Goal: Task Accomplishment & Management: Manage account settings

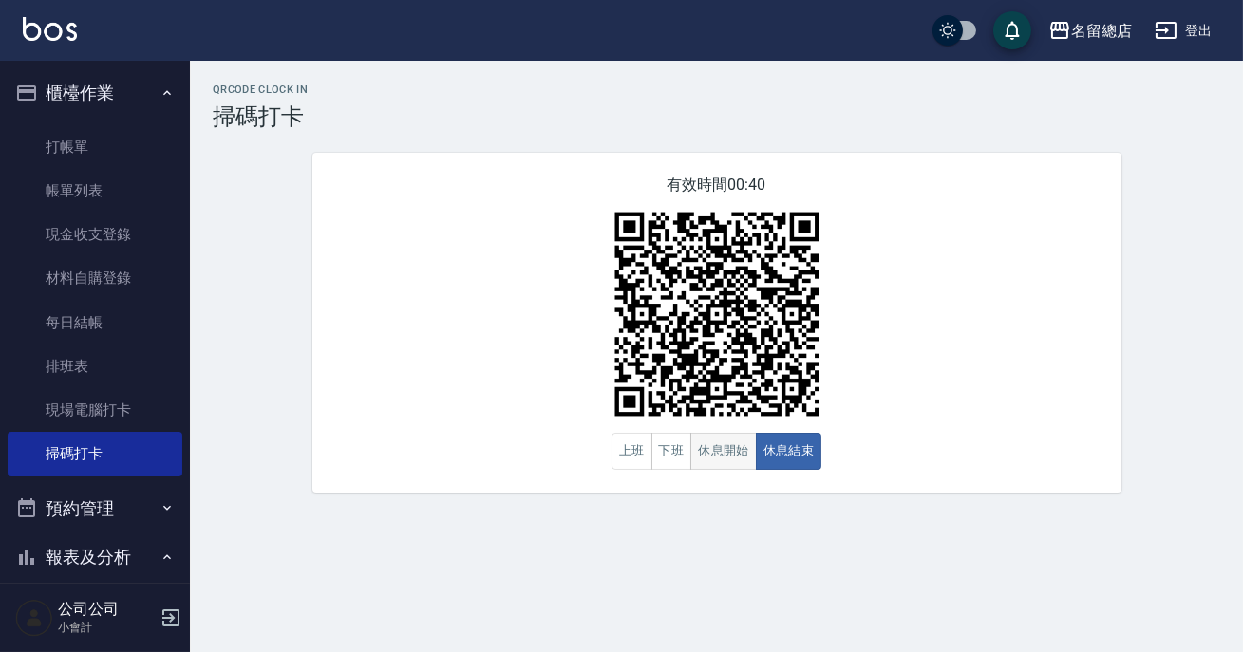
click at [713, 447] on button "休息開始" at bounding box center [723, 451] width 66 height 37
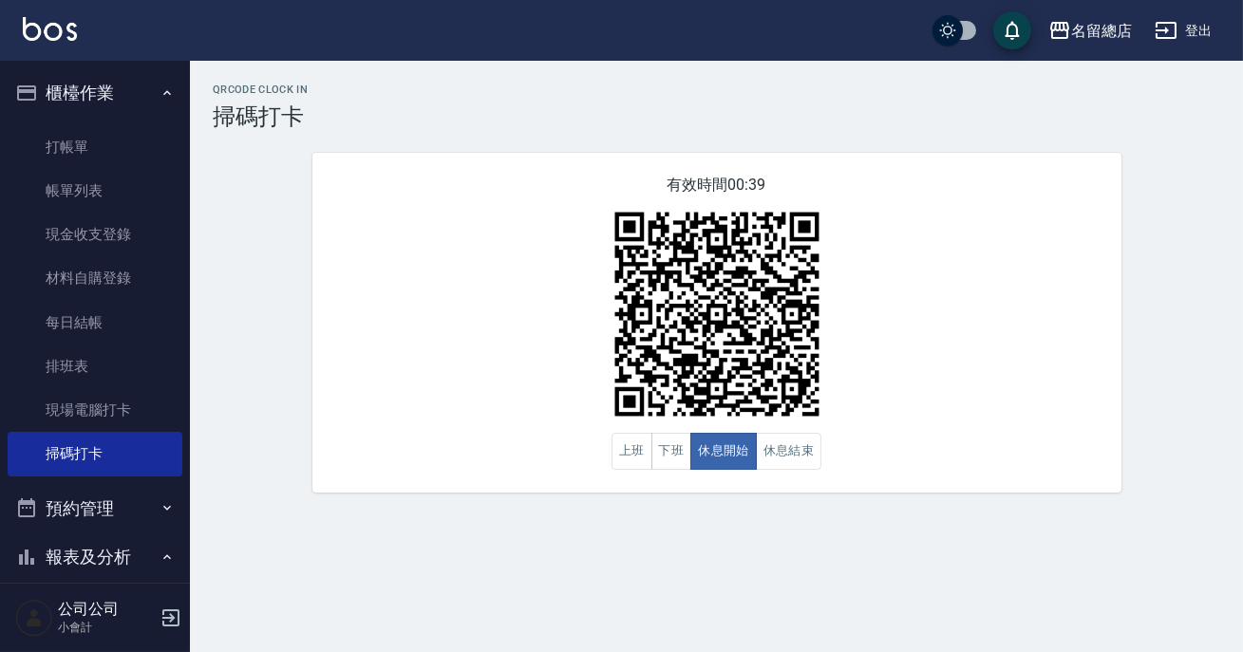
drag, startPoint x: 834, startPoint y: 401, endPoint x: 853, endPoint y: 400, distance: 19.0
click at [835, 401] on div "有效時間 00:39 上班 下班 休息開始 休息結束" at bounding box center [716, 323] width 809 height 340
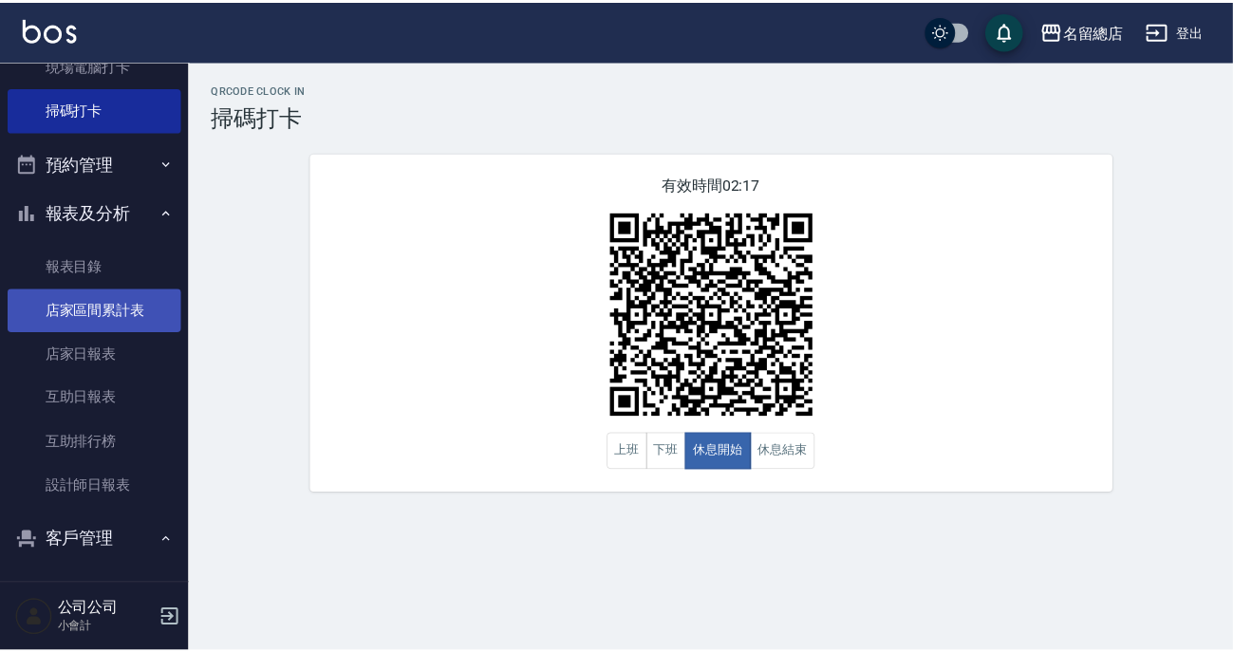
scroll to position [258, 0]
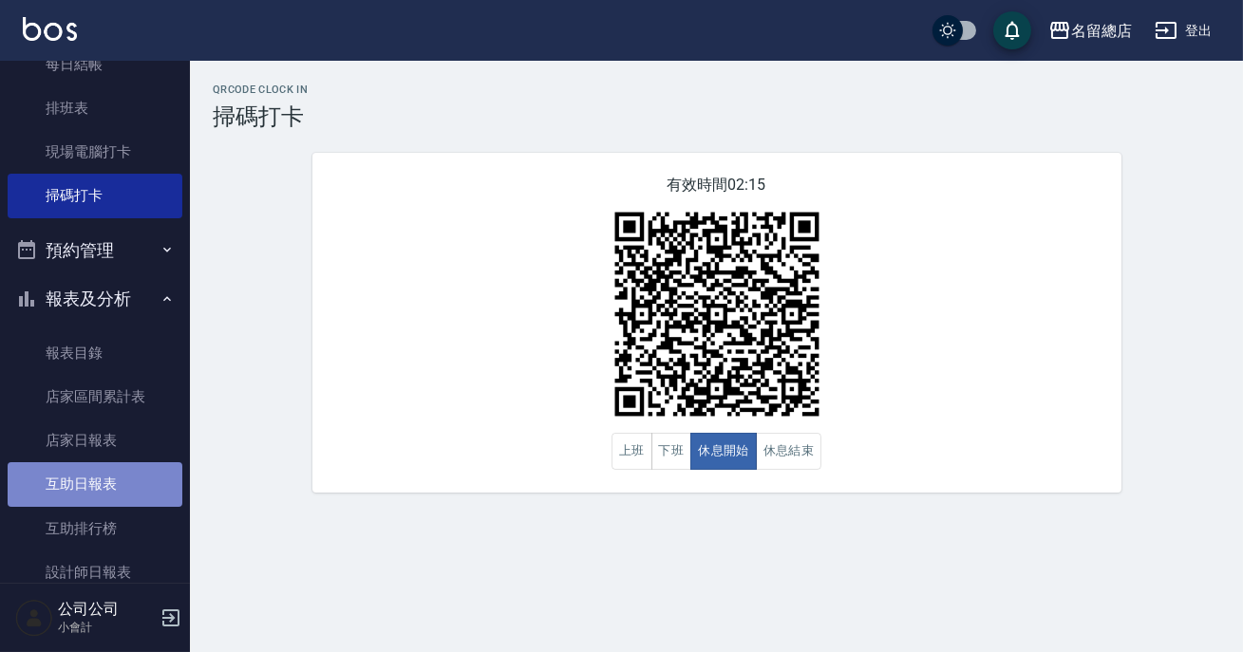
click at [114, 490] on link "互助日報表" at bounding box center [95, 484] width 175 height 44
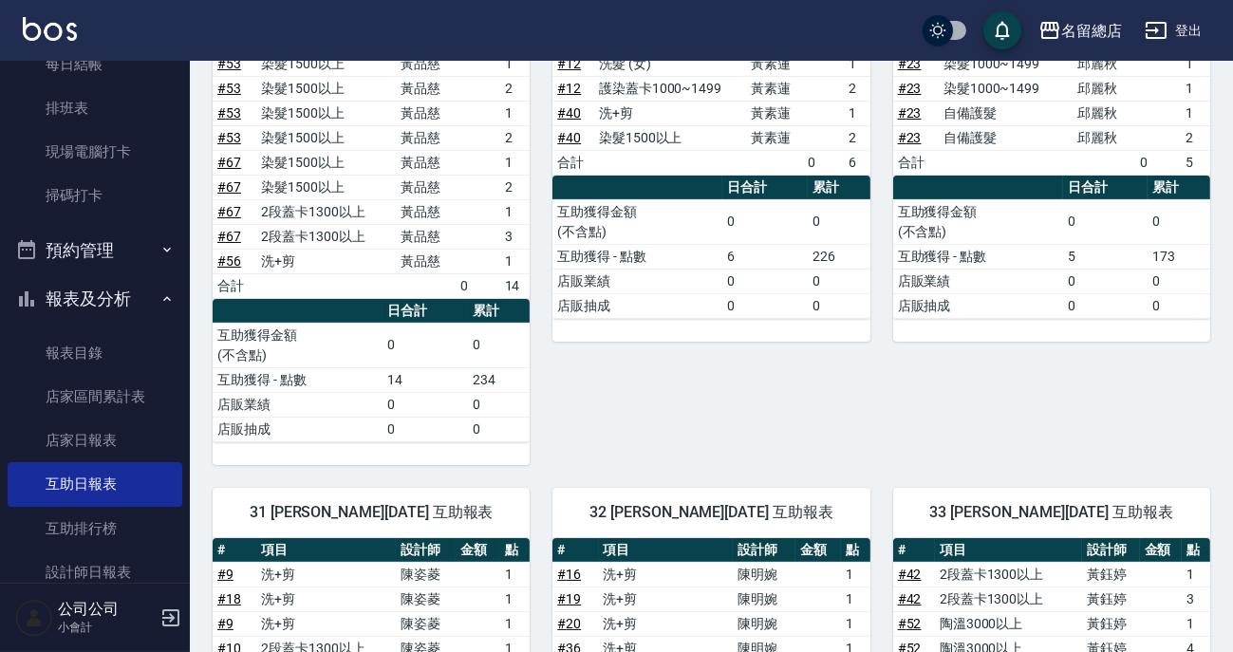
scroll to position [1121, 0]
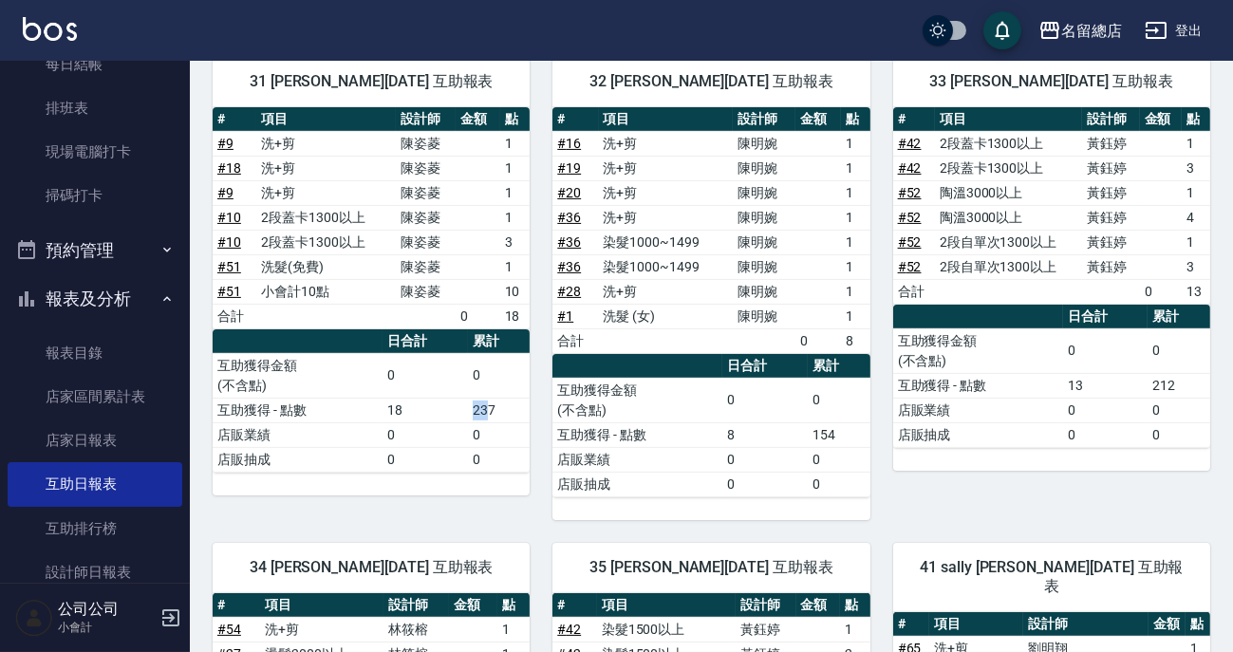
drag, startPoint x: 474, startPoint y: 399, endPoint x: 489, endPoint y: 399, distance: 15.2
click at [489, 399] on td "237" at bounding box center [499, 410] width 63 height 25
click at [505, 400] on td "237" at bounding box center [499, 410] width 63 height 25
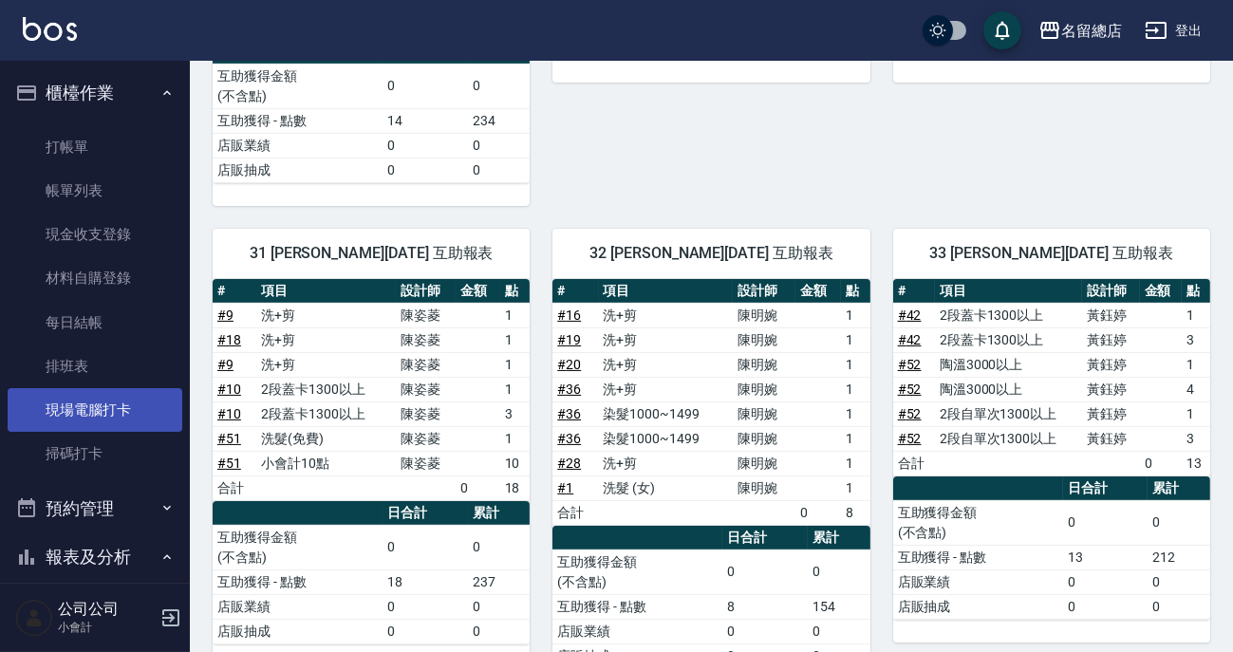
scroll to position [863, 0]
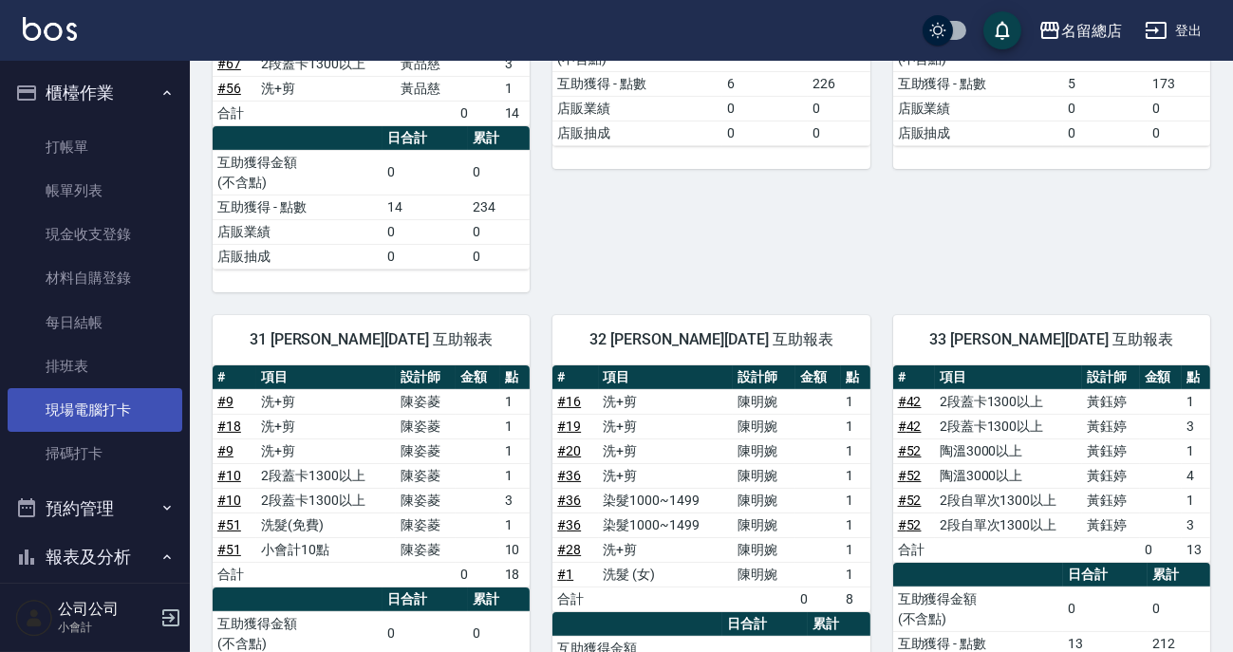
click at [94, 419] on link "現場電腦打卡" at bounding box center [95, 410] width 175 height 44
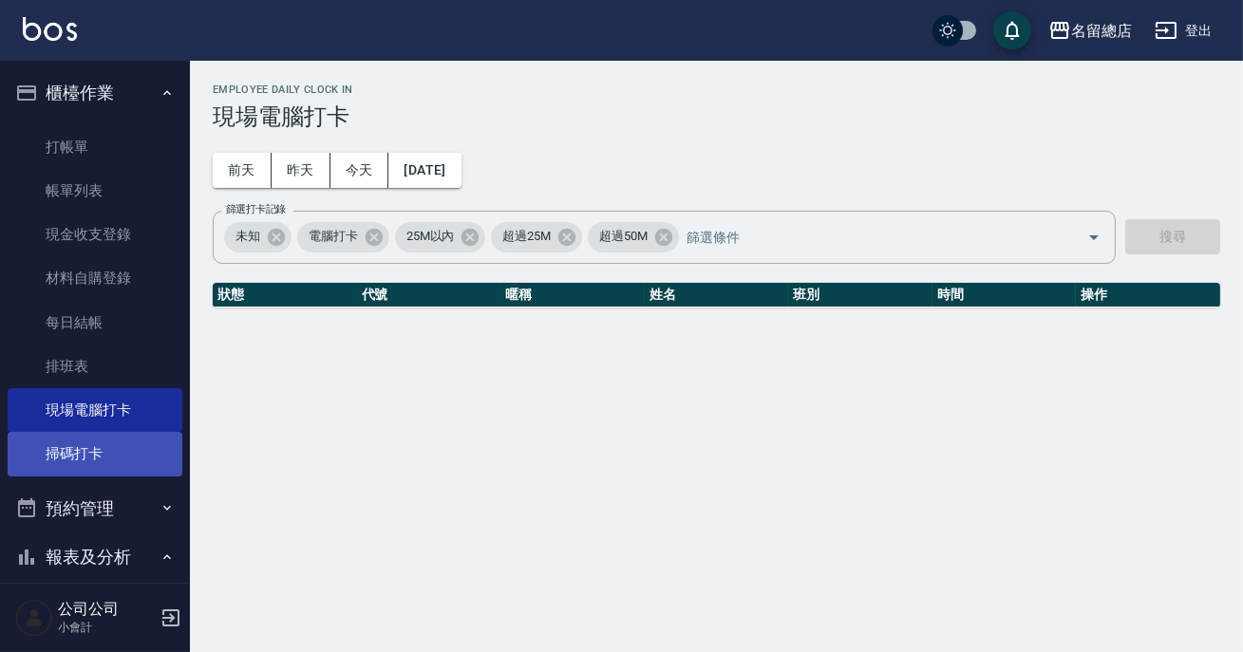
click at [113, 444] on link "掃碼打卡" at bounding box center [95, 454] width 175 height 44
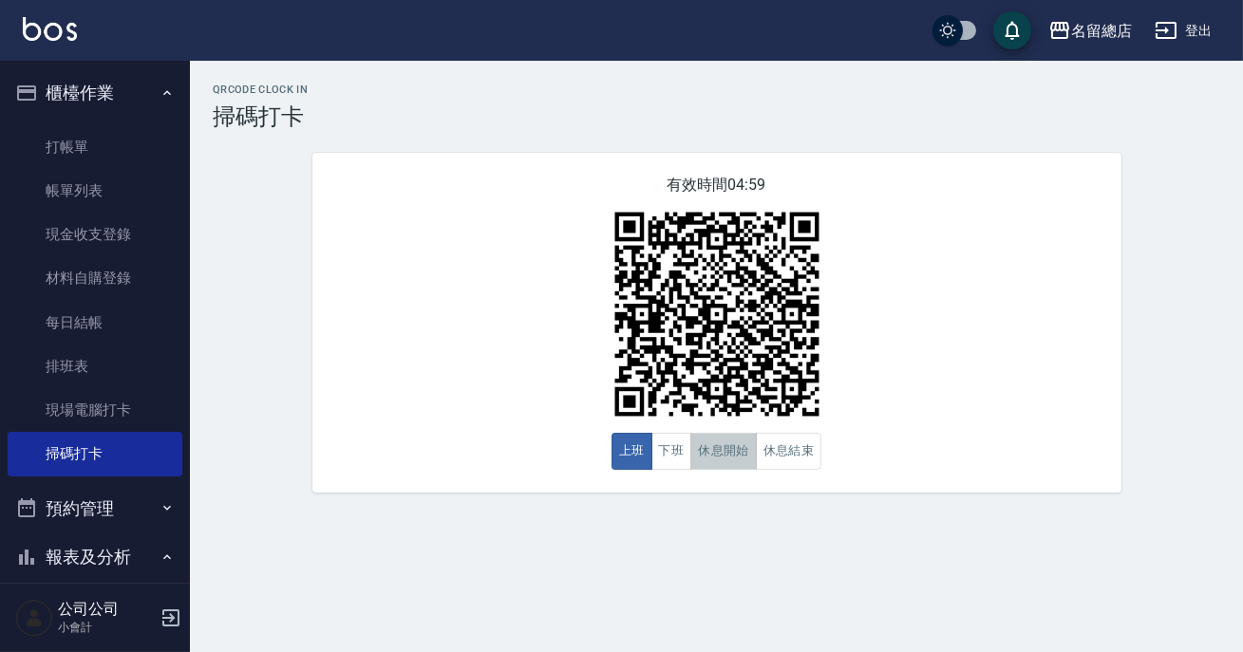
click at [721, 451] on button "休息開始" at bounding box center [723, 451] width 66 height 37
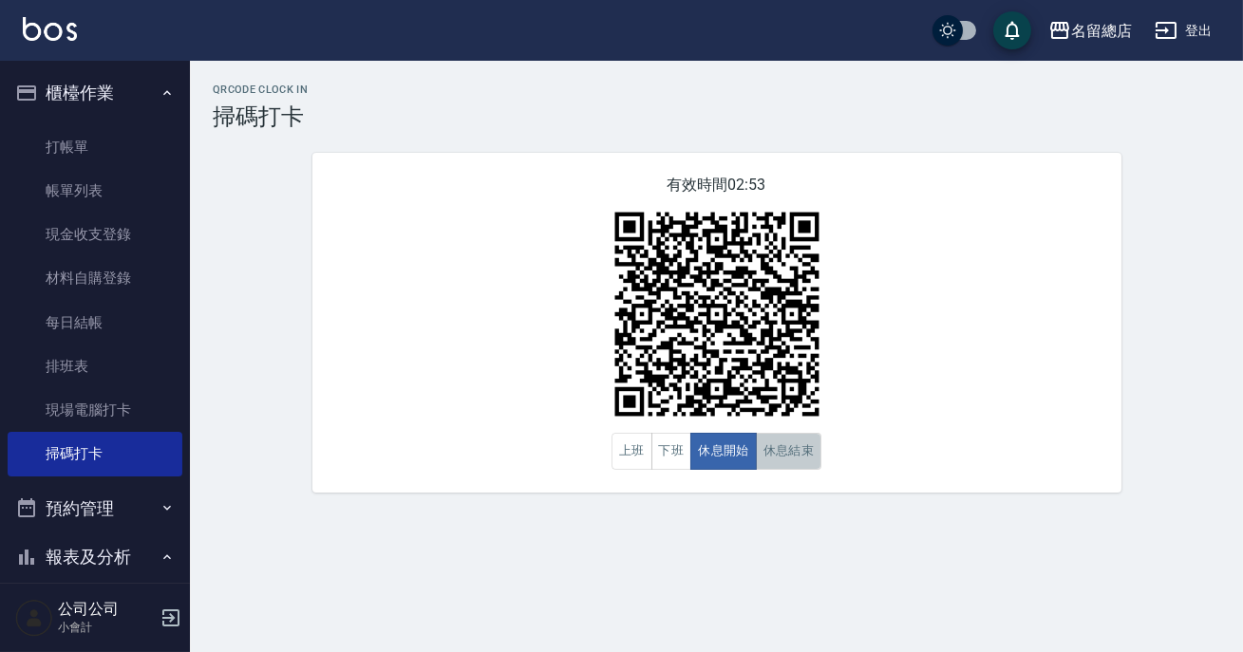
click at [775, 449] on button "休息結束" at bounding box center [789, 451] width 66 height 37
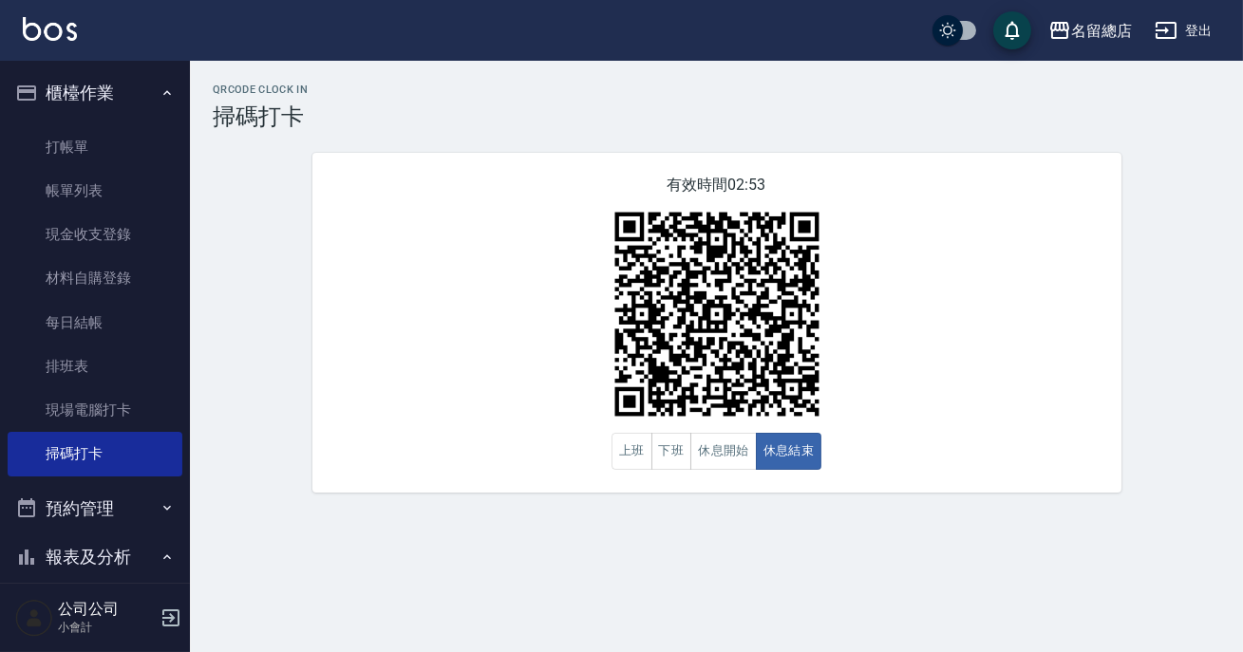
click at [945, 384] on div "有效時間 02:53 上班 下班 休息開始 休息結束" at bounding box center [716, 323] width 809 height 340
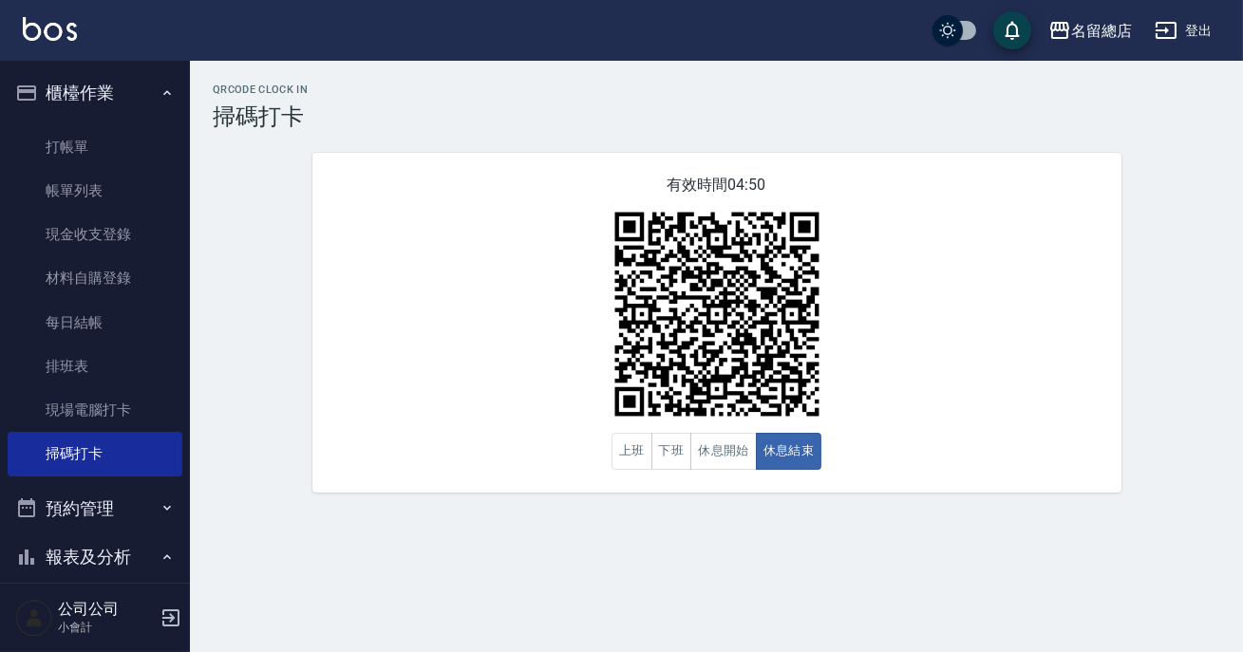
drag, startPoint x: 509, startPoint y: 636, endPoint x: 234, endPoint y: 625, distance: 275.5
click at [506, 634] on div "QRcode Clock In 掃碼打卡 有效時間 04:50 上班 下班 休息開始 休息結束" at bounding box center [621, 326] width 1243 height 652
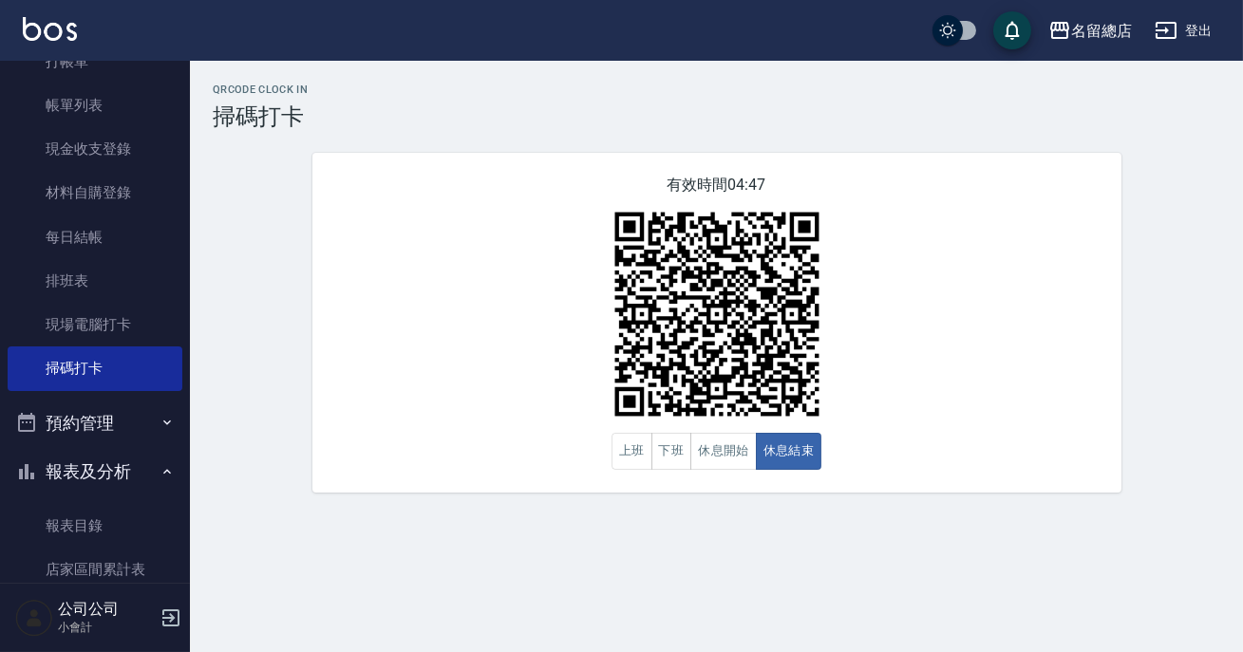
click at [87, 466] on button "報表及分析" at bounding box center [95, 471] width 175 height 49
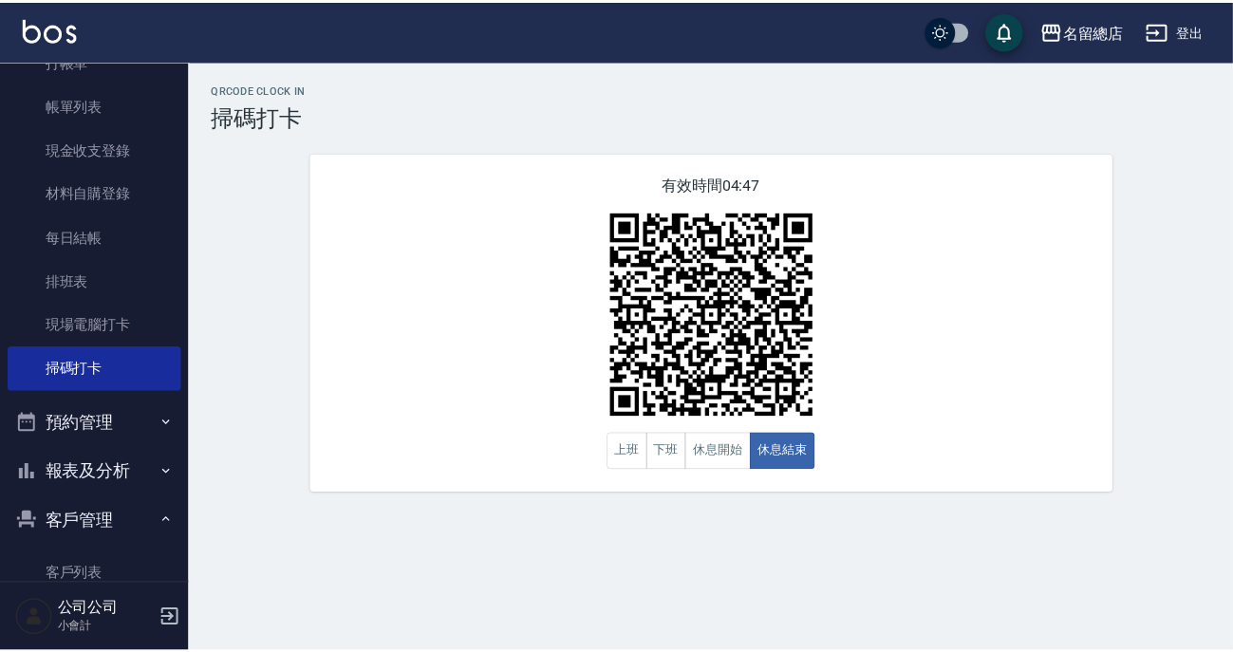
scroll to position [258, 0]
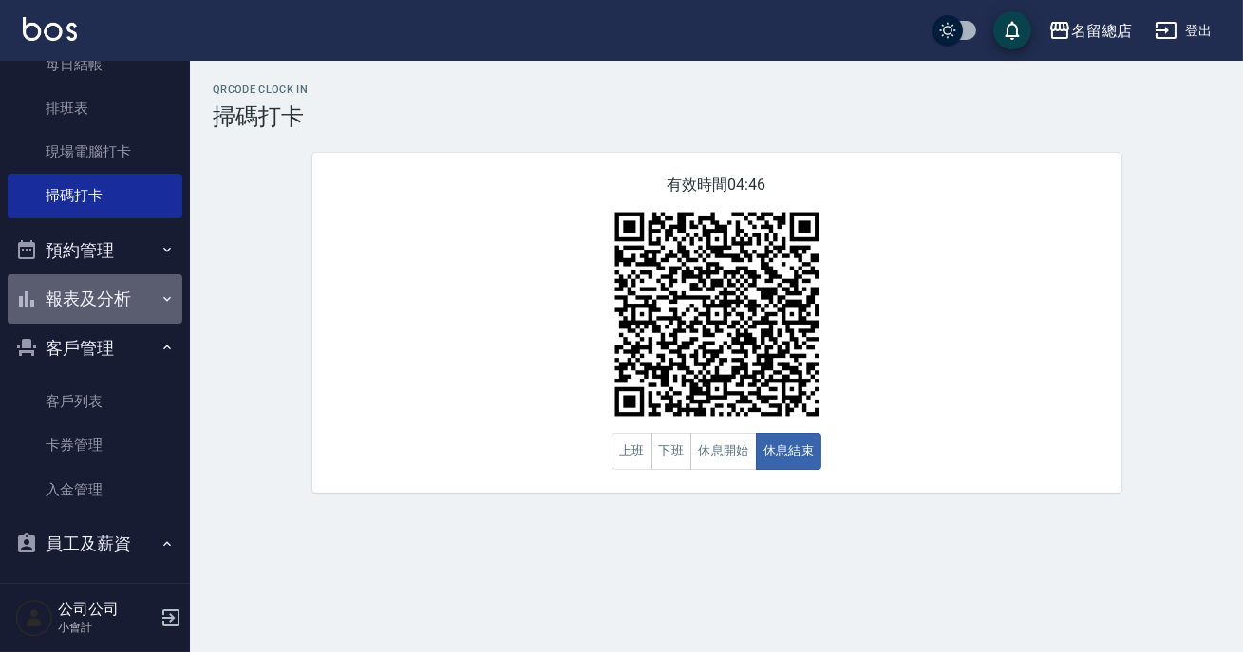
click at [131, 309] on button "報表及分析" at bounding box center [95, 298] width 175 height 49
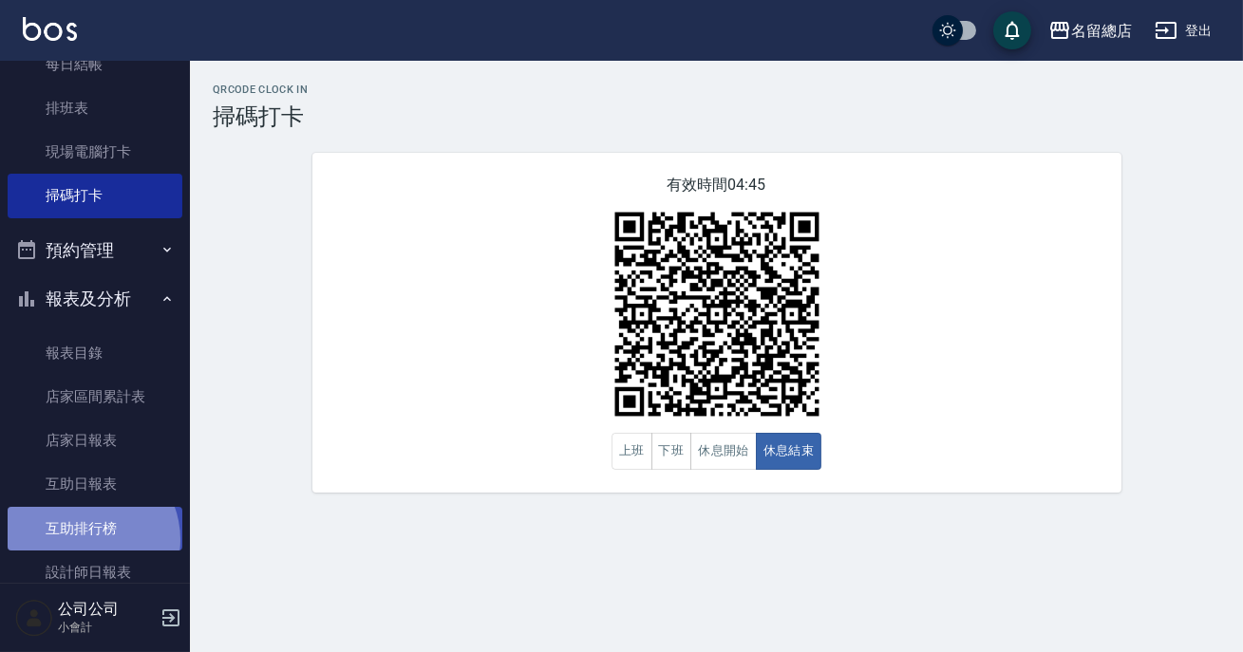
click at [84, 539] on link "互助排行榜" at bounding box center [95, 529] width 175 height 44
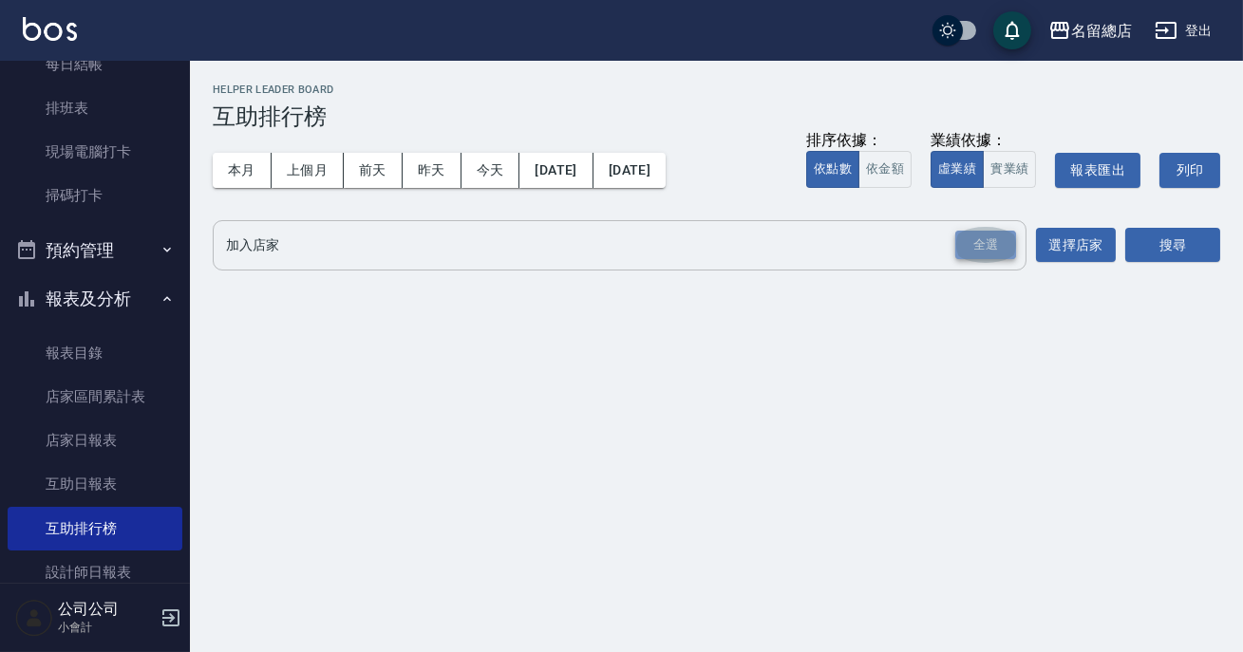
click at [969, 253] on div "全選" at bounding box center [985, 245] width 61 height 29
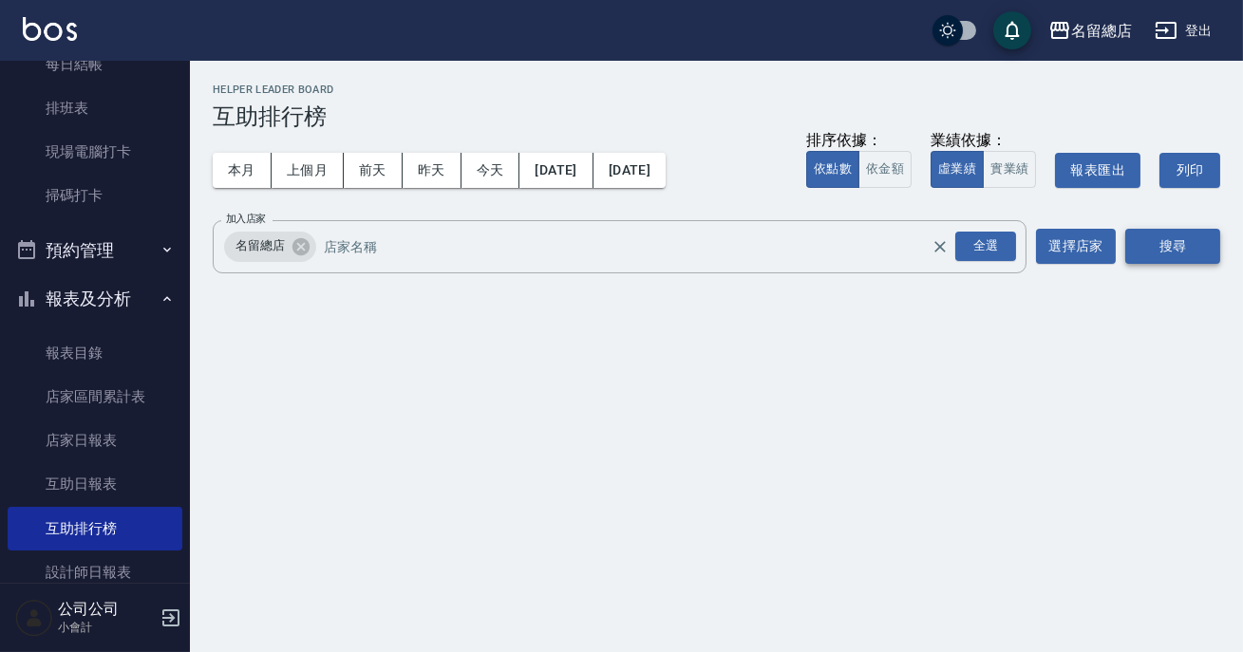
click at [1174, 244] on button "搜尋" at bounding box center [1172, 246] width 95 height 35
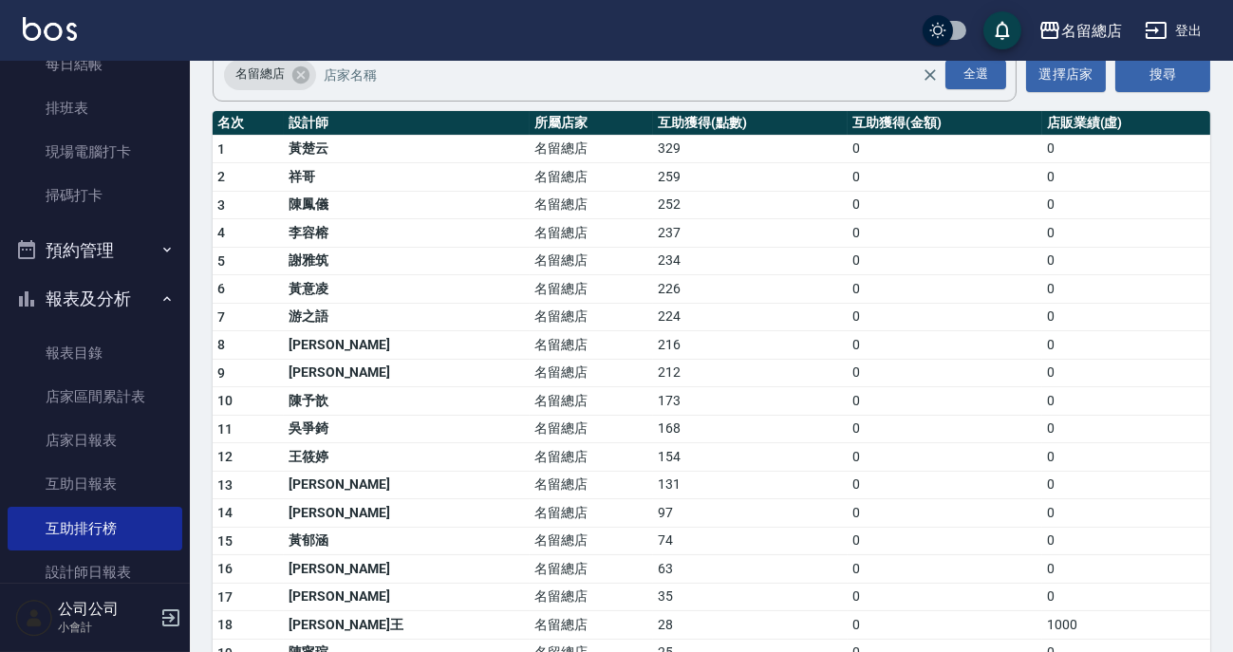
scroll to position [345, 0]
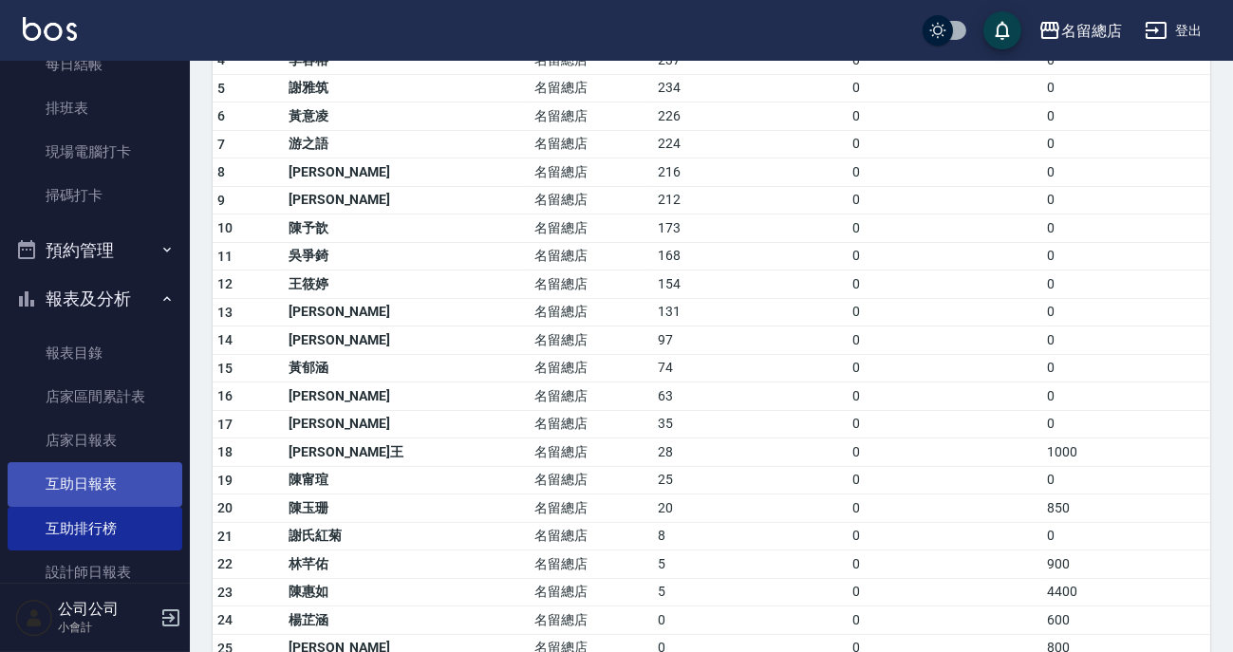
click at [65, 470] on link "互助日報表" at bounding box center [95, 484] width 175 height 44
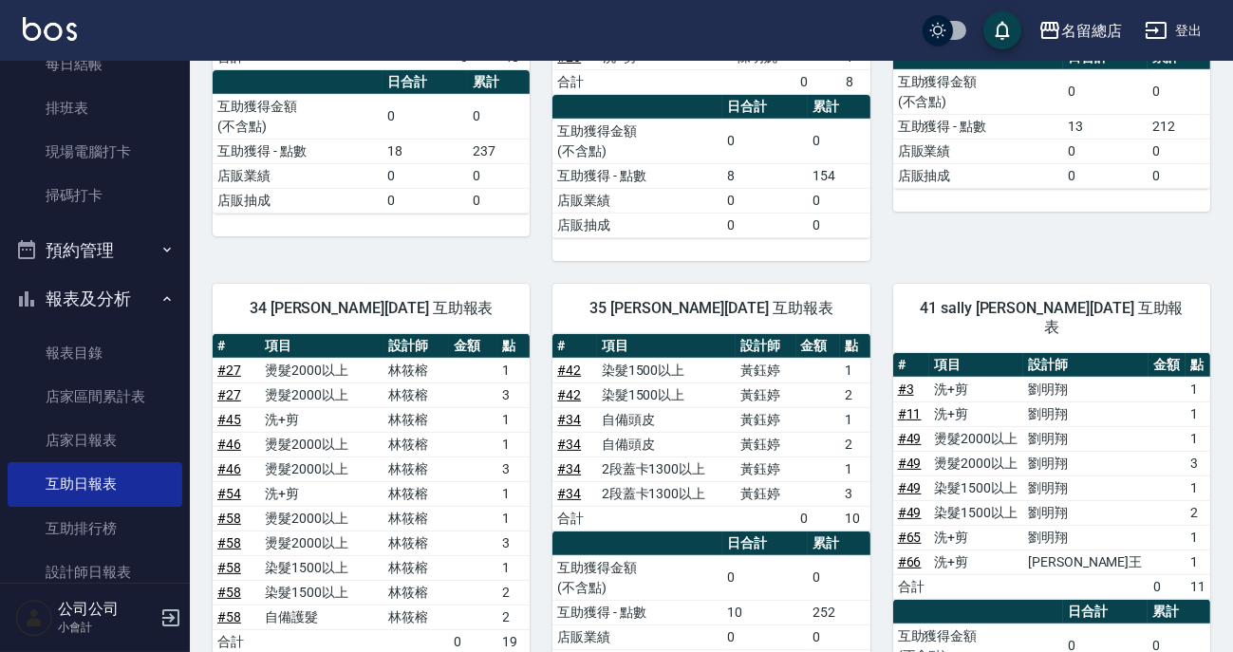
scroll to position [1467, 0]
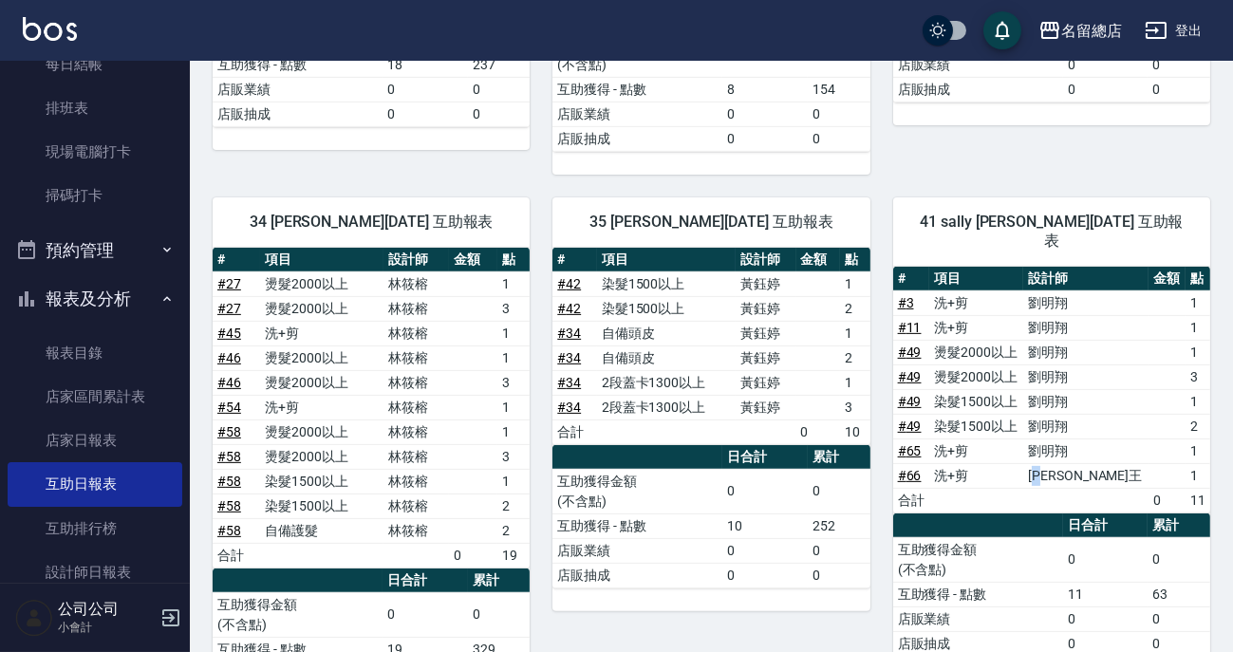
drag, startPoint x: 1083, startPoint y: 451, endPoint x: 1095, endPoint y: 454, distance: 12.7
click at [1095, 463] on td "[PERSON_NAME]王" at bounding box center [1085, 475] width 125 height 25
click at [1023, 463] on td "洗+剪" at bounding box center [976, 475] width 94 height 25
click at [147, 295] on button "報表及分析" at bounding box center [95, 298] width 175 height 49
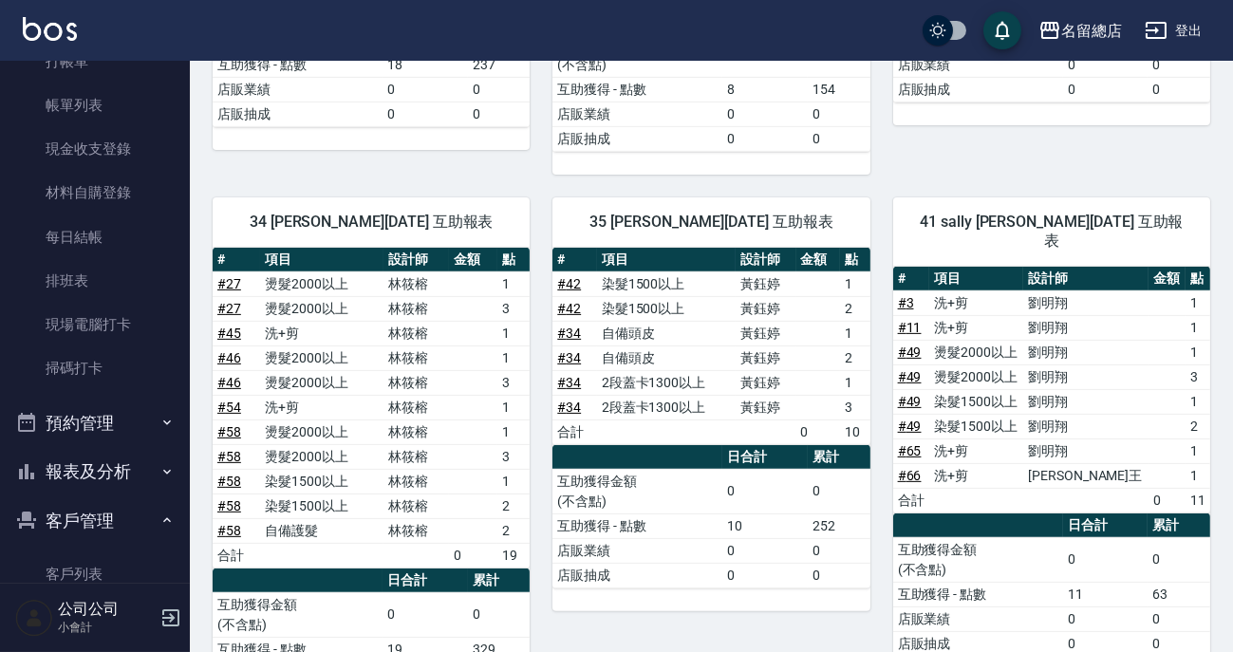
scroll to position [0, 0]
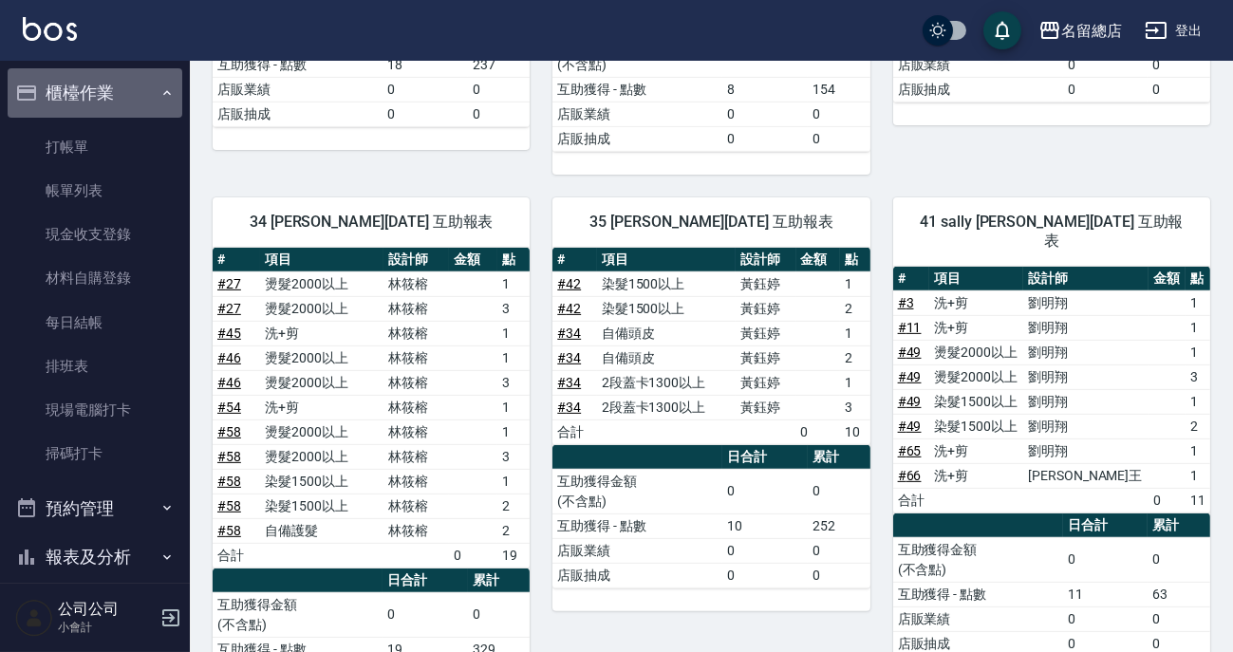
click at [154, 83] on button "櫃檯作業" at bounding box center [95, 92] width 175 height 49
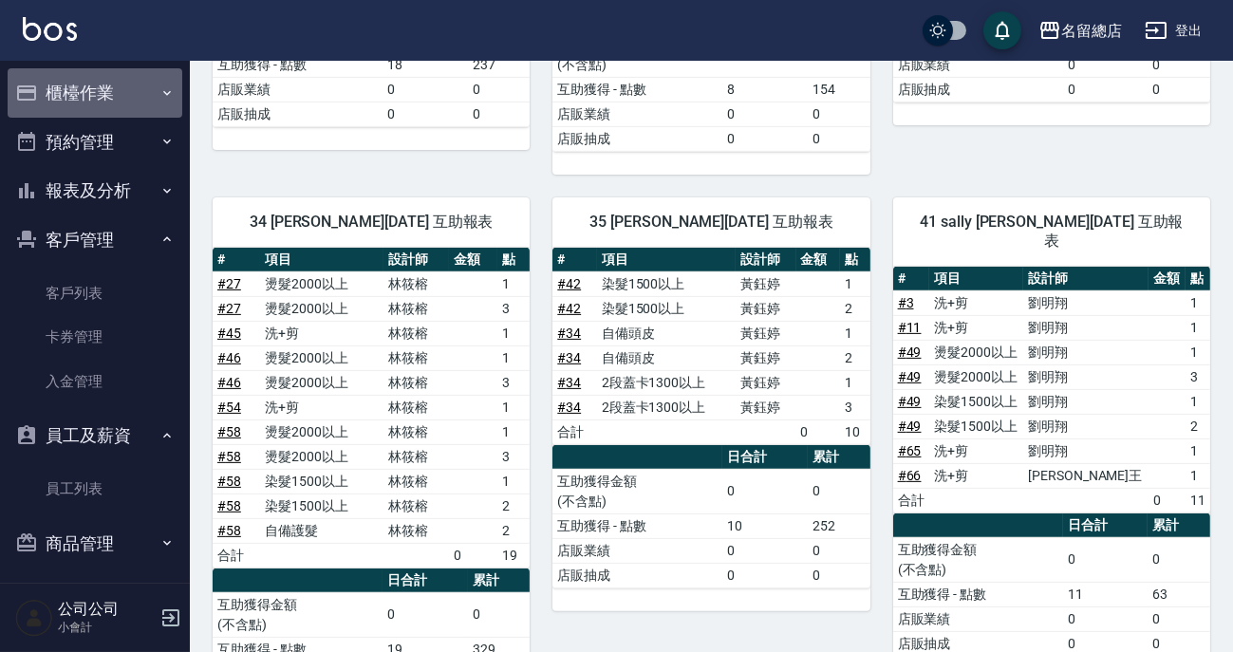
click at [121, 107] on button "櫃檯作業" at bounding box center [95, 92] width 175 height 49
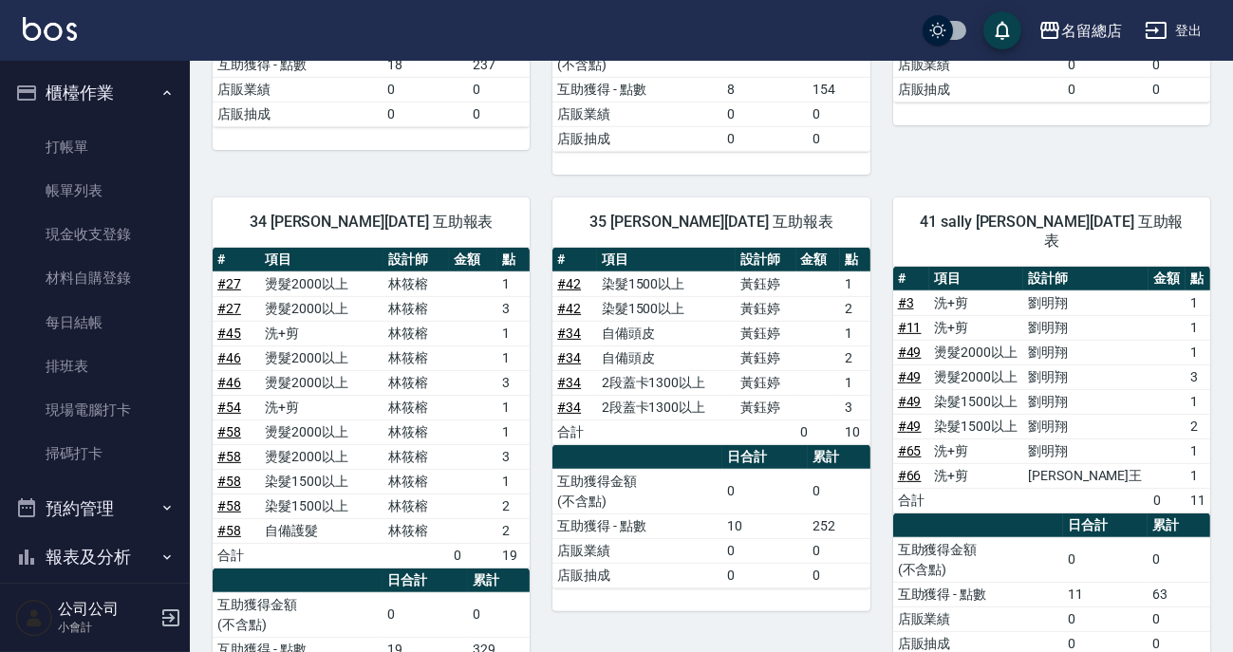
click at [121, 107] on button "櫃檯作業" at bounding box center [95, 92] width 175 height 49
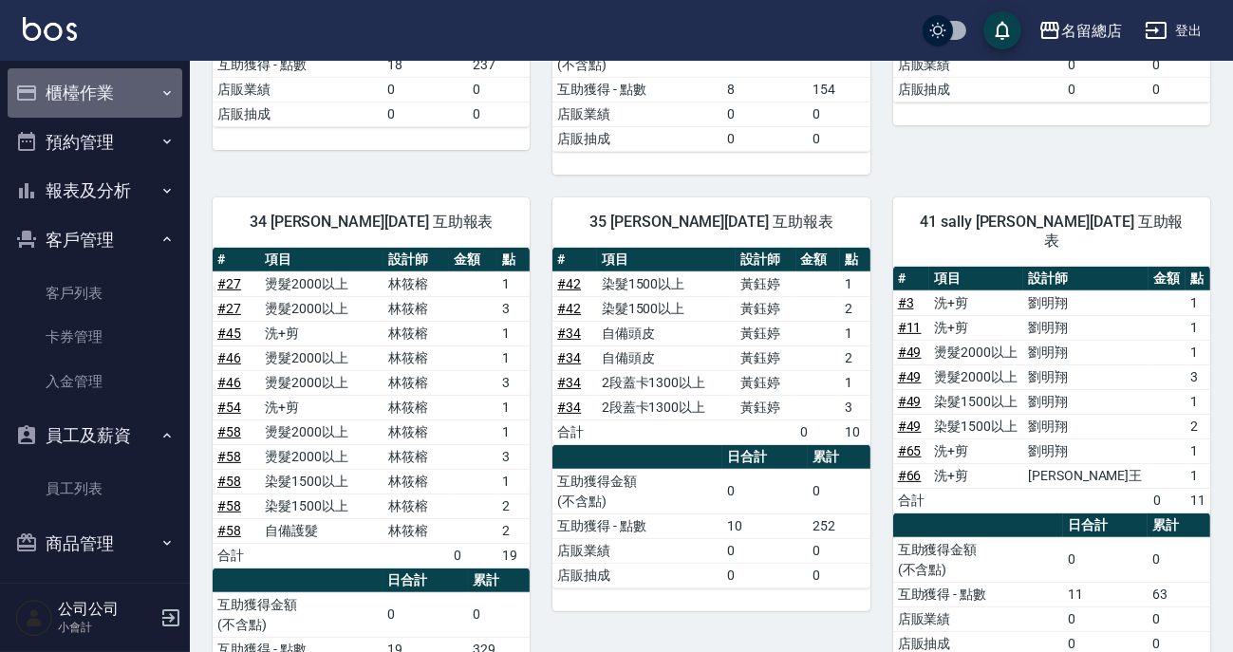
click at [152, 84] on button "櫃檯作業" at bounding box center [95, 92] width 175 height 49
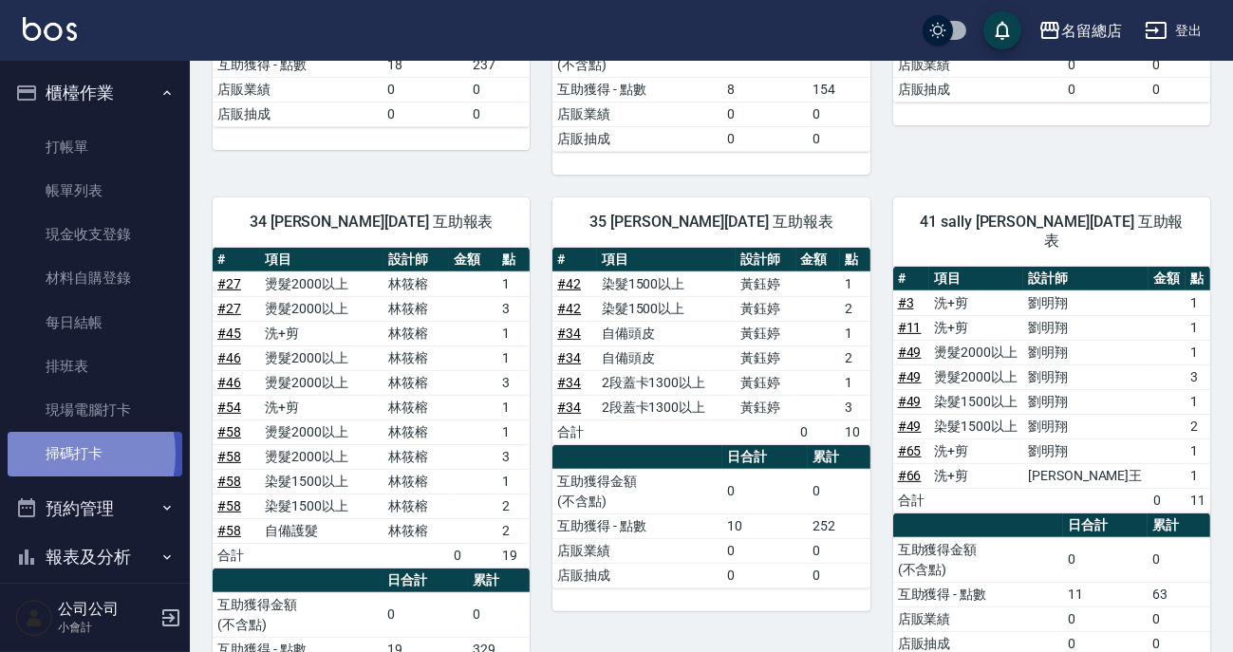
click at [51, 455] on link "掃碼打卡" at bounding box center [95, 454] width 175 height 44
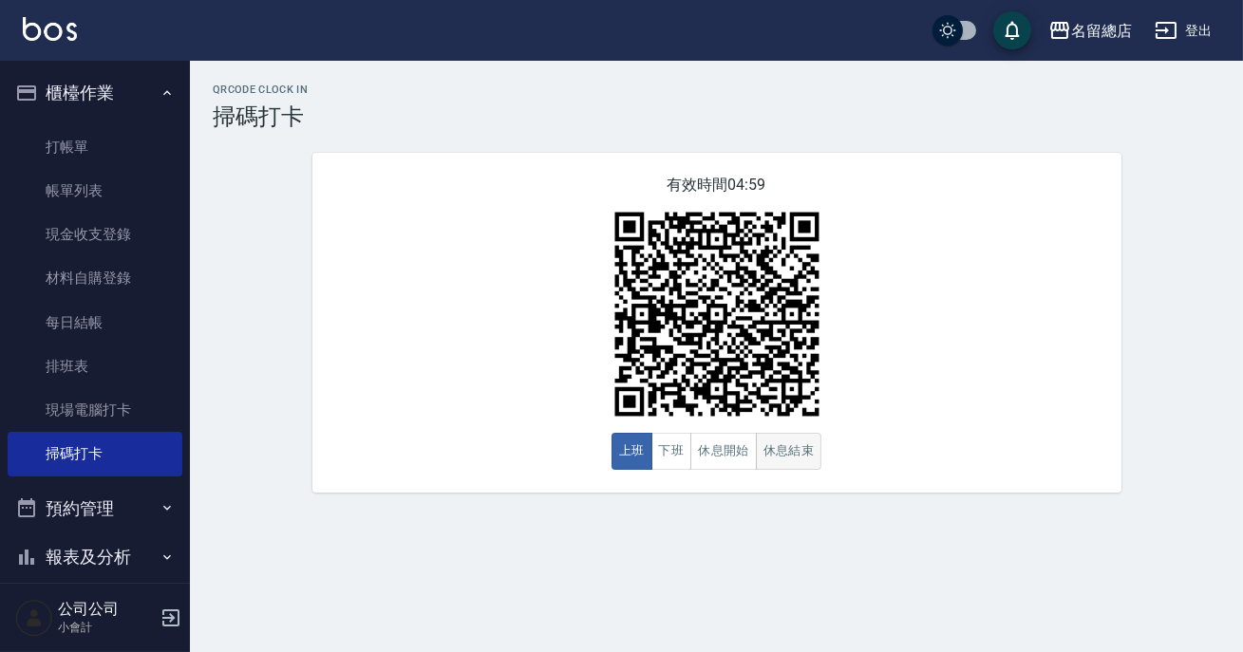
click at [779, 438] on button "休息結束" at bounding box center [789, 451] width 66 height 37
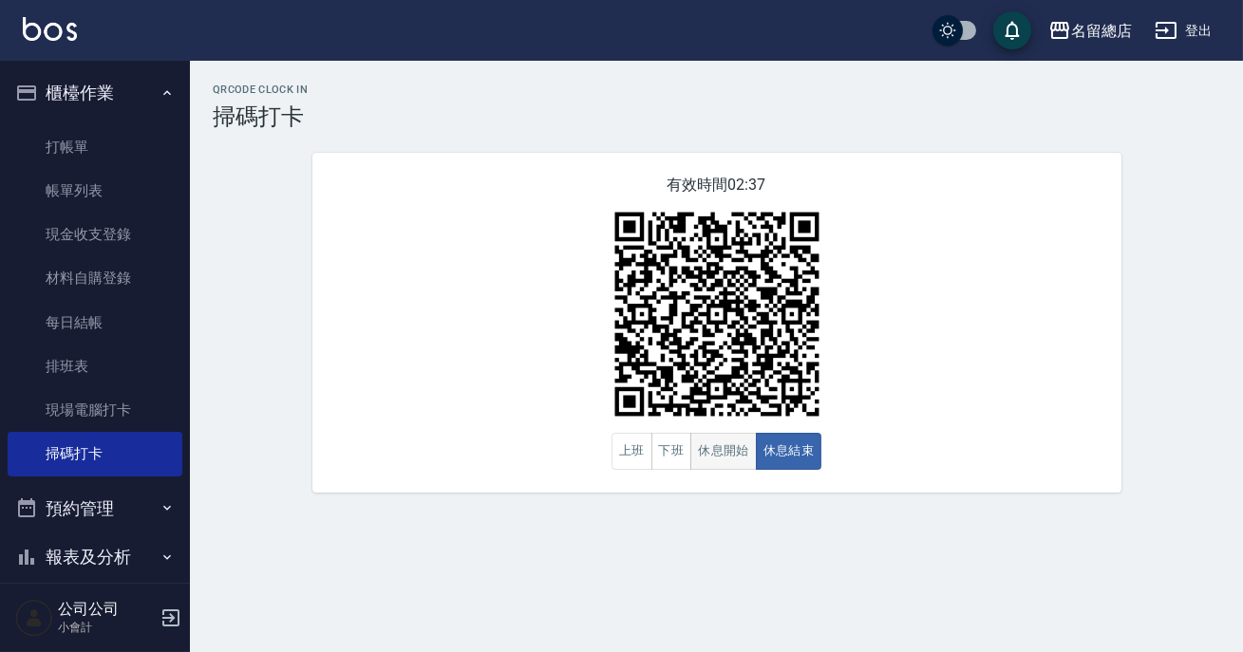
click at [740, 451] on button "休息開始" at bounding box center [723, 451] width 66 height 37
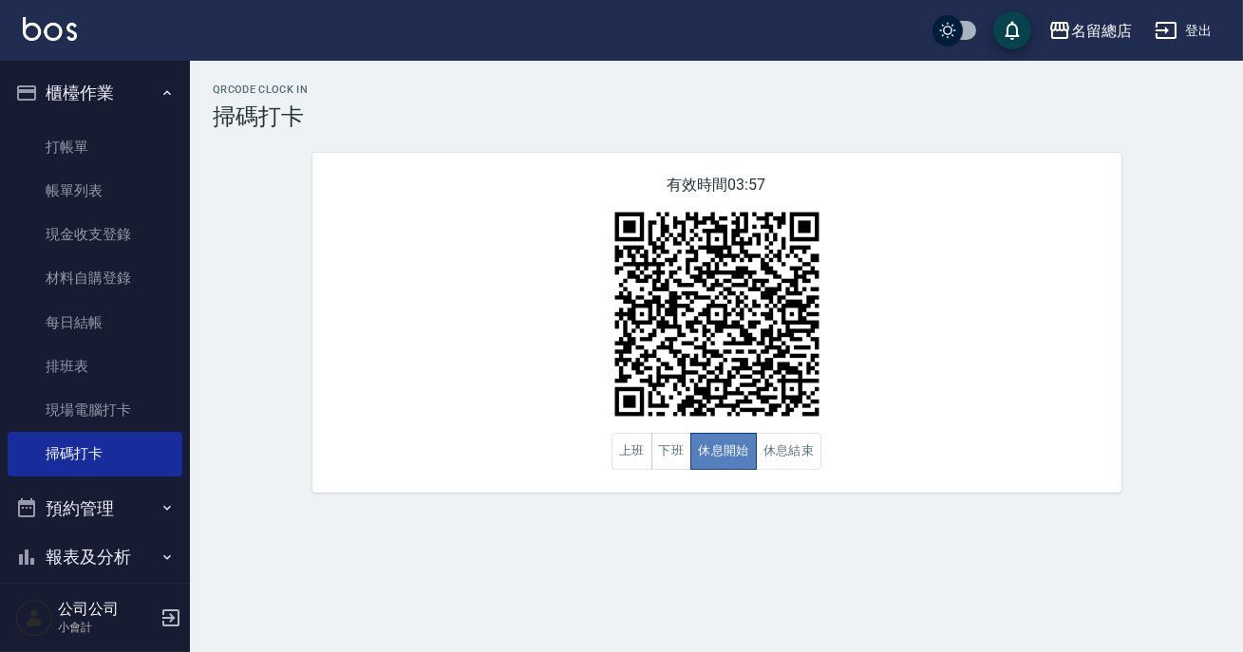
click at [721, 451] on button "休息開始" at bounding box center [723, 451] width 66 height 37
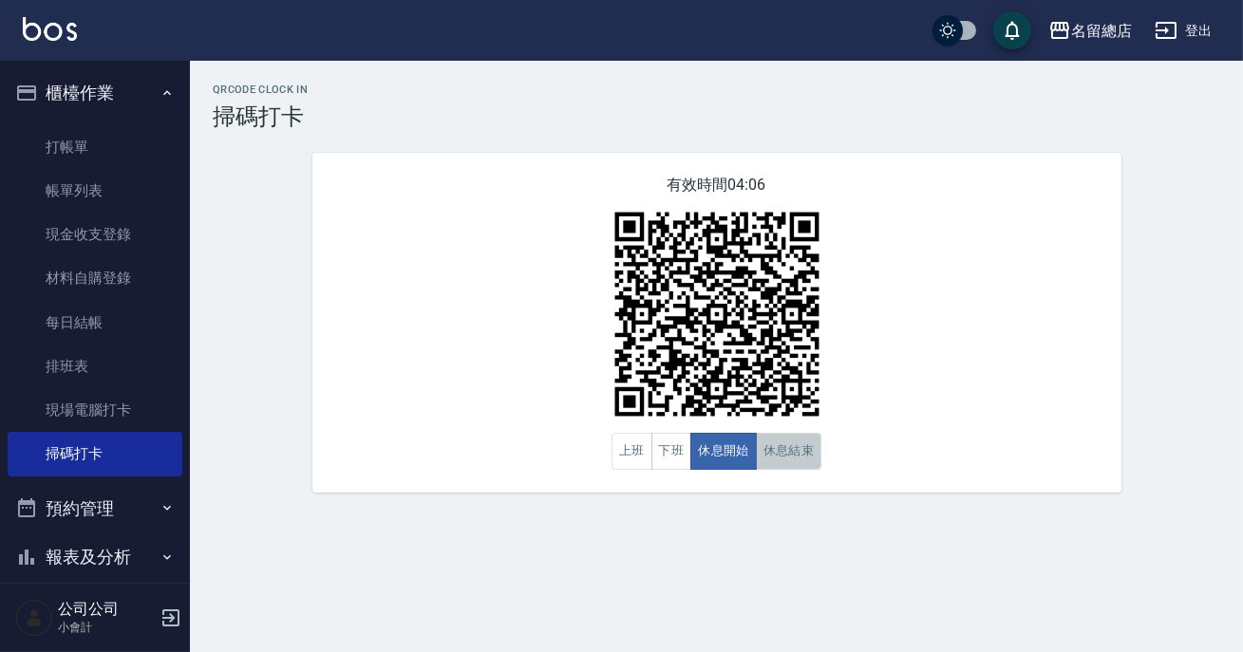
click at [808, 445] on button "休息結束" at bounding box center [789, 451] width 66 height 37
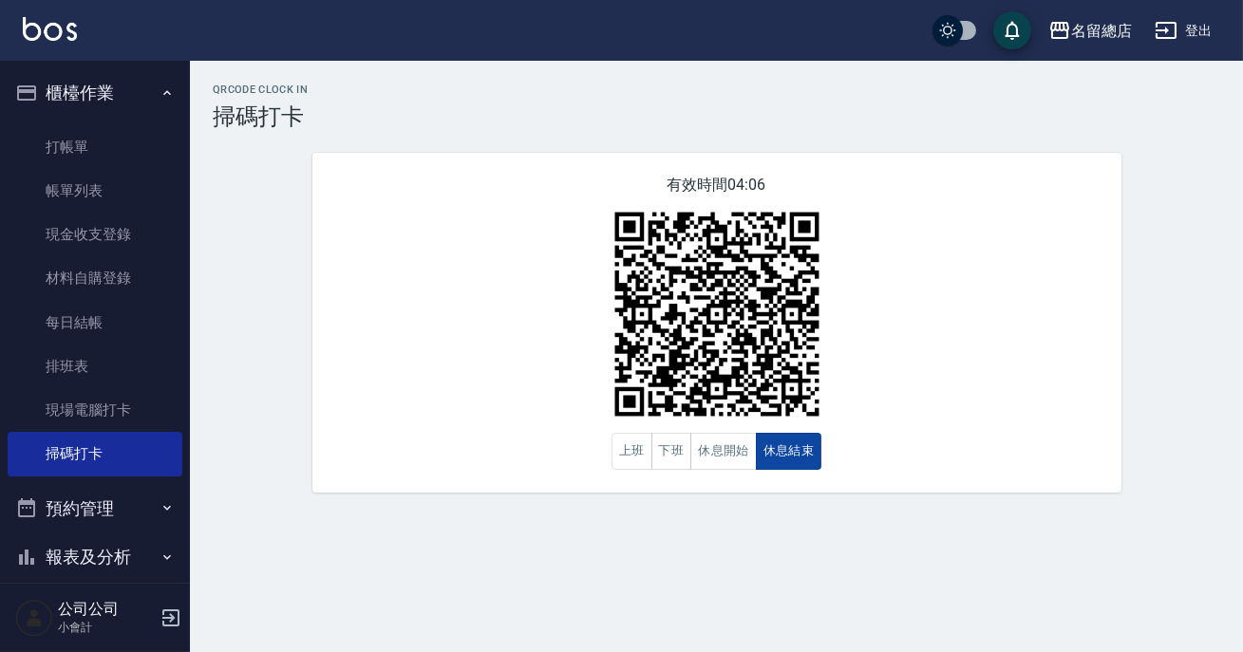
type button "BREAKEND"
drag, startPoint x: 808, startPoint y: 444, endPoint x: 933, endPoint y: 570, distance: 177.2
click at [932, 570] on div "QRcode Clock In 掃碼打卡 有效時間 04:02 上班 下班 休息開始 休息結束" at bounding box center [621, 326] width 1243 height 652
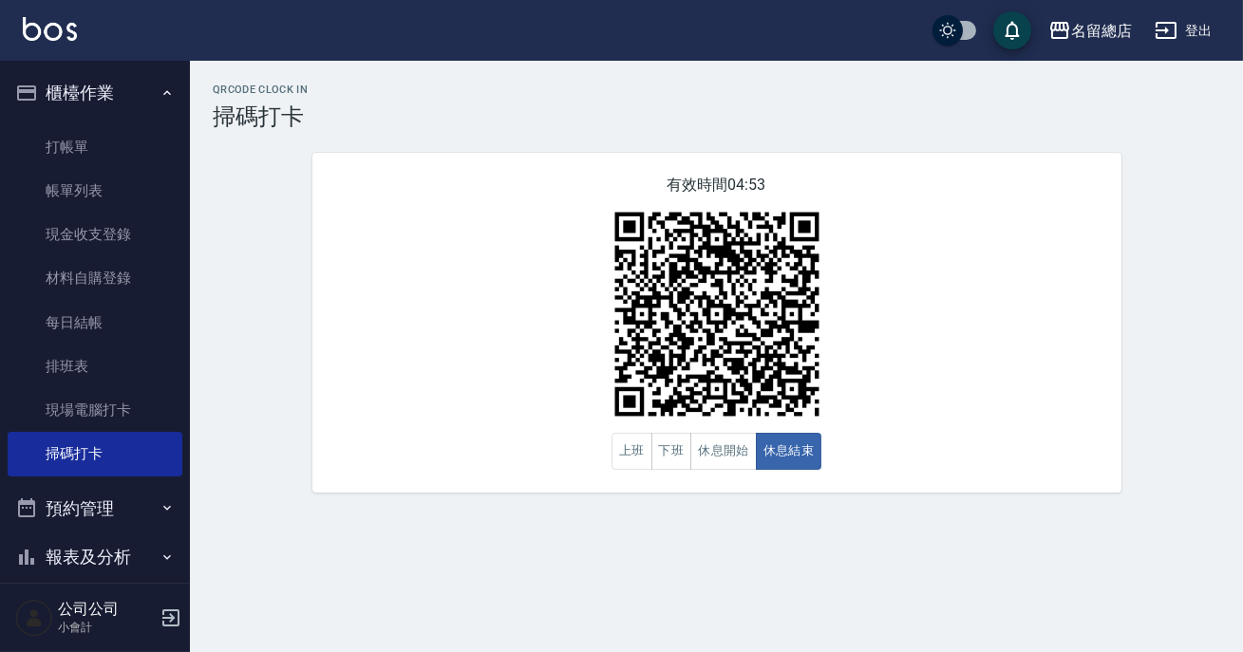
click at [909, 565] on div "QRcode Clock In 掃碼打卡 有效時間 04:53 上班 下班 休息開始 休息結束" at bounding box center [621, 326] width 1243 height 652
click at [720, 455] on button "休息開始" at bounding box center [723, 451] width 66 height 37
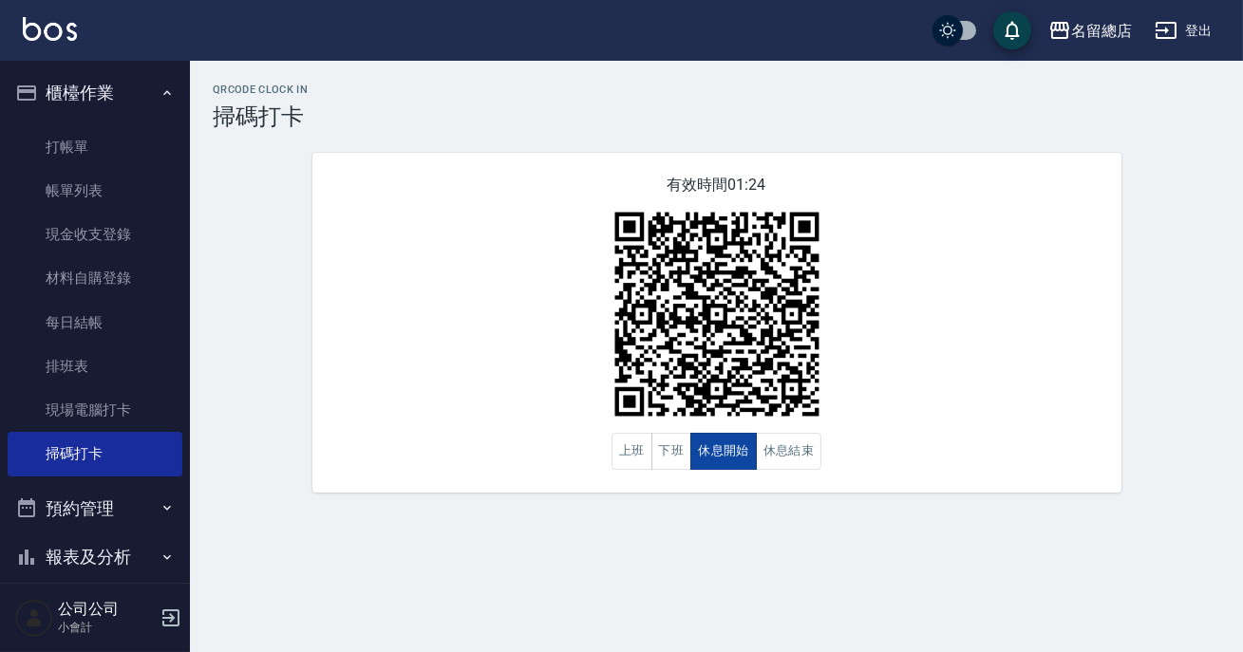
click at [750, 436] on button "休息開始" at bounding box center [723, 451] width 66 height 37
click at [763, 455] on button "休息結束" at bounding box center [789, 451] width 66 height 37
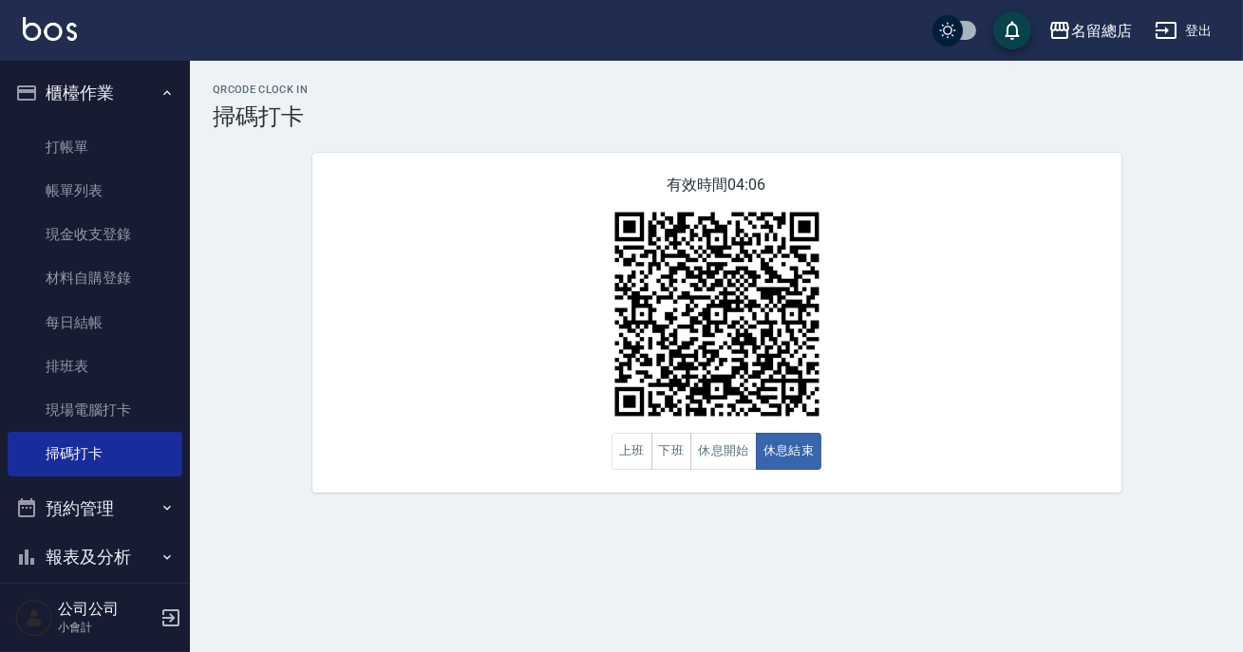
drag, startPoint x: 706, startPoint y: 450, endPoint x: 873, endPoint y: 437, distance: 167.6
click at [707, 450] on button "休息開始" at bounding box center [723, 451] width 66 height 37
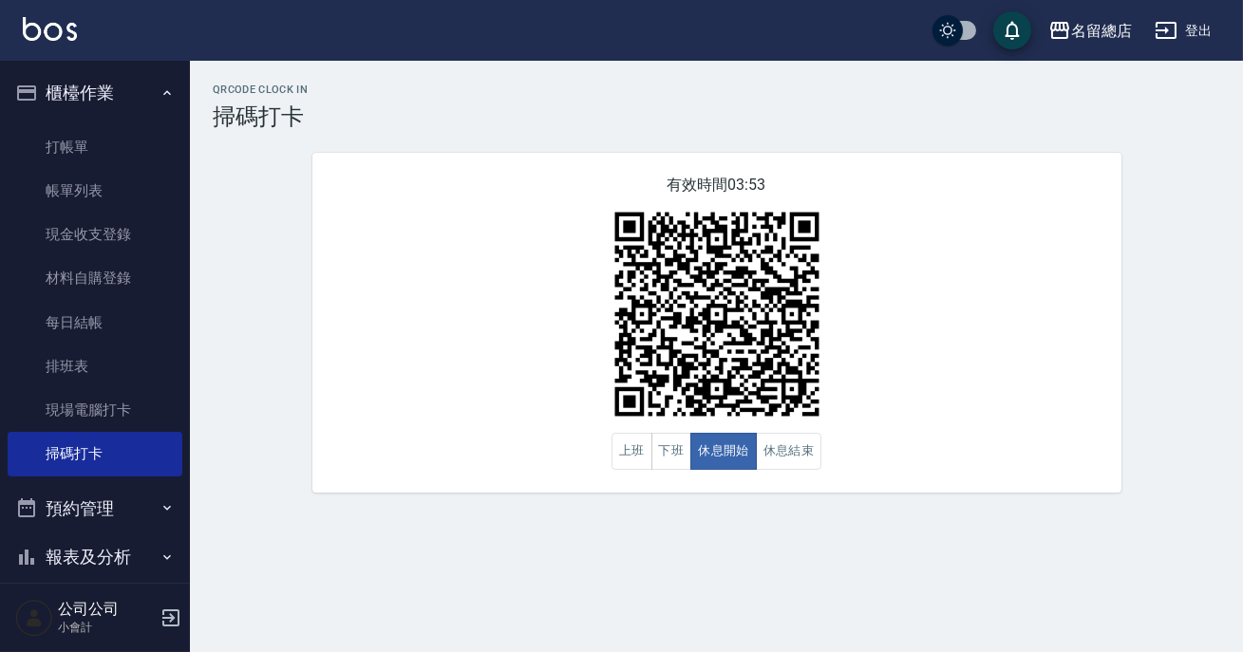
click at [898, 426] on div "有效時間 03:53 上班 下班 休息開始 休息結束" at bounding box center [716, 323] width 809 height 340
click at [807, 455] on button "休息結束" at bounding box center [789, 451] width 66 height 37
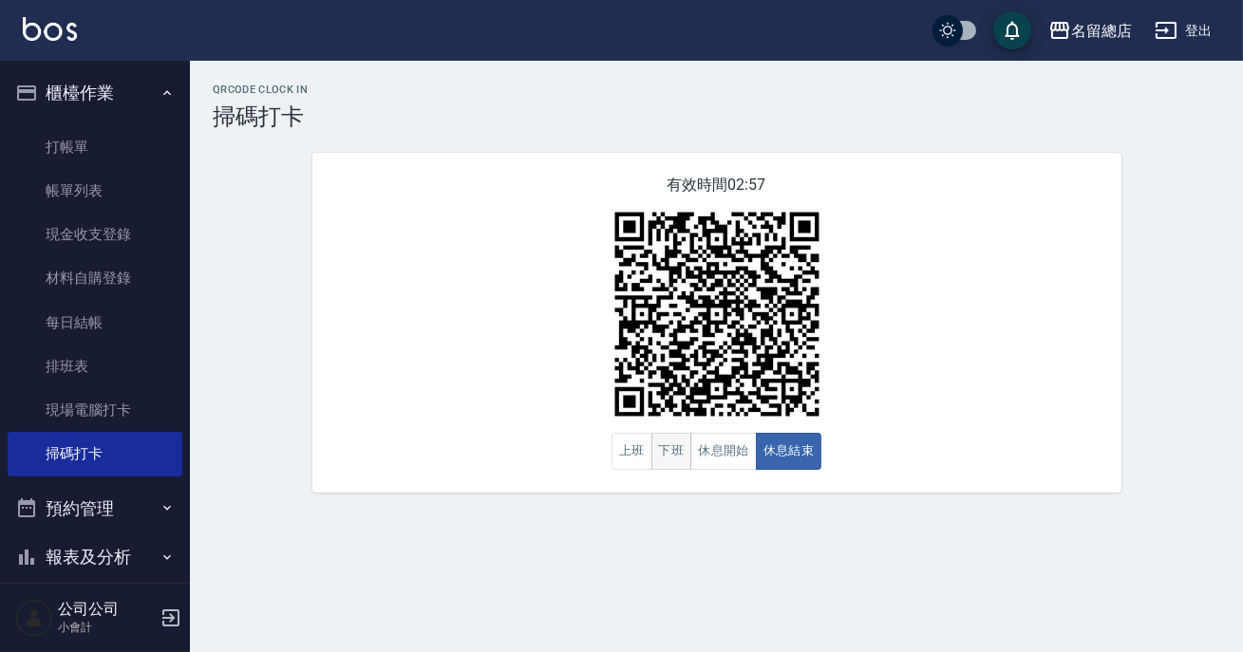
click at [677, 455] on button "下班" at bounding box center [671, 451] width 41 height 37
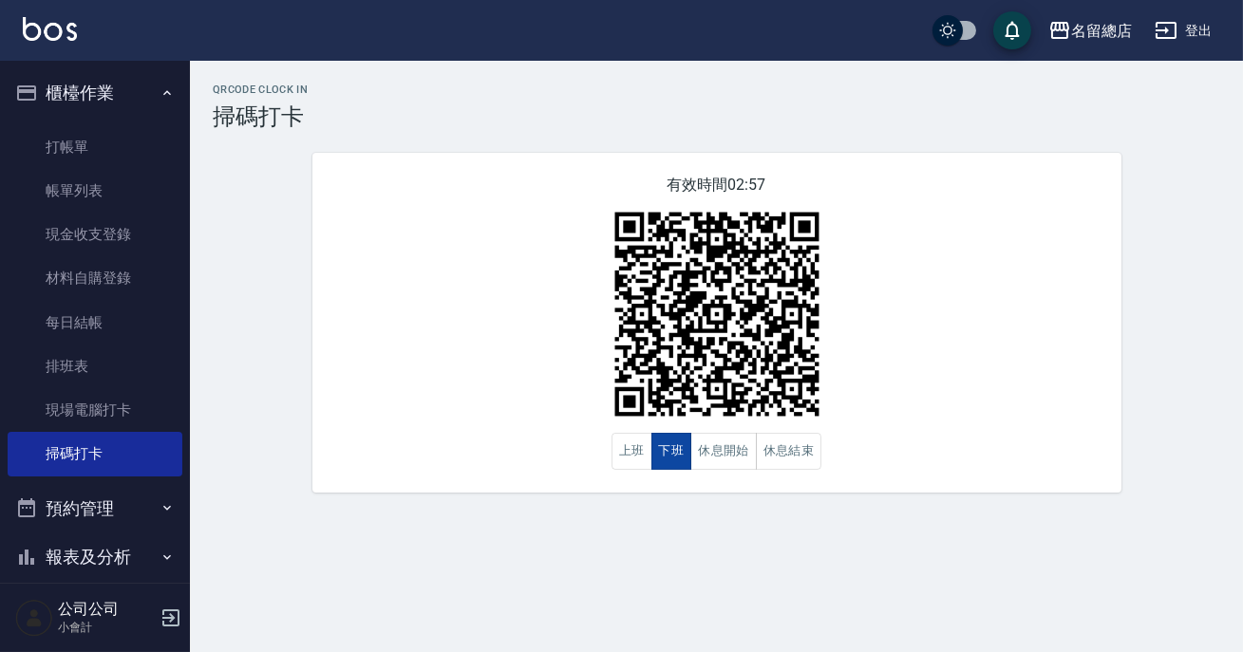
click at [678, 456] on button "下班" at bounding box center [671, 451] width 41 height 37
click at [699, 590] on div "QRcode Clock In 掃碼打卡 有效時間 02:56 上班 下班 休息開始 休息結束" at bounding box center [621, 326] width 1243 height 652
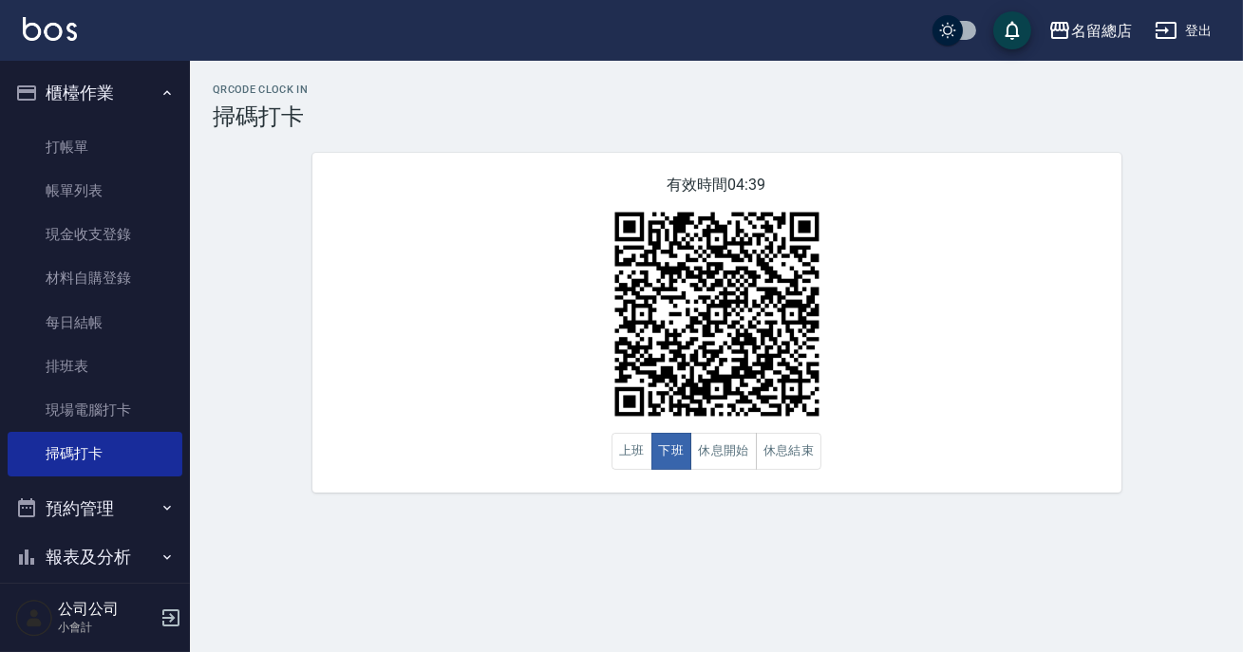
click at [740, 495] on div "QRcode Clock In 掃碼打卡 有效時間 04:39 上班 下班 休息開始 休息結束" at bounding box center [716, 288] width 1053 height 455
click at [742, 459] on button "休息開始" at bounding box center [723, 451] width 66 height 37
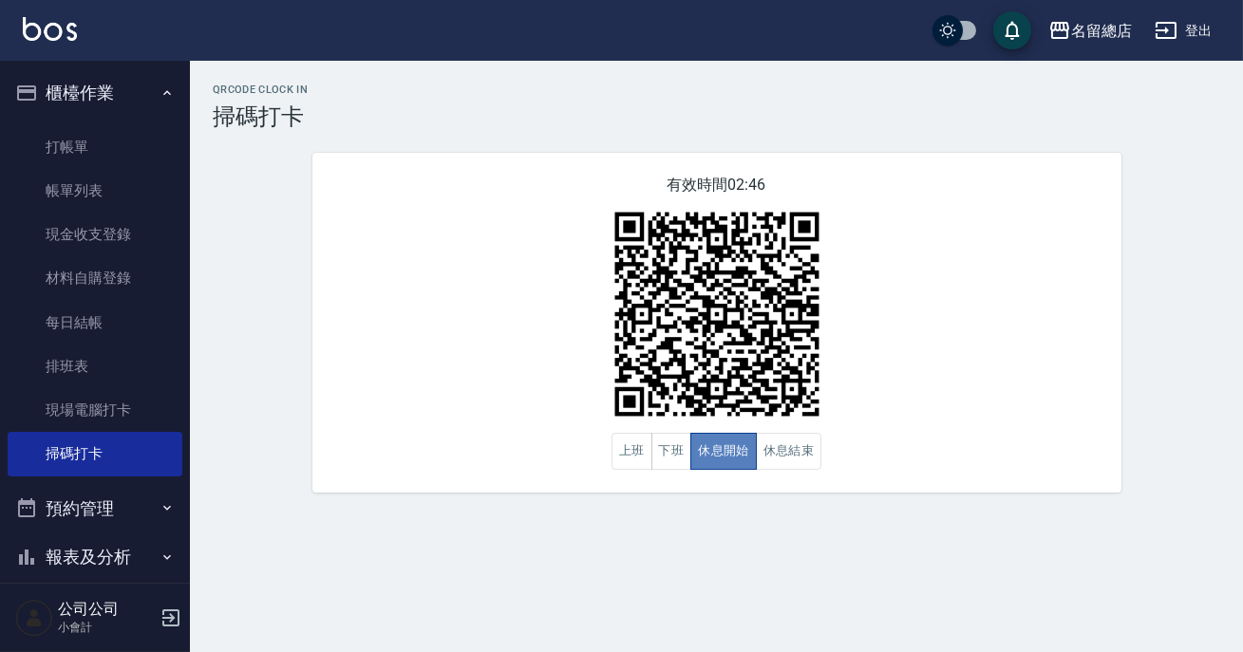
click at [741, 458] on button "休息開始" at bounding box center [723, 451] width 66 height 37
click at [789, 481] on div "有效時間 02:46 上班 下班 休息開始 休息結束" at bounding box center [716, 323] width 809 height 340
click at [796, 451] on button "休息結束" at bounding box center [789, 451] width 66 height 37
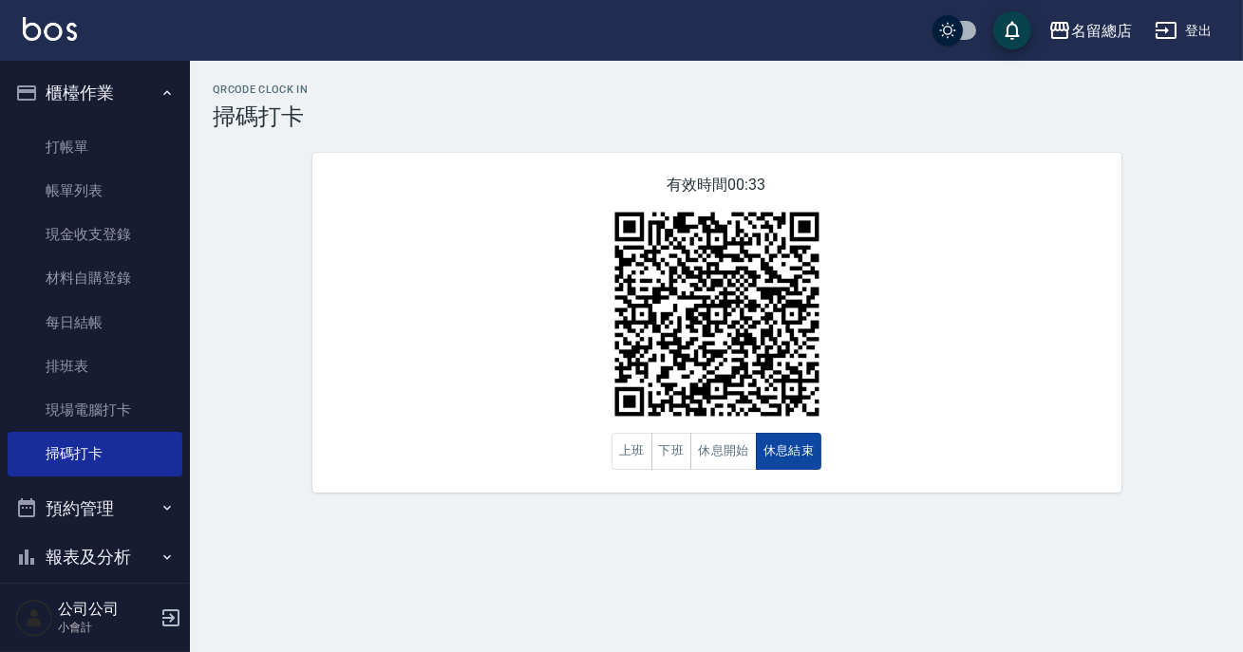
click at [796, 451] on button "休息結束" at bounding box center [789, 451] width 66 height 37
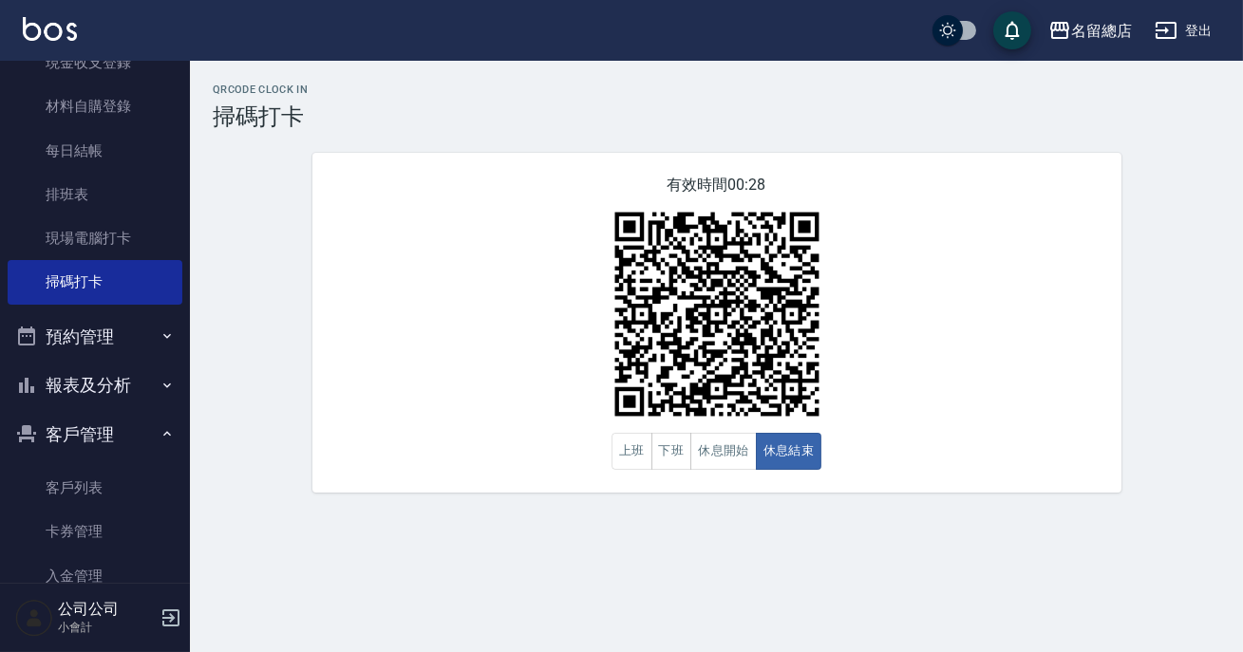
scroll to position [258, 0]
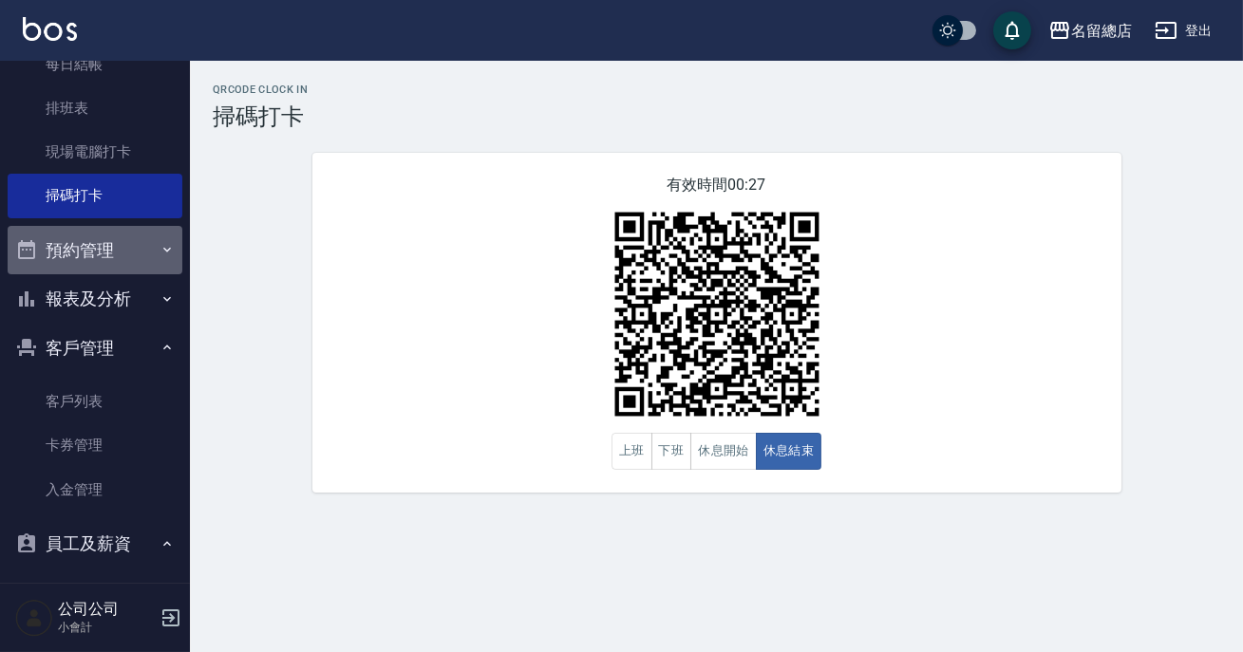
click at [94, 235] on button "預約管理" at bounding box center [95, 250] width 175 height 49
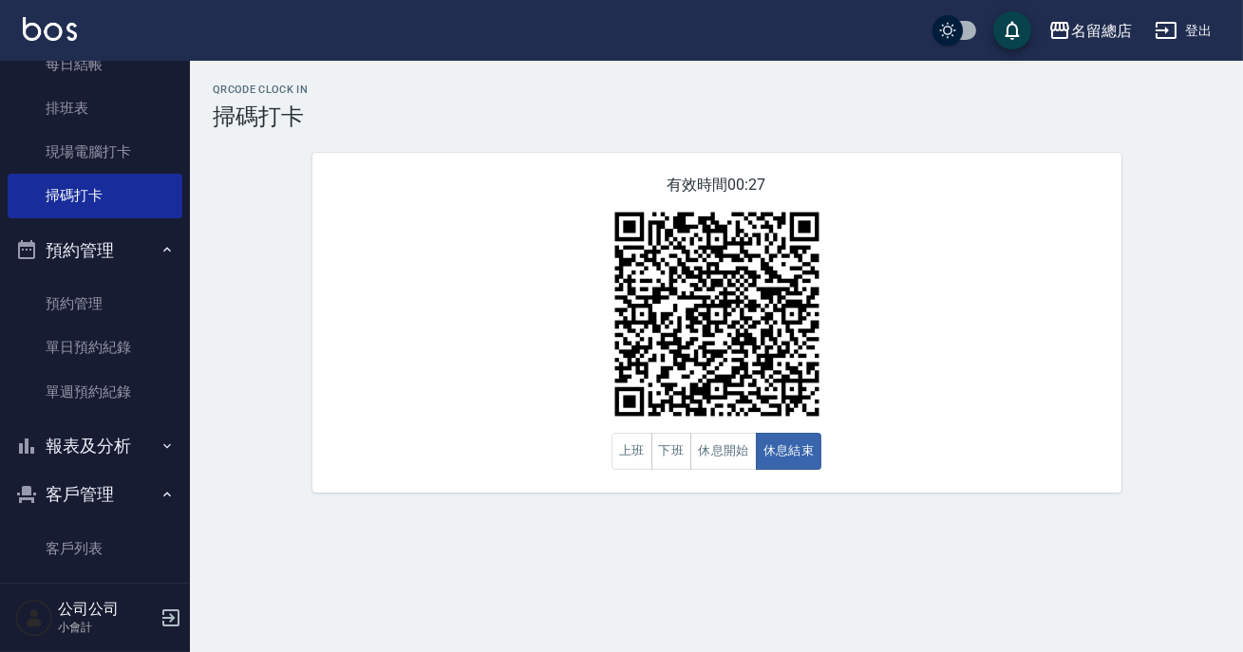
click at [104, 256] on button "預約管理" at bounding box center [95, 250] width 175 height 49
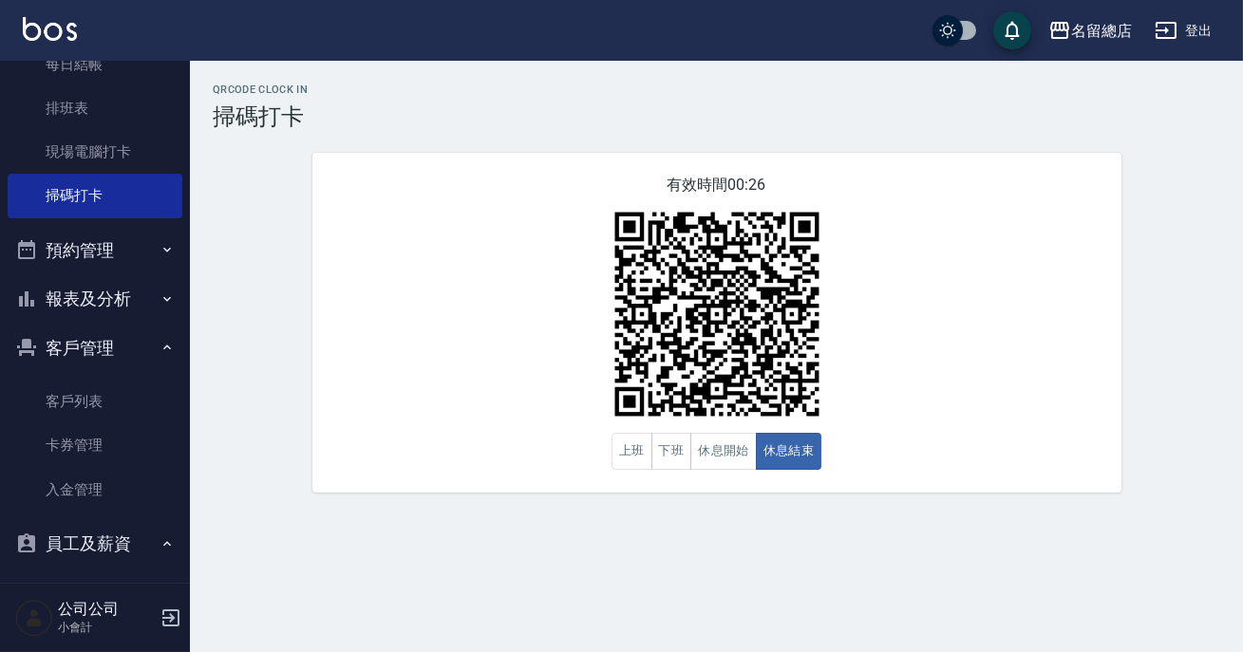
click at [95, 306] on button "報表及分析" at bounding box center [95, 298] width 175 height 49
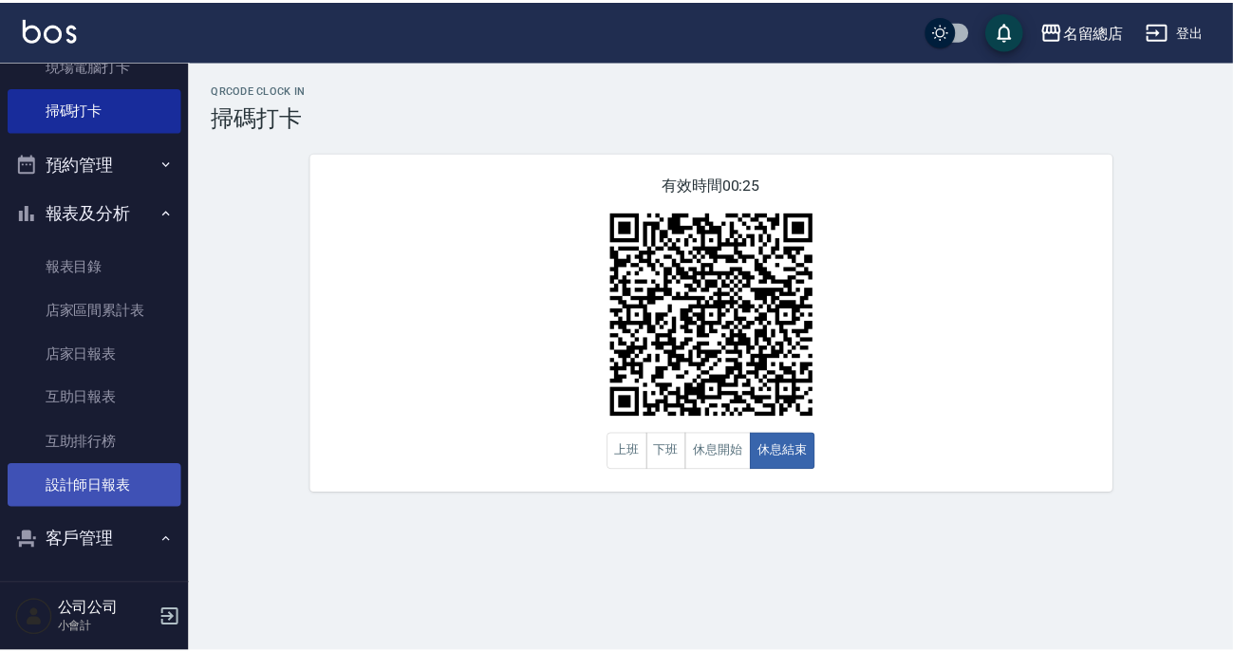
scroll to position [431, 0]
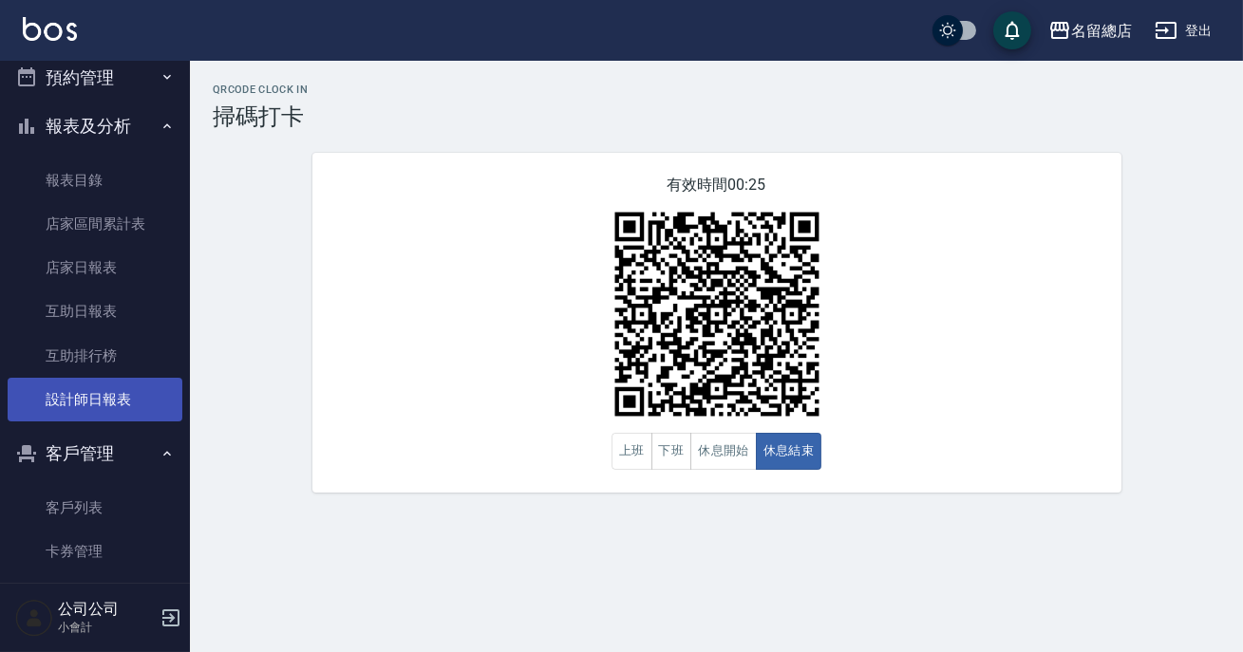
click at [100, 394] on link "設計師日報表" at bounding box center [95, 400] width 175 height 44
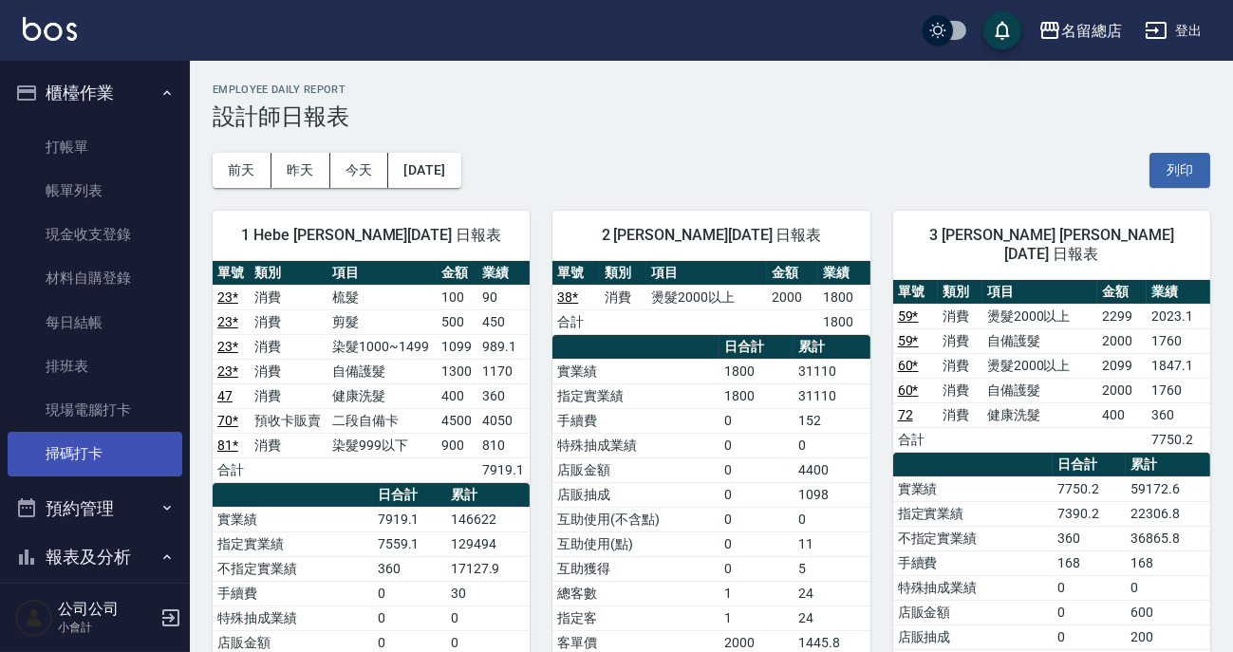
click at [98, 450] on link "掃碼打卡" at bounding box center [95, 454] width 175 height 44
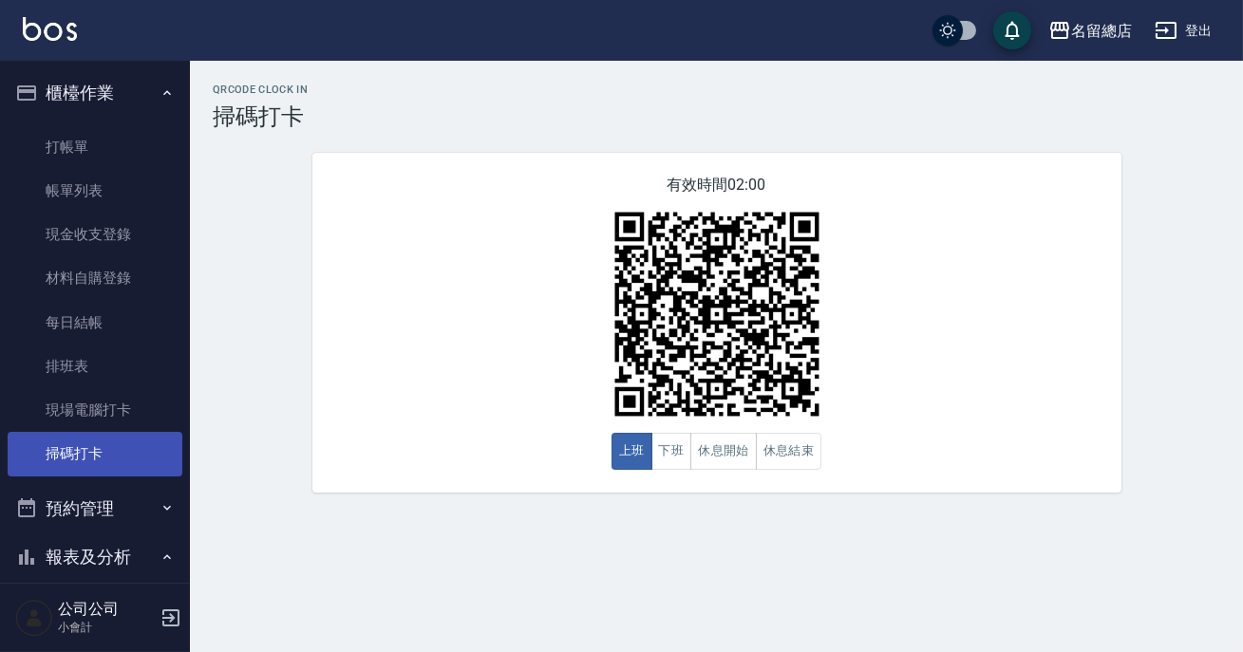
click at [346, 377] on div "有效時間 02:00 上班 下班 休息開始 休息結束" at bounding box center [716, 323] width 809 height 340
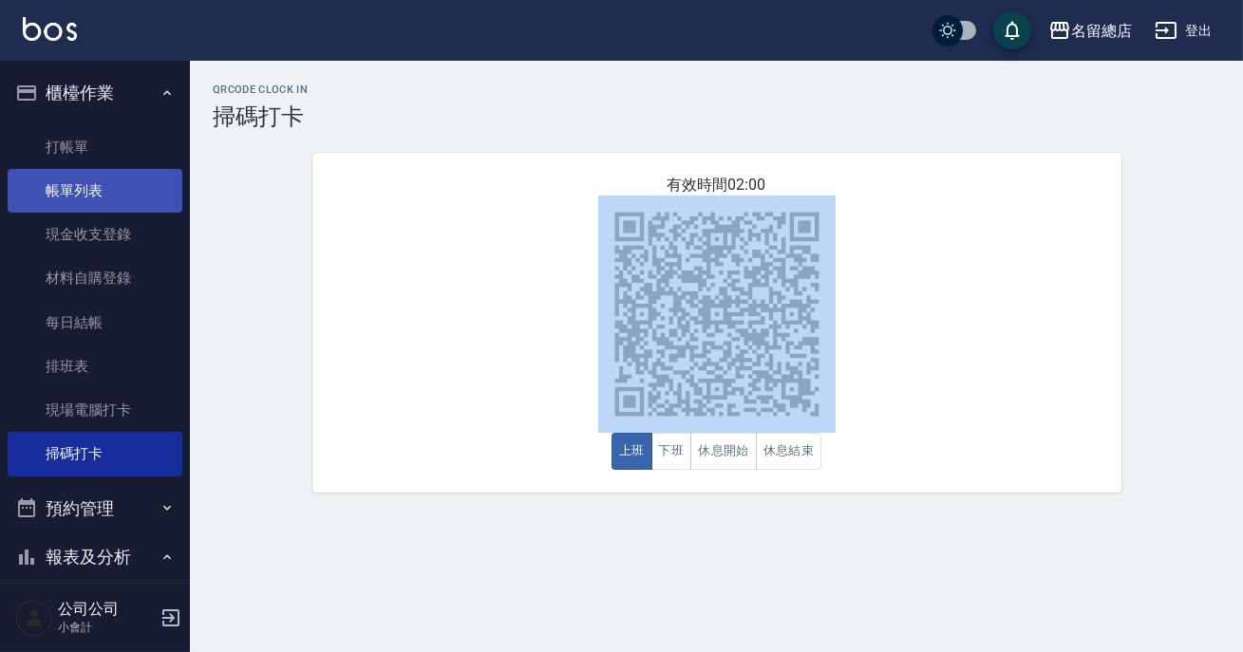
drag, startPoint x: 98, startPoint y: 450, endPoint x: 13, endPoint y: 198, distance: 265.4
click at [346, 377] on div "有效時間 02:00 上班 下班 休息開始 休息結束" at bounding box center [716, 323] width 809 height 340
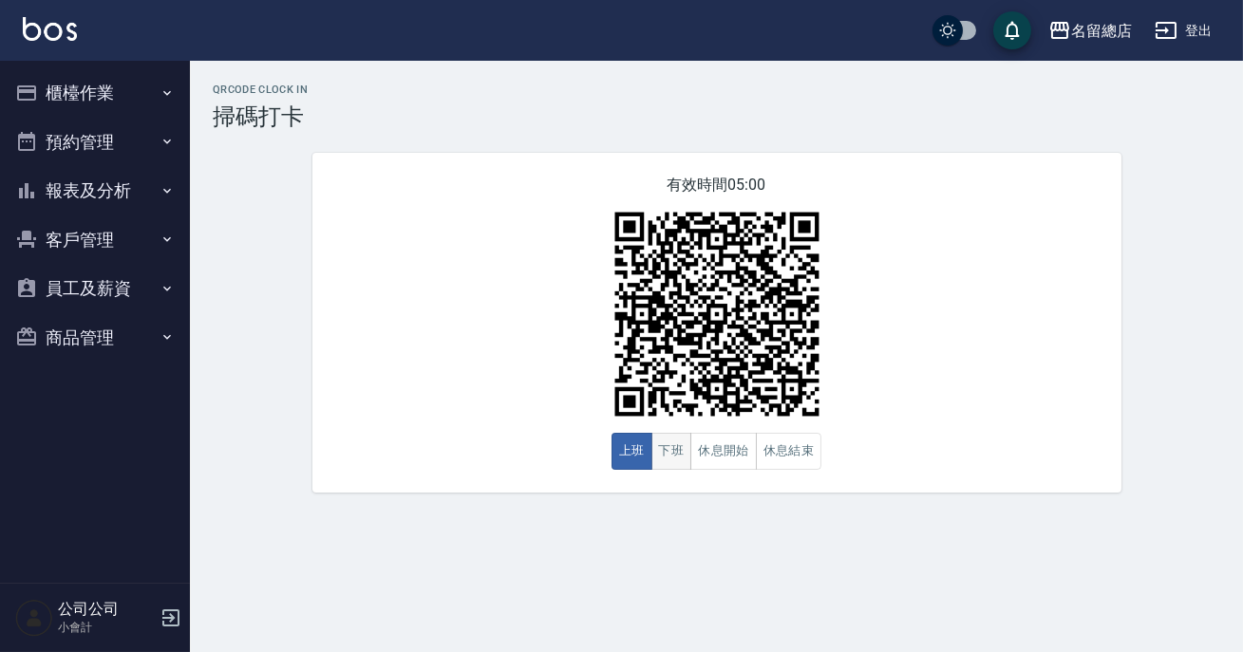
click at [670, 457] on button "下班" at bounding box center [671, 451] width 41 height 37
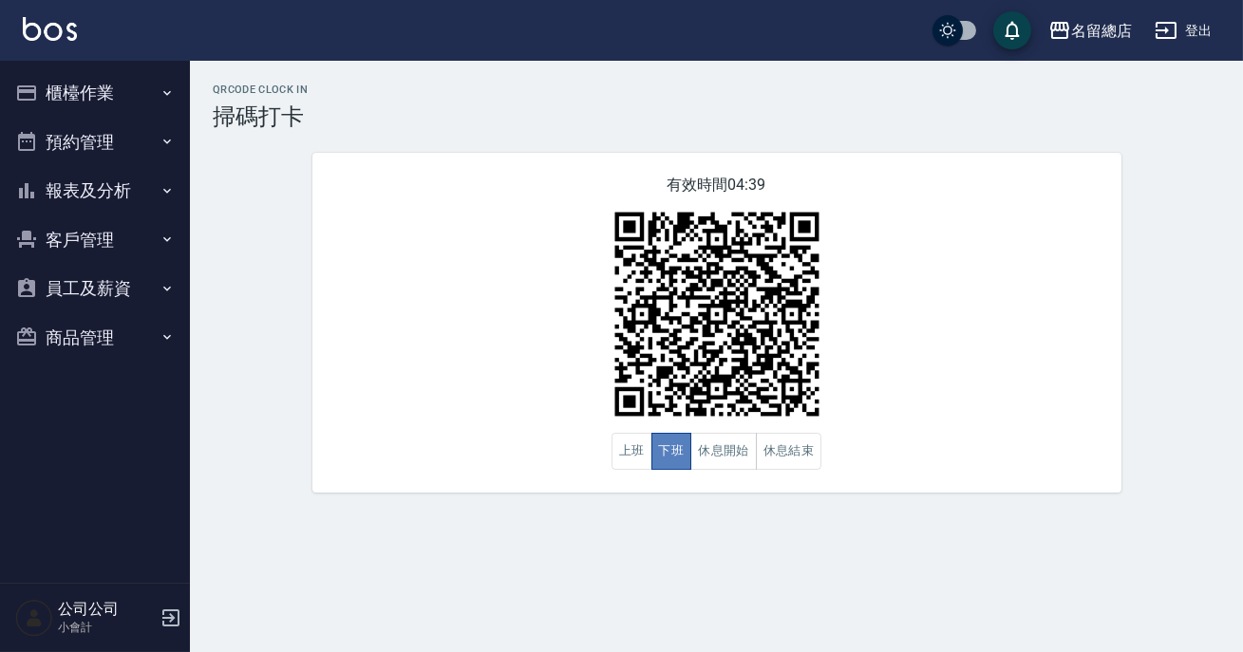
click at [670, 457] on button "下班" at bounding box center [671, 451] width 41 height 37
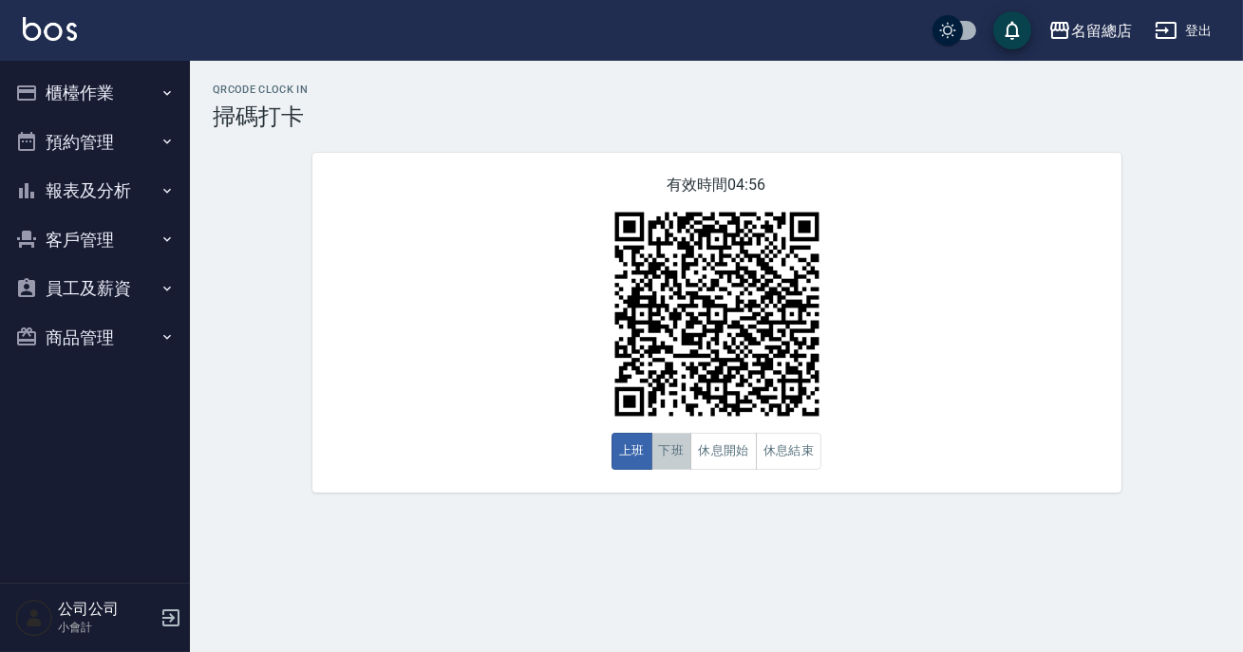
click at [677, 446] on button "下班" at bounding box center [671, 451] width 41 height 37
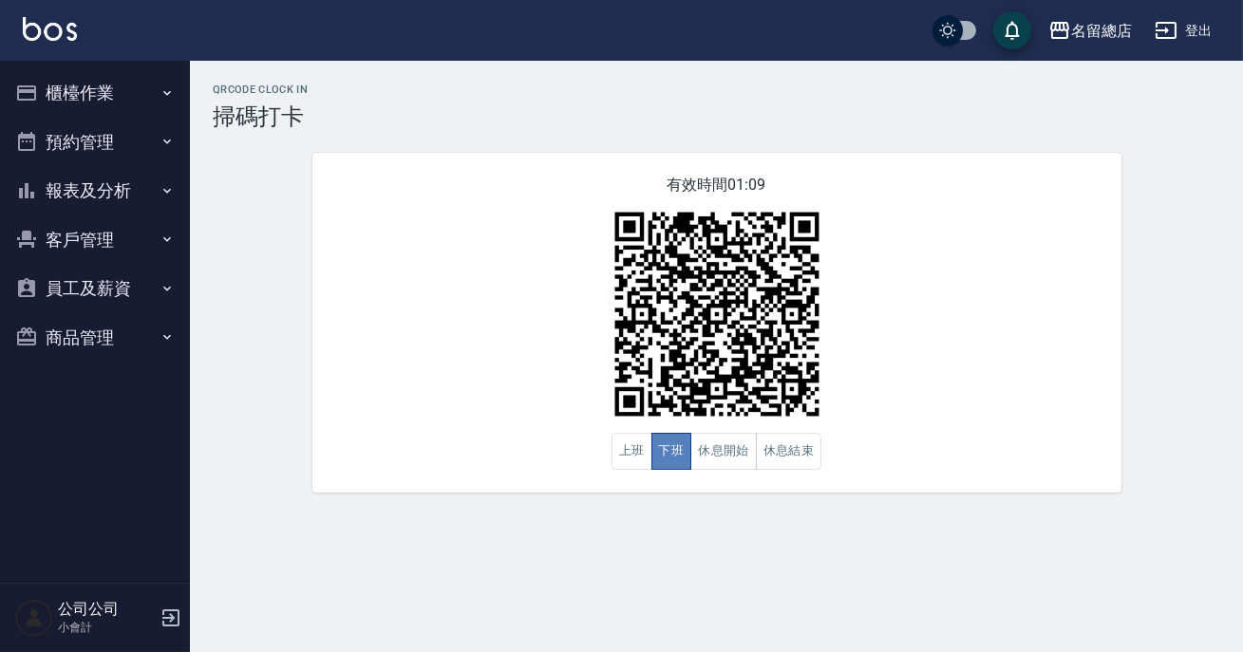
click at [677, 446] on button "下班" at bounding box center [671, 451] width 41 height 37
click at [58, 129] on button "預約管理" at bounding box center [95, 142] width 175 height 49
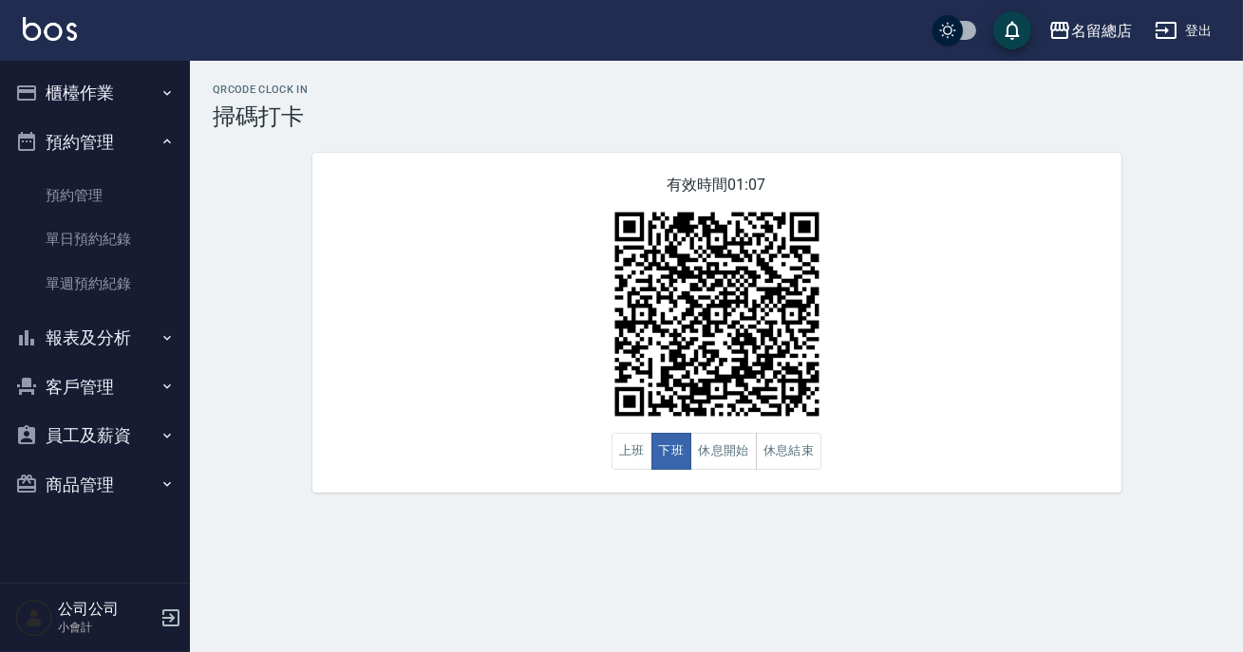
click at [59, 146] on button "預約管理" at bounding box center [95, 142] width 175 height 49
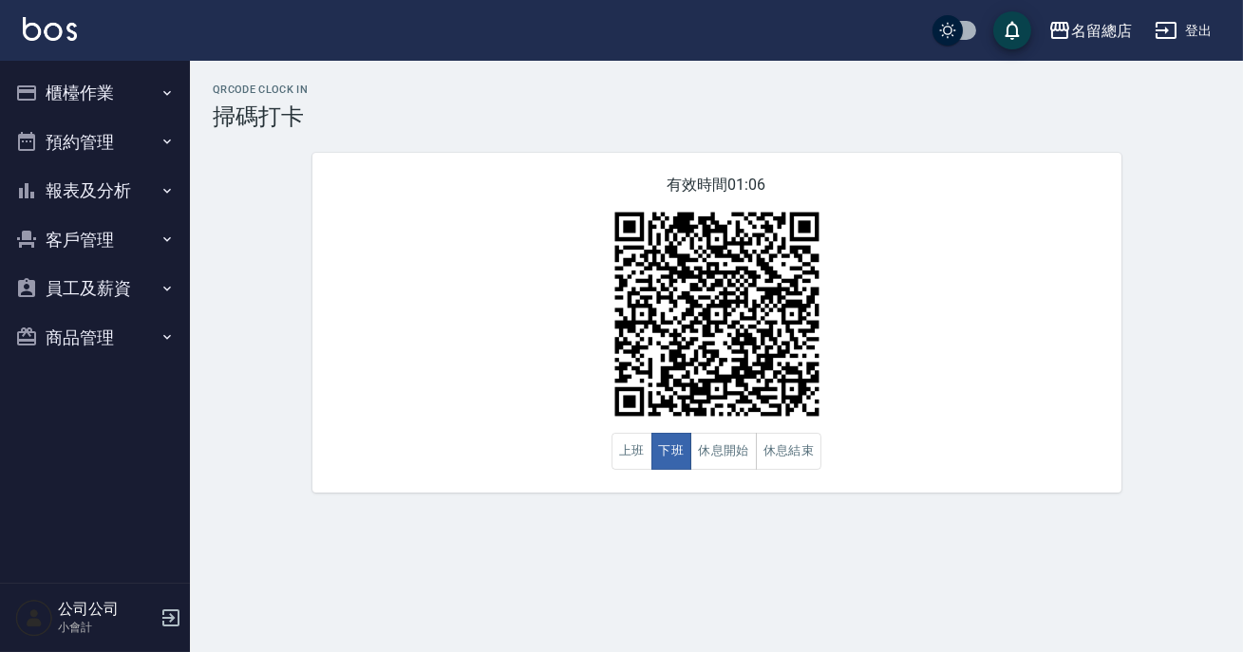
click at [117, 205] on button "報表及分析" at bounding box center [95, 190] width 175 height 49
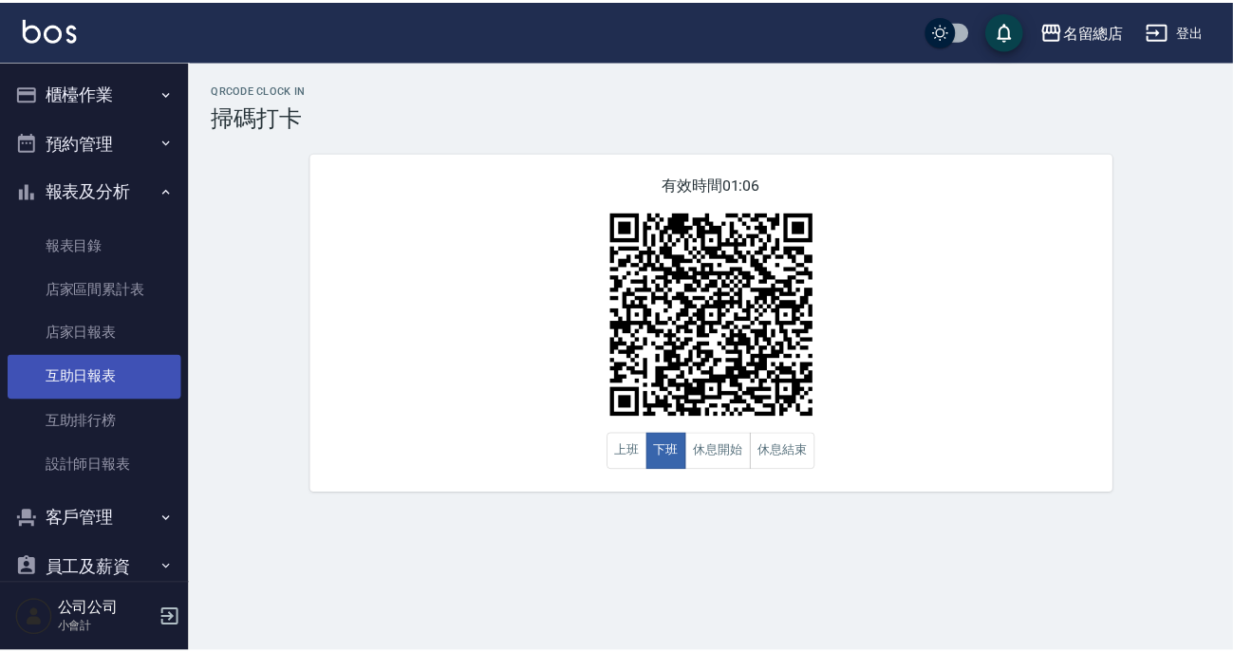
scroll to position [79, 0]
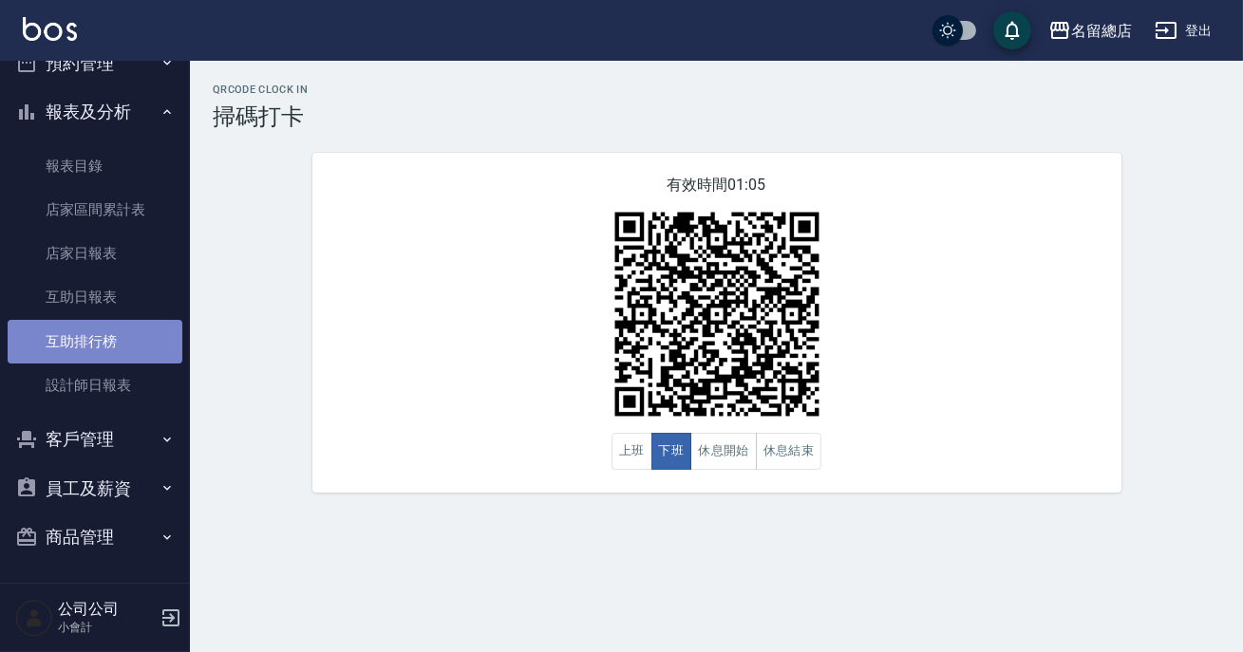
click at [145, 349] on link "互助排行榜" at bounding box center [95, 342] width 175 height 44
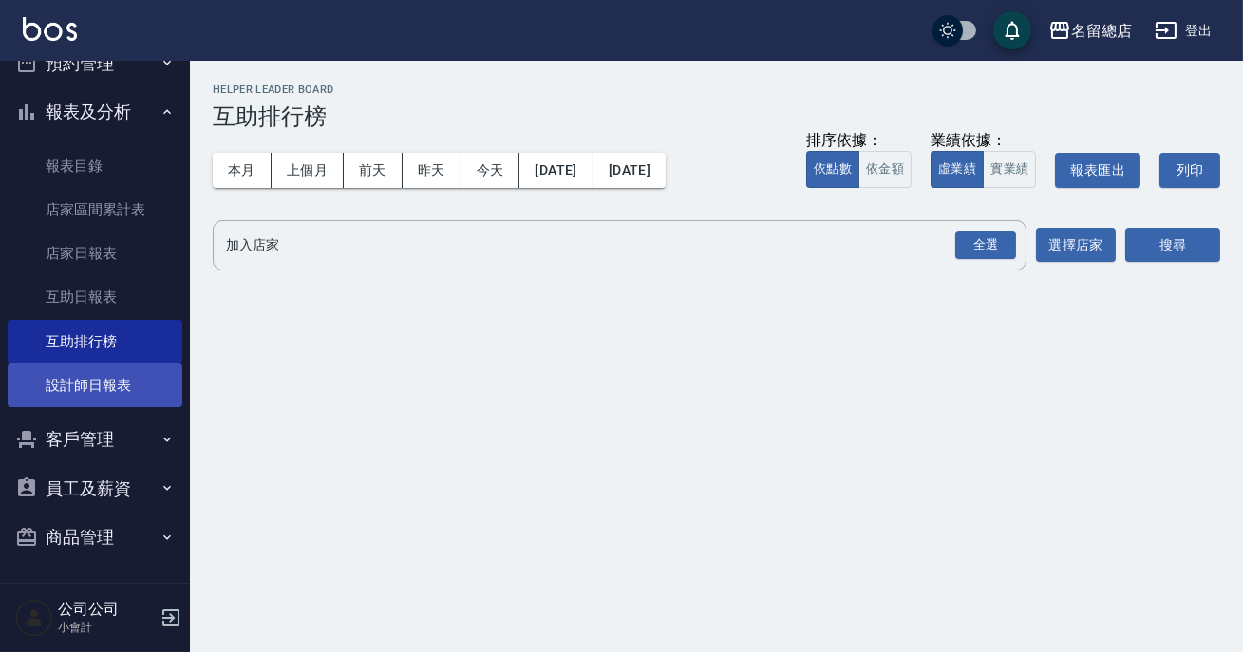
click at [78, 380] on link "設計師日報表" at bounding box center [95, 386] width 175 height 44
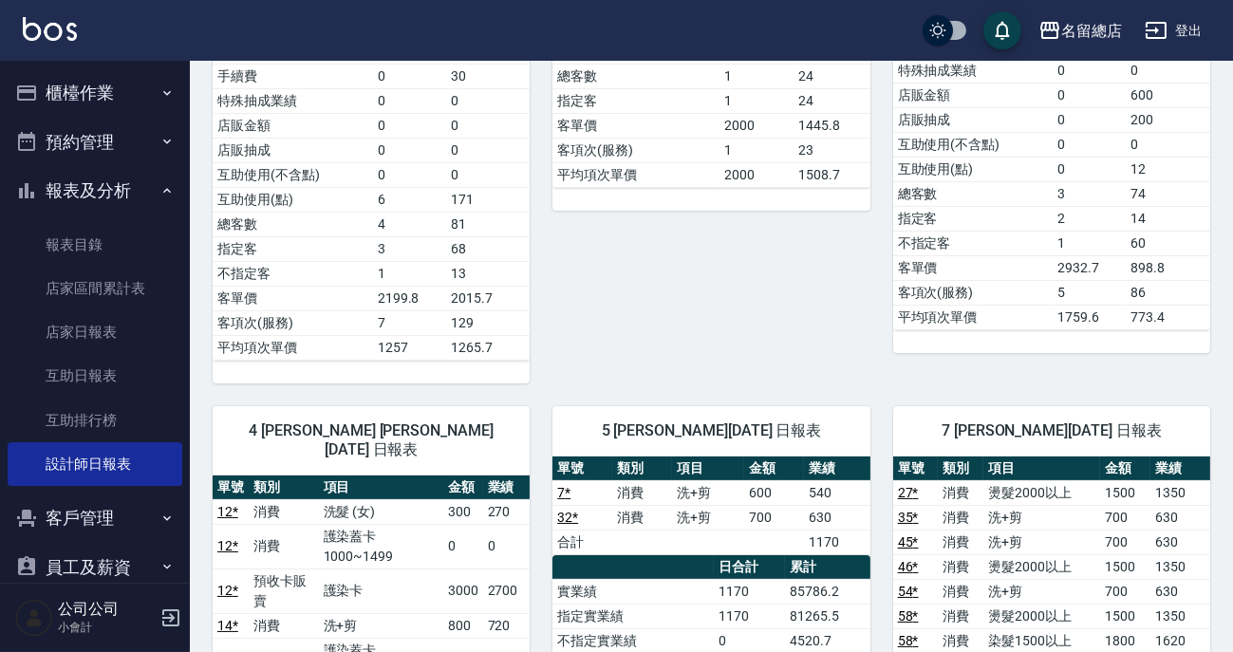
scroll to position [258, 0]
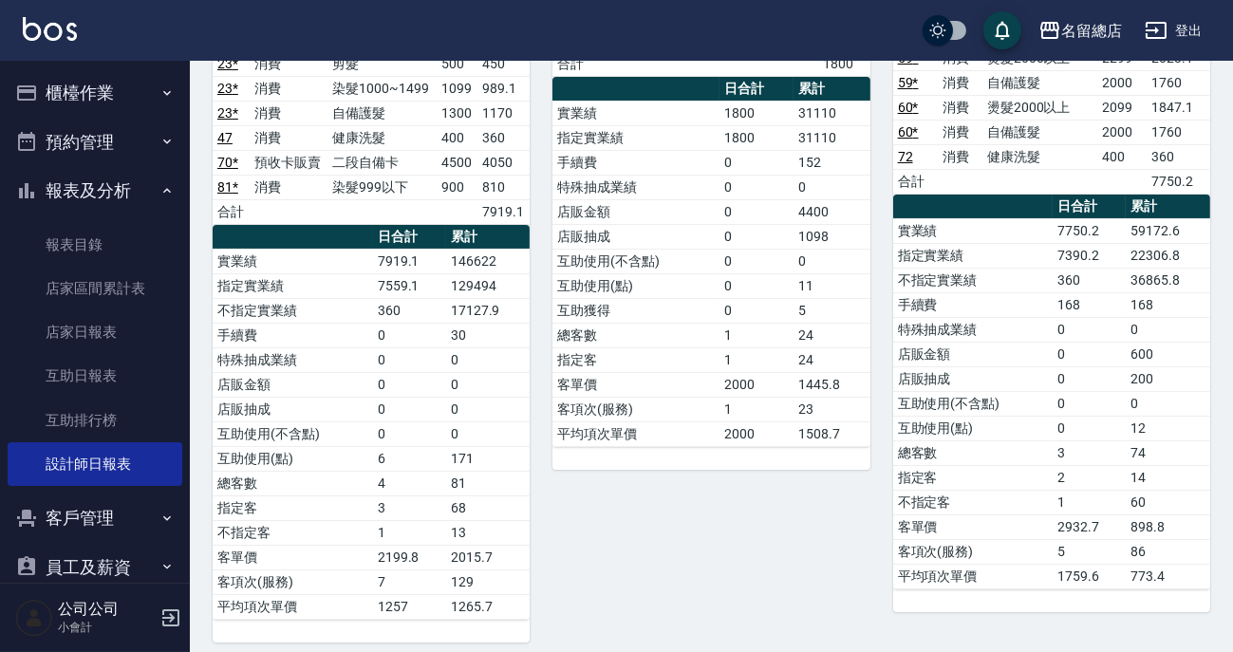
click at [98, 80] on button "櫃檯作業" at bounding box center [95, 92] width 175 height 49
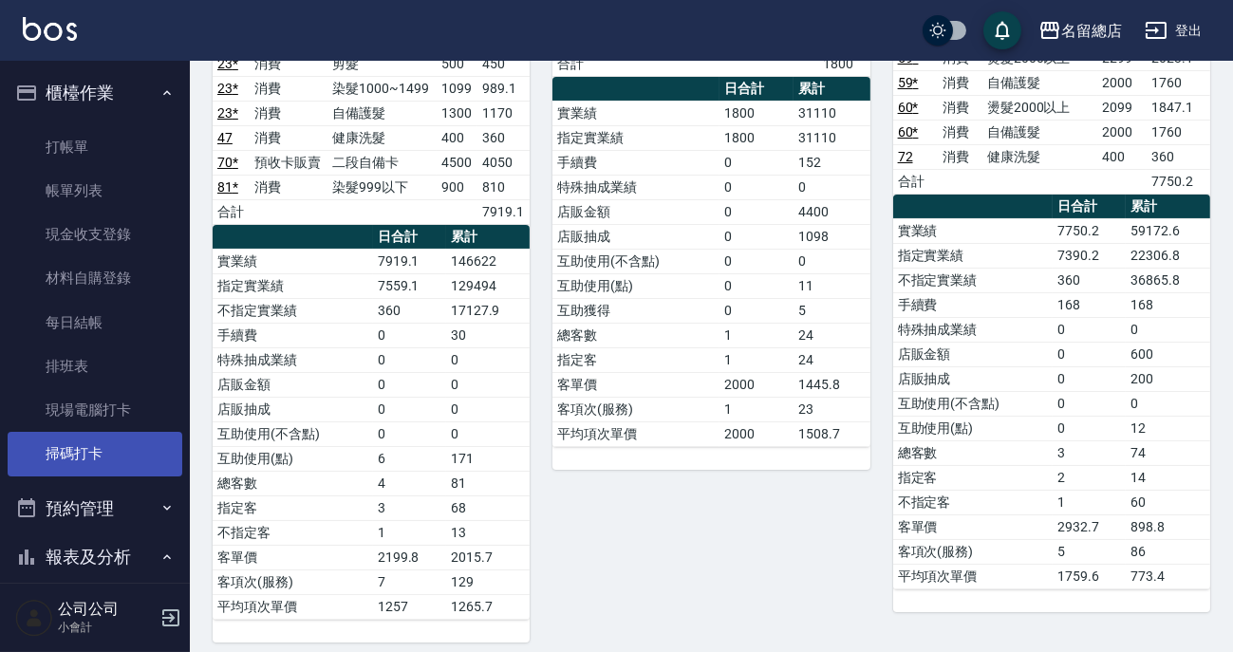
click at [87, 460] on link "掃碼打卡" at bounding box center [95, 454] width 175 height 44
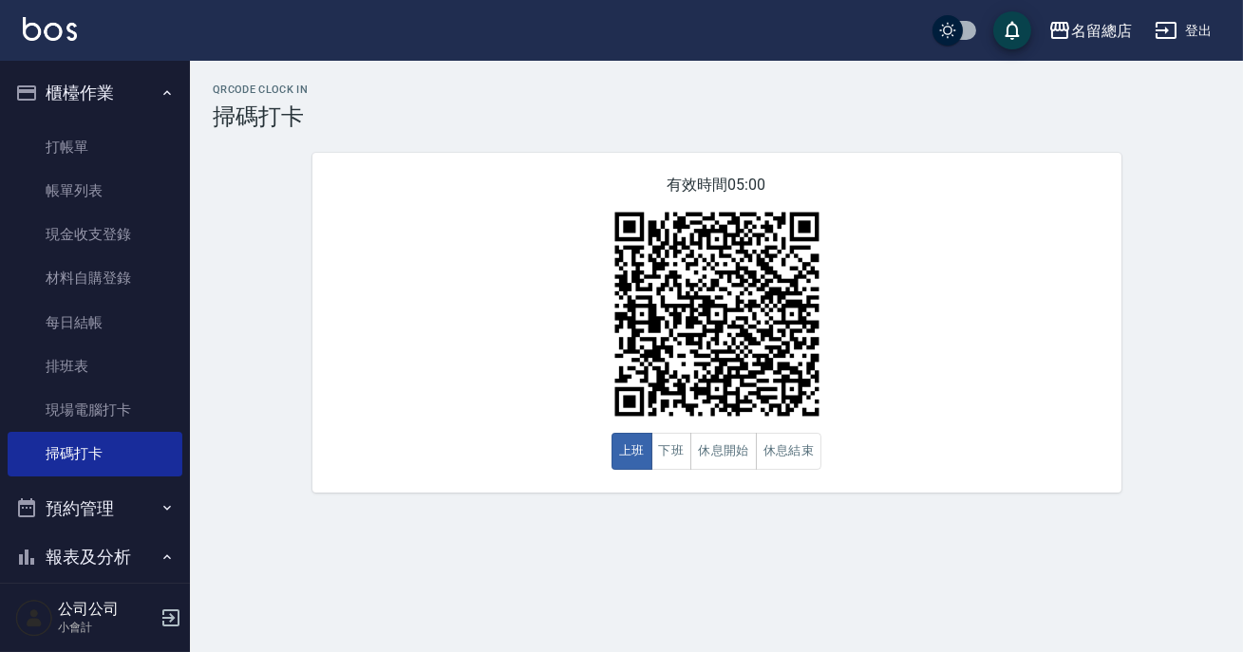
click at [668, 409] on img at bounding box center [716, 314] width 237 height 237
click at [673, 450] on button "下班" at bounding box center [671, 451] width 41 height 37
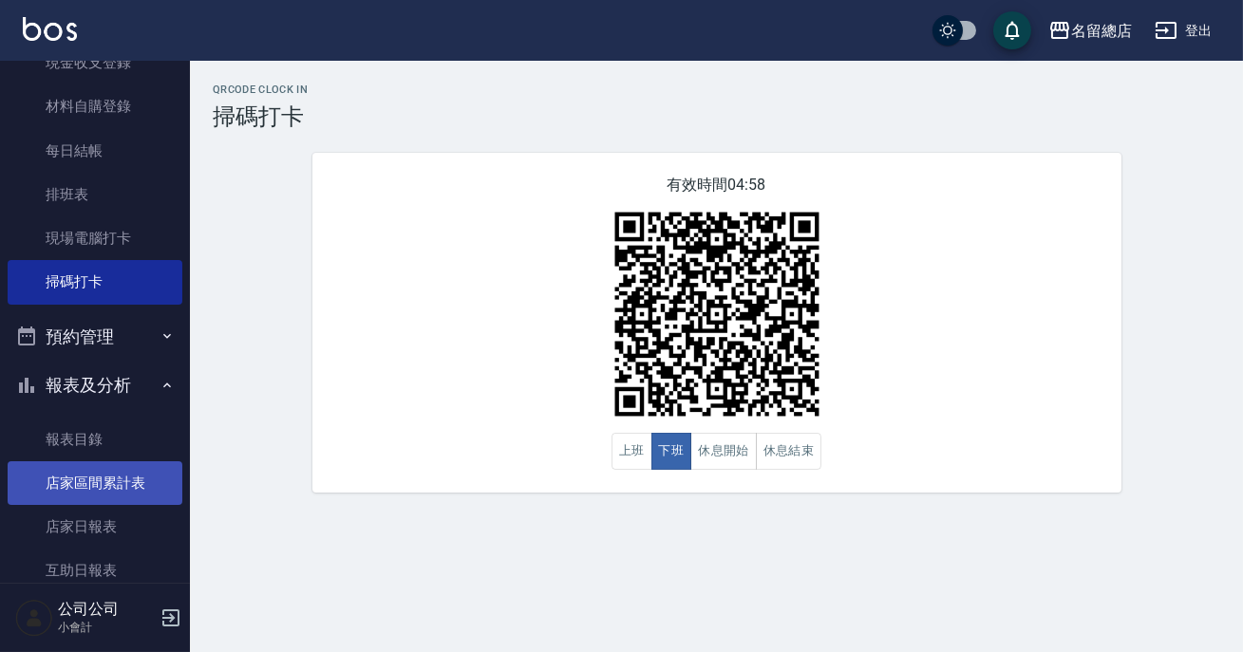
scroll to position [431, 0]
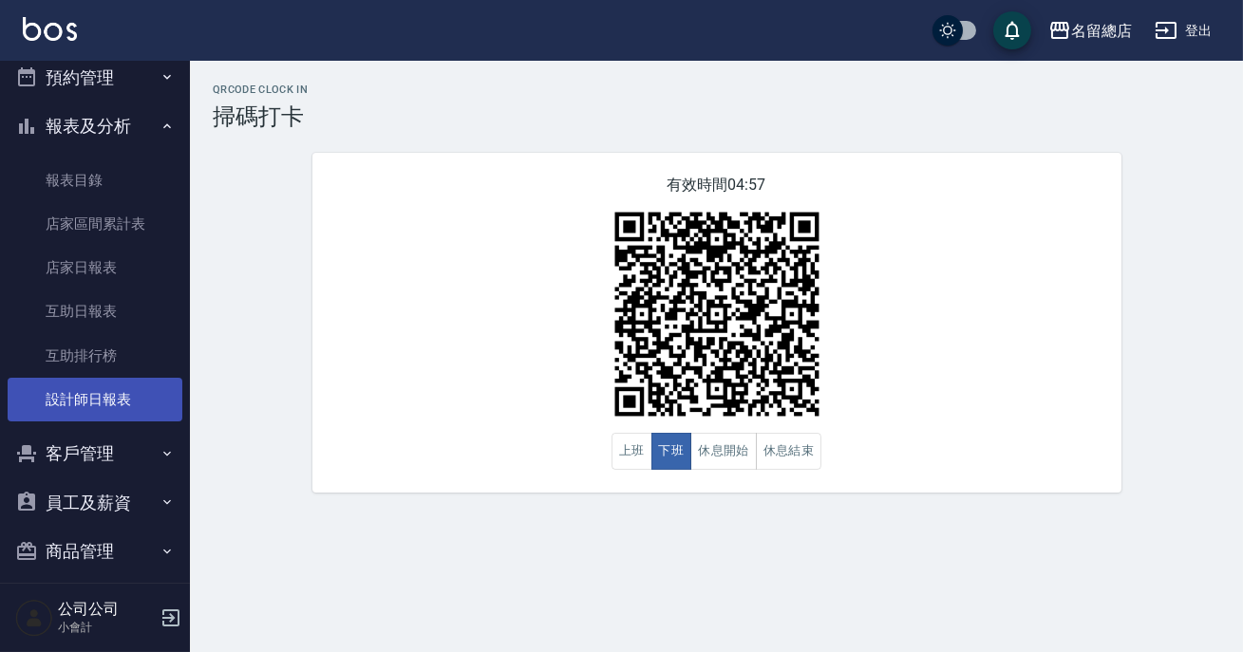
click at [84, 409] on link "設計師日報表" at bounding box center [95, 400] width 175 height 44
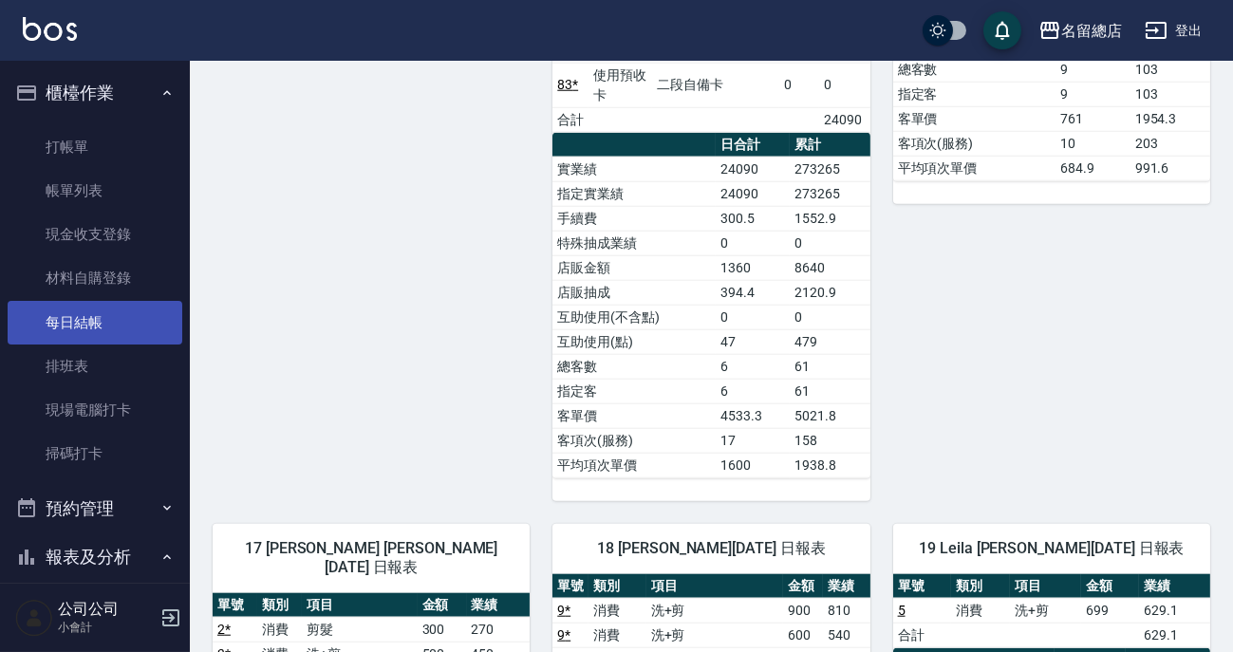
scroll to position [3135, 0]
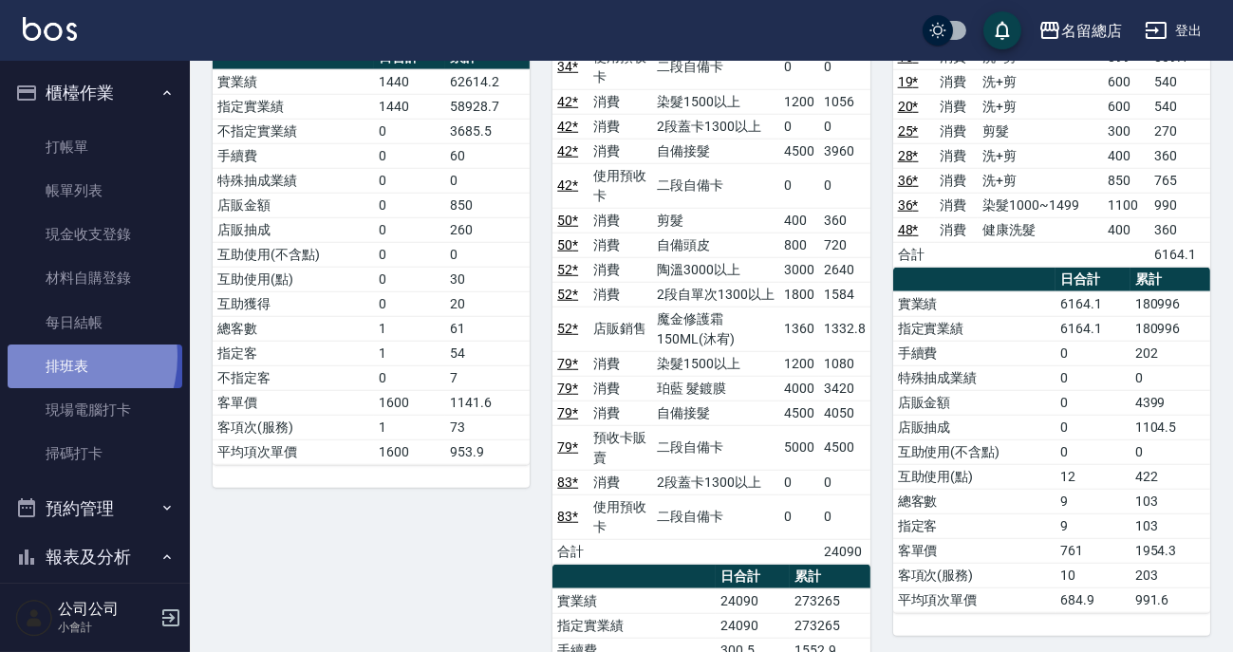
click at [53, 357] on link "排班表" at bounding box center [95, 367] width 175 height 44
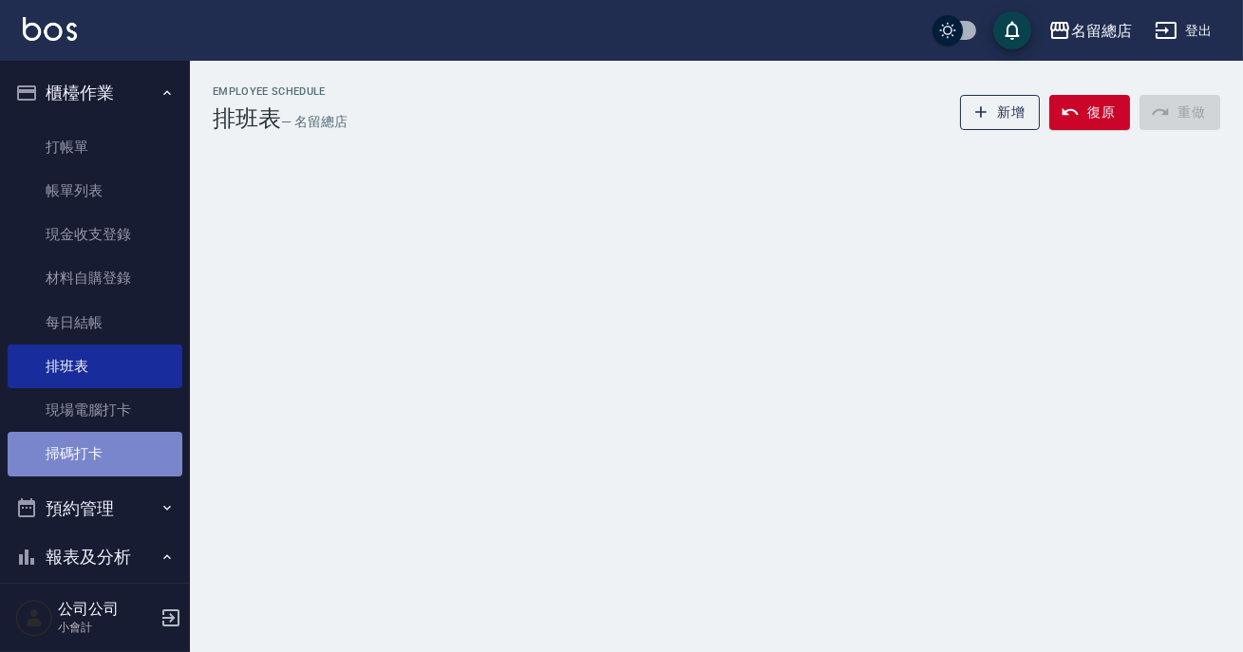
click at [128, 447] on link "掃碼打卡" at bounding box center [95, 454] width 175 height 44
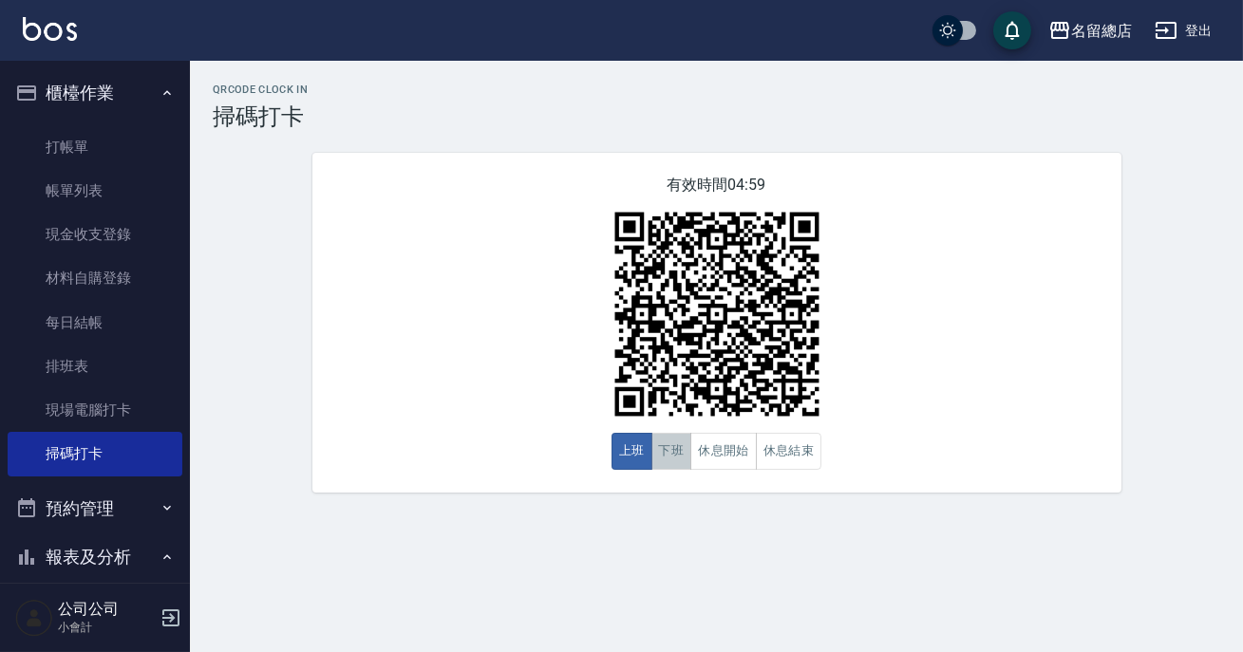
click at [660, 455] on button "下班" at bounding box center [671, 451] width 41 height 37
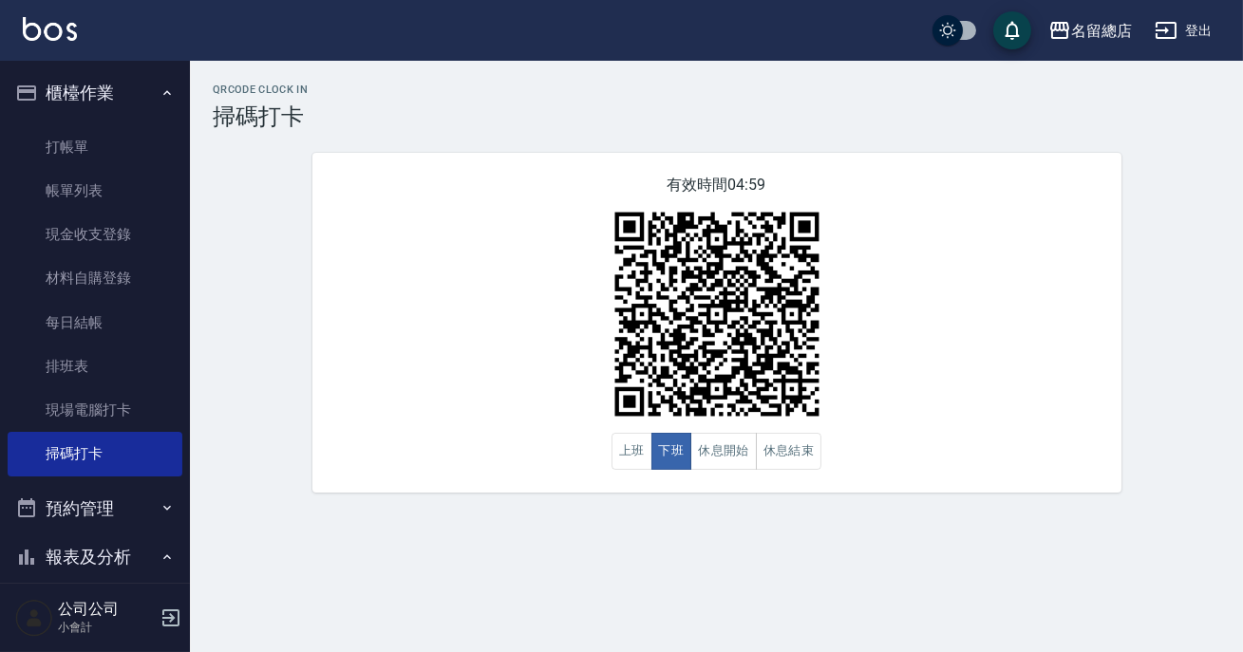
click at [543, 478] on div "有效時間 04:59 上班 下班 休息開始 休息結束" at bounding box center [716, 323] width 809 height 340
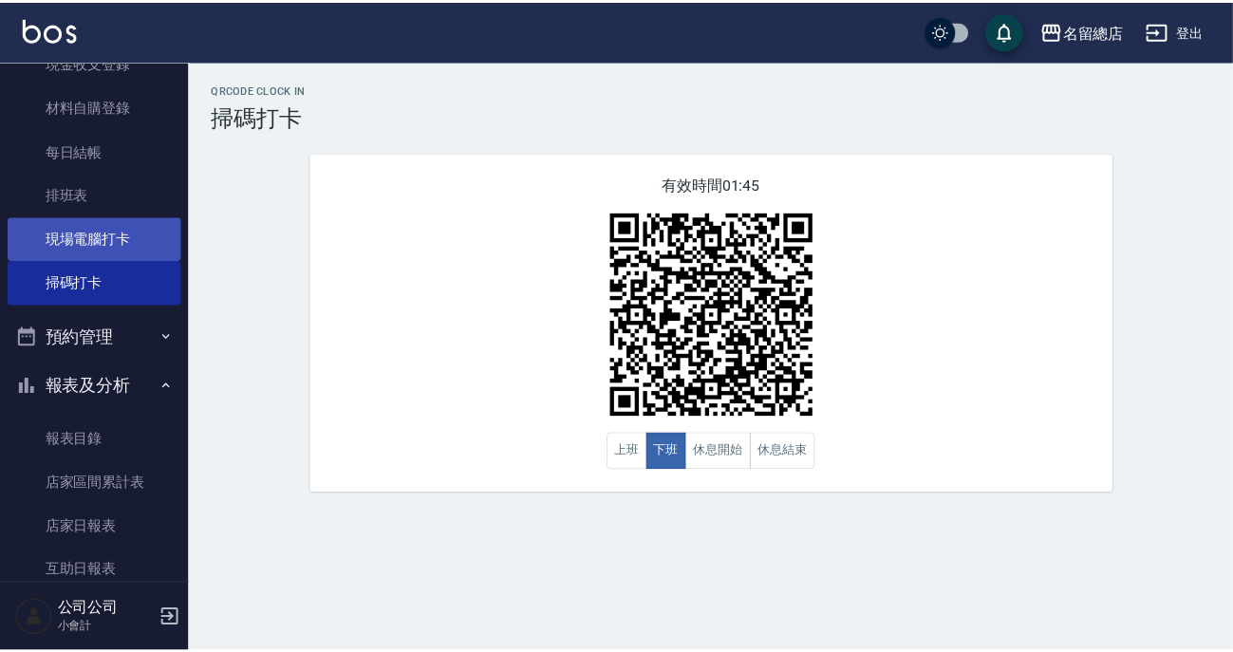
scroll to position [345, 0]
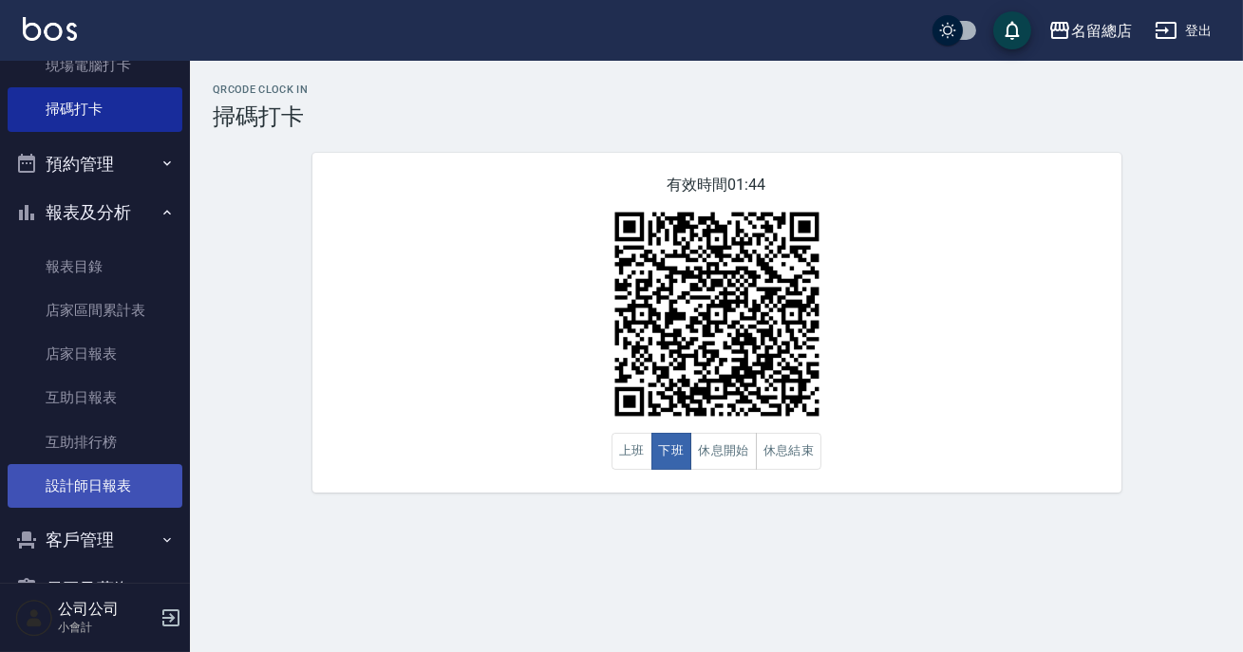
click at [81, 482] on link "設計師日報表" at bounding box center [95, 486] width 175 height 44
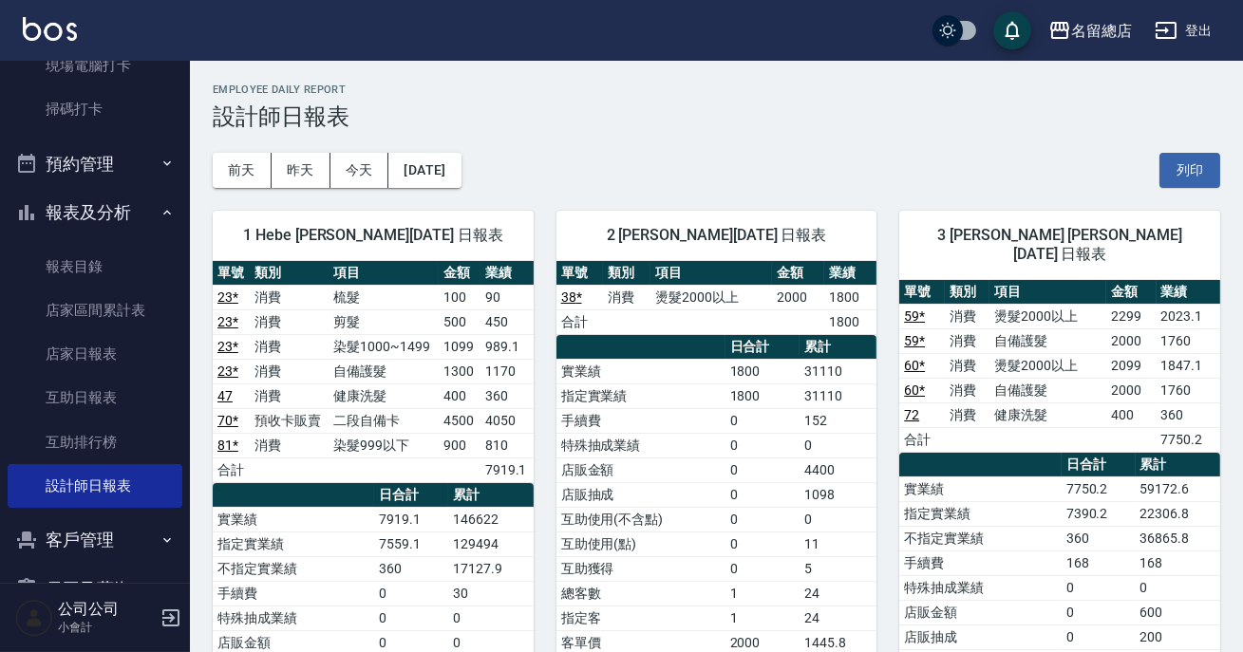
click at [995, 162] on div "前天 昨天 今天 2025/09/20 列印" at bounding box center [716, 170] width 1007 height 81
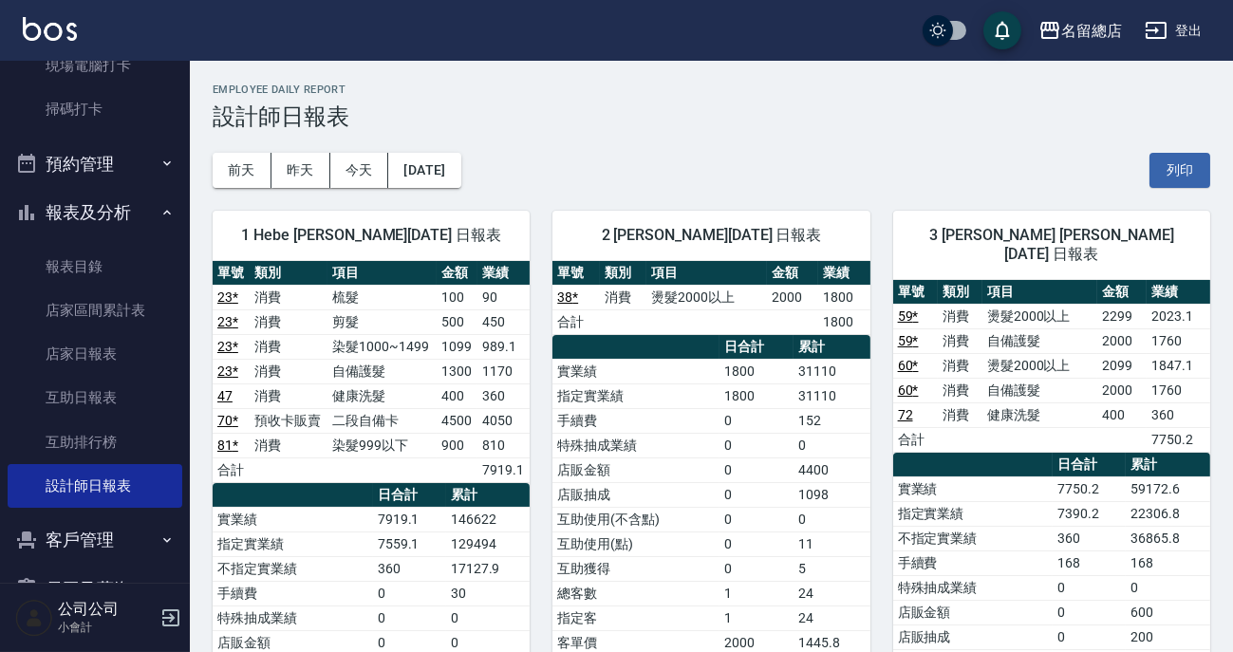
click at [531, 126] on h3 "設計師日報表" at bounding box center [712, 116] width 998 height 27
click at [757, 150] on div "前天 昨天 今天 2025/09/20 列印" at bounding box center [712, 170] width 998 height 81
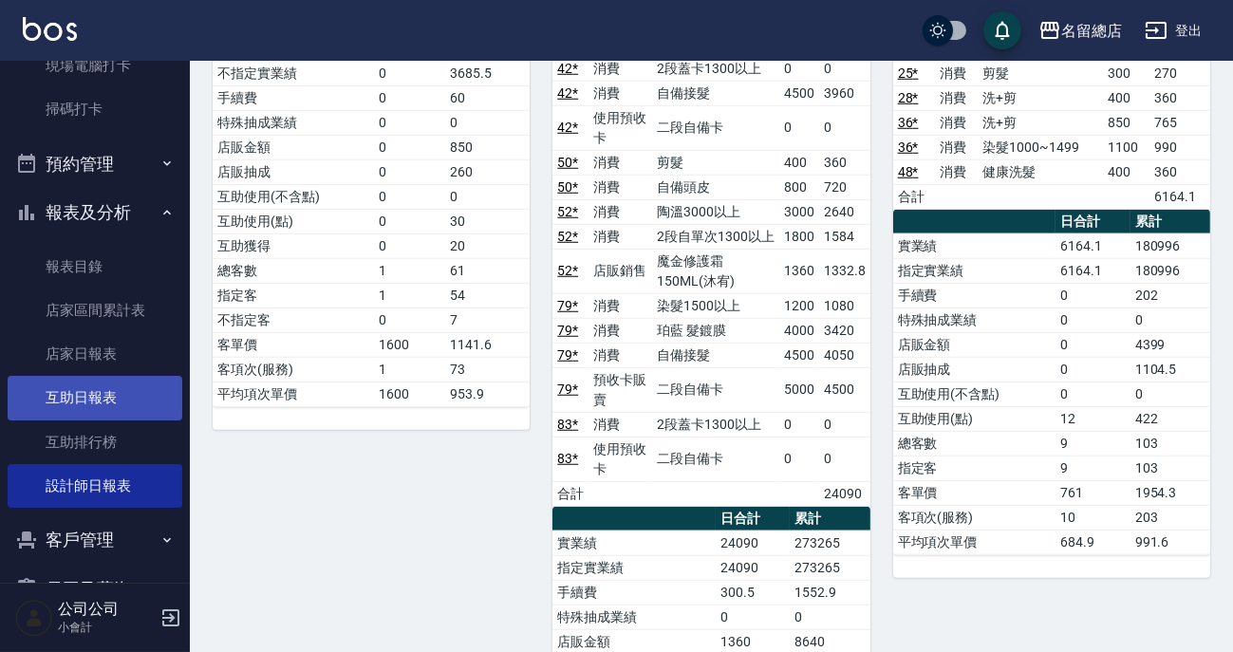
scroll to position [431, 0]
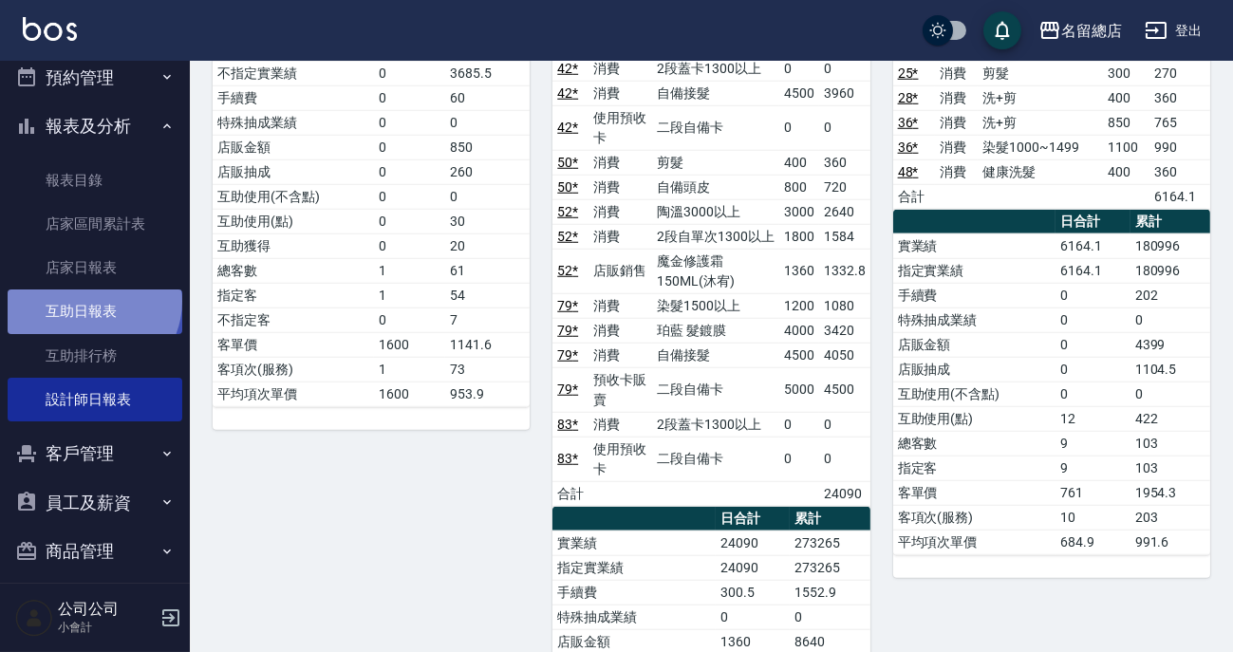
click at [91, 301] on link "互助日報表" at bounding box center [95, 312] width 175 height 44
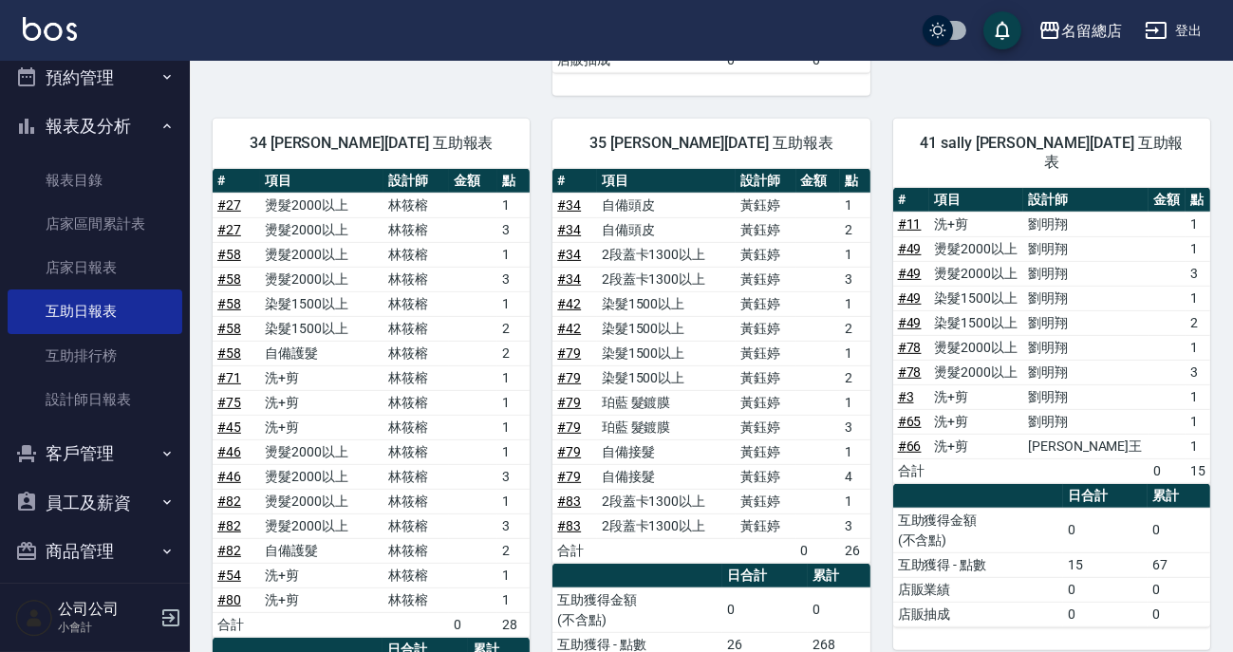
scroll to position [1582, 0]
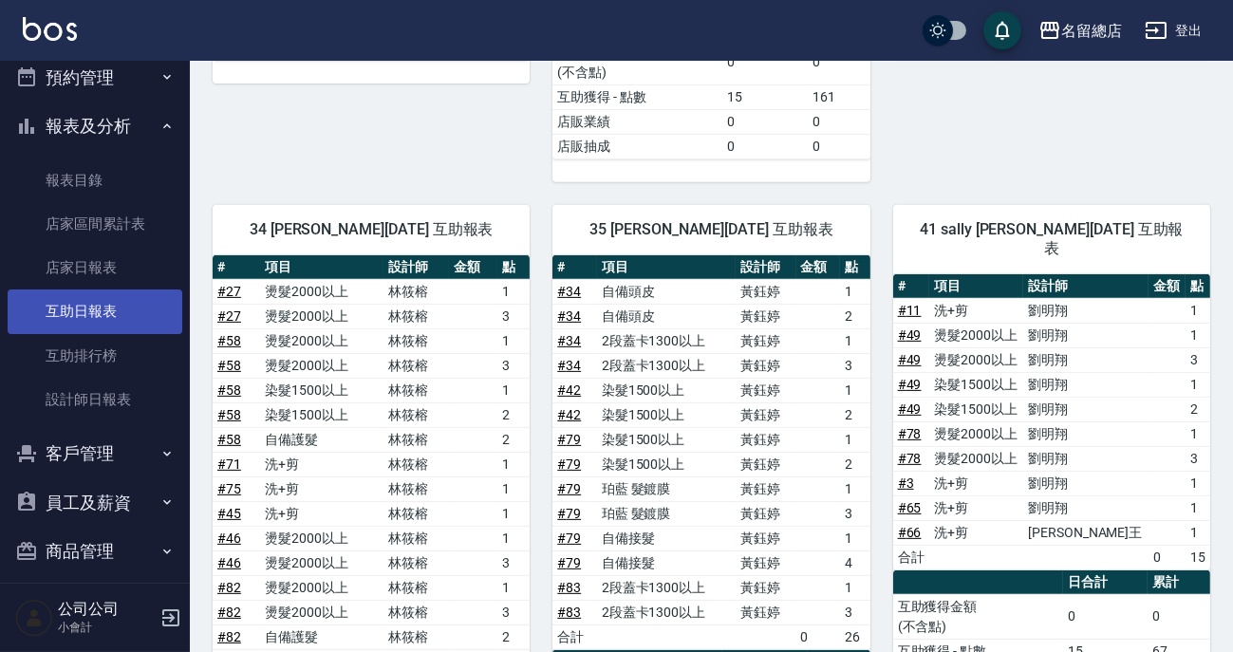
click at [110, 313] on link "互助日報表" at bounding box center [95, 312] width 175 height 44
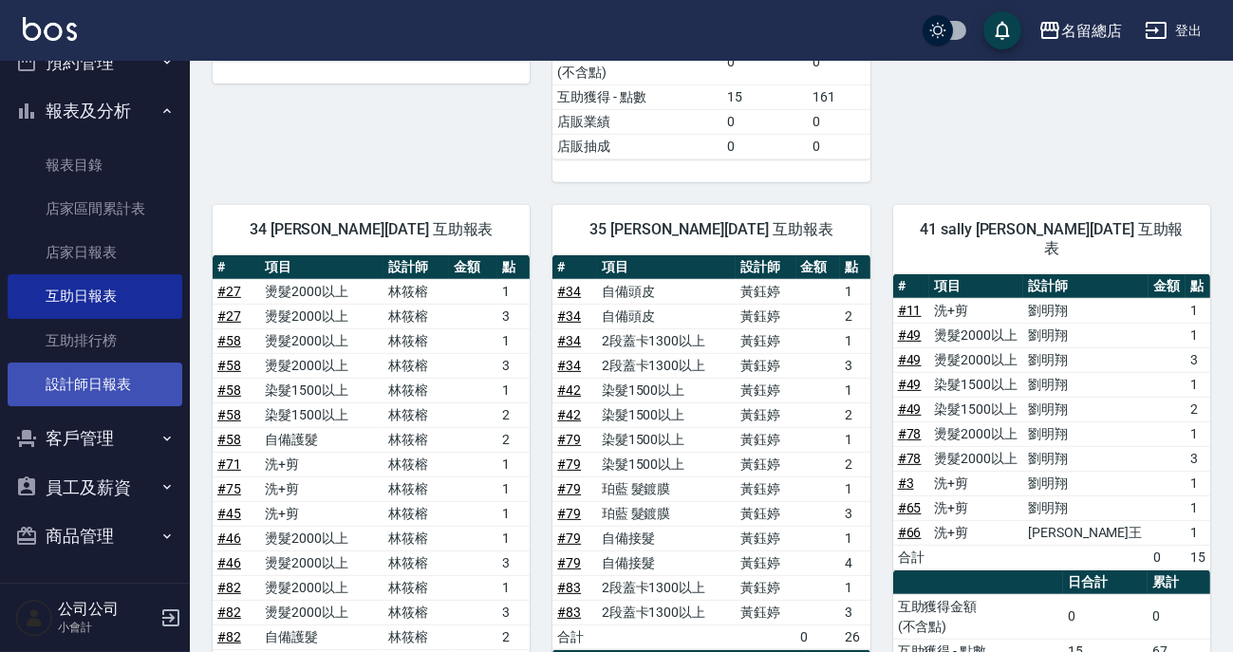
scroll to position [273, 0]
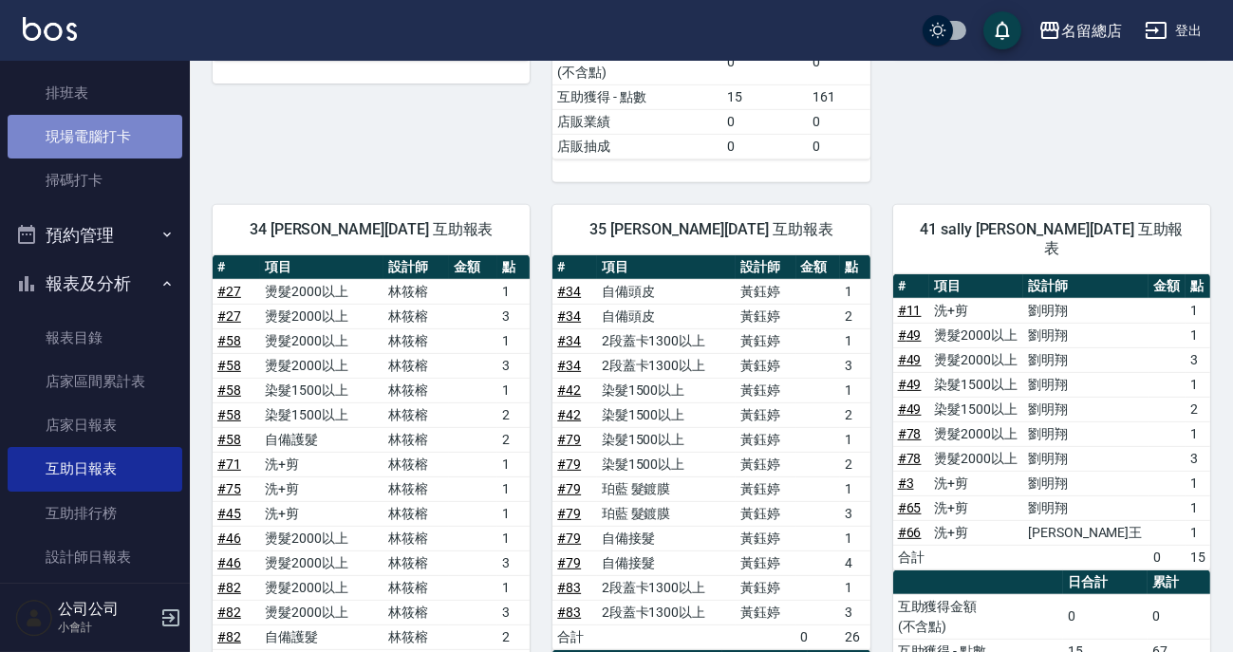
click at [115, 152] on link "現場電腦打卡" at bounding box center [95, 137] width 175 height 44
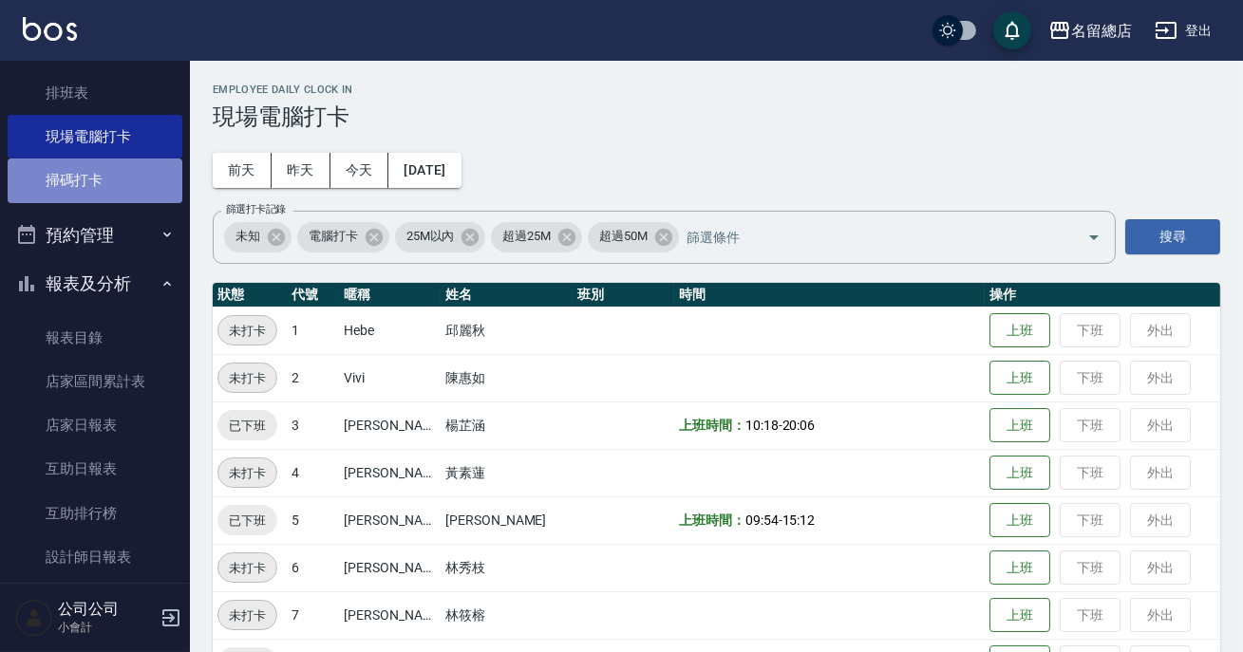
click at [108, 178] on link "掃碼打卡" at bounding box center [95, 181] width 175 height 44
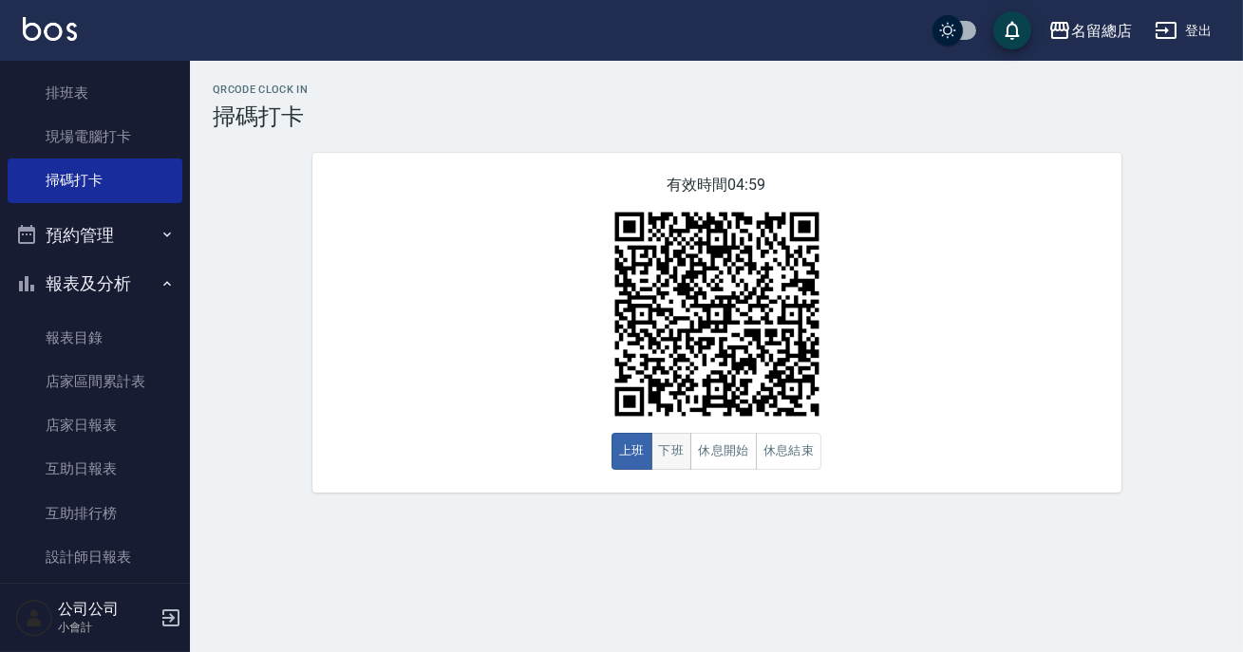
click at [674, 457] on button "下班" at bounding box center [671, 451] width 41 height 37
